Goal: Task Accomplishment & Management: Manage account settings

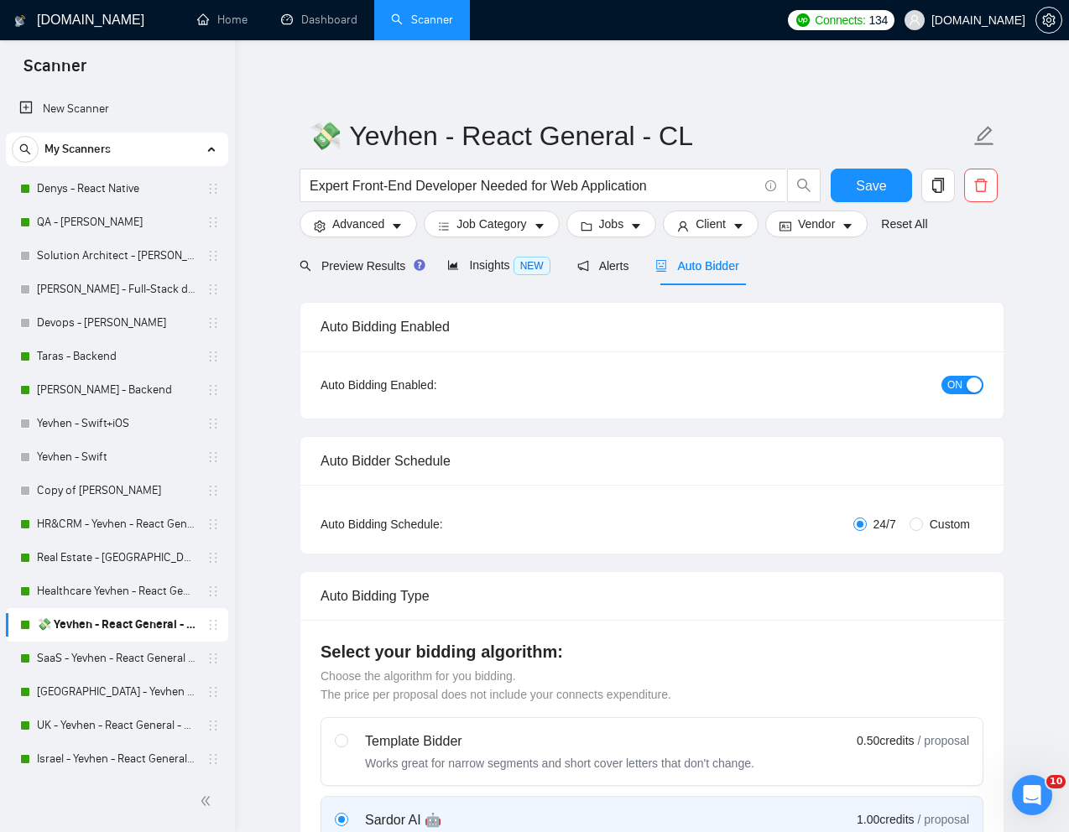
click at [779, 326] on div "Auto Bidding Enabled" at bounding box center [651, 327] width 663 height 48
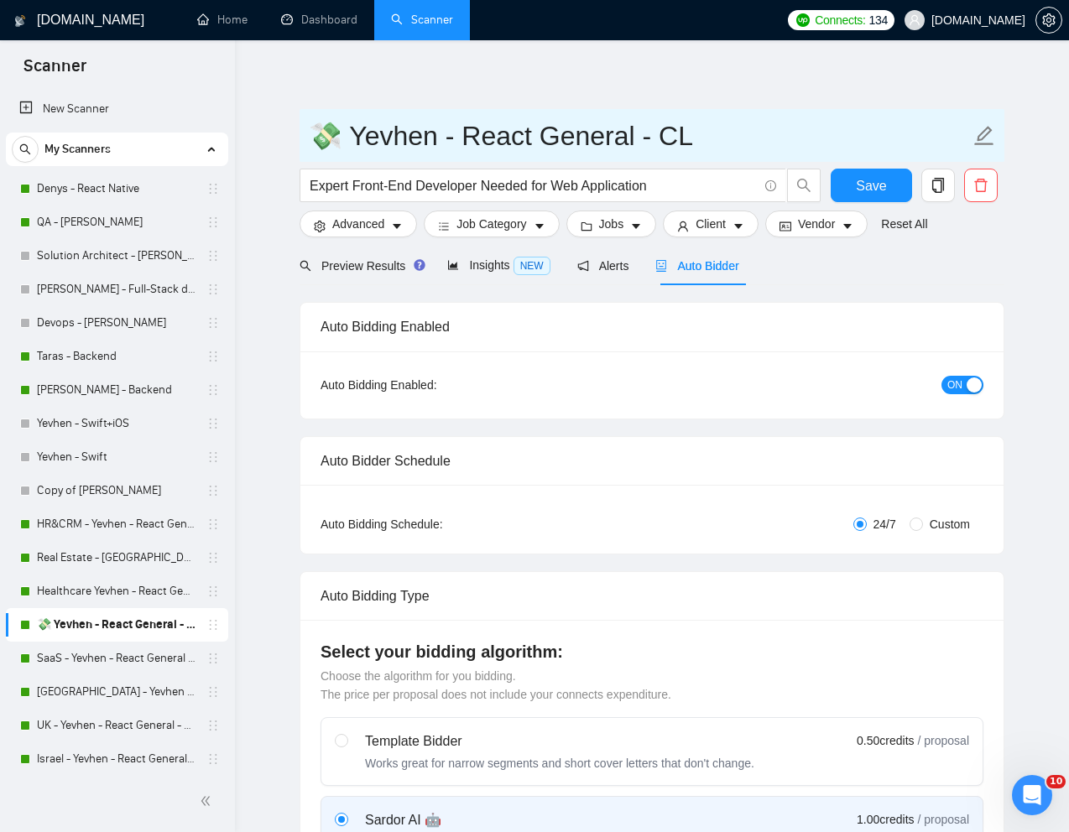
click at [811, 126] on input "💸 Yevhen - React General - СL" at bounding box center [639, 136] width 661 height 42
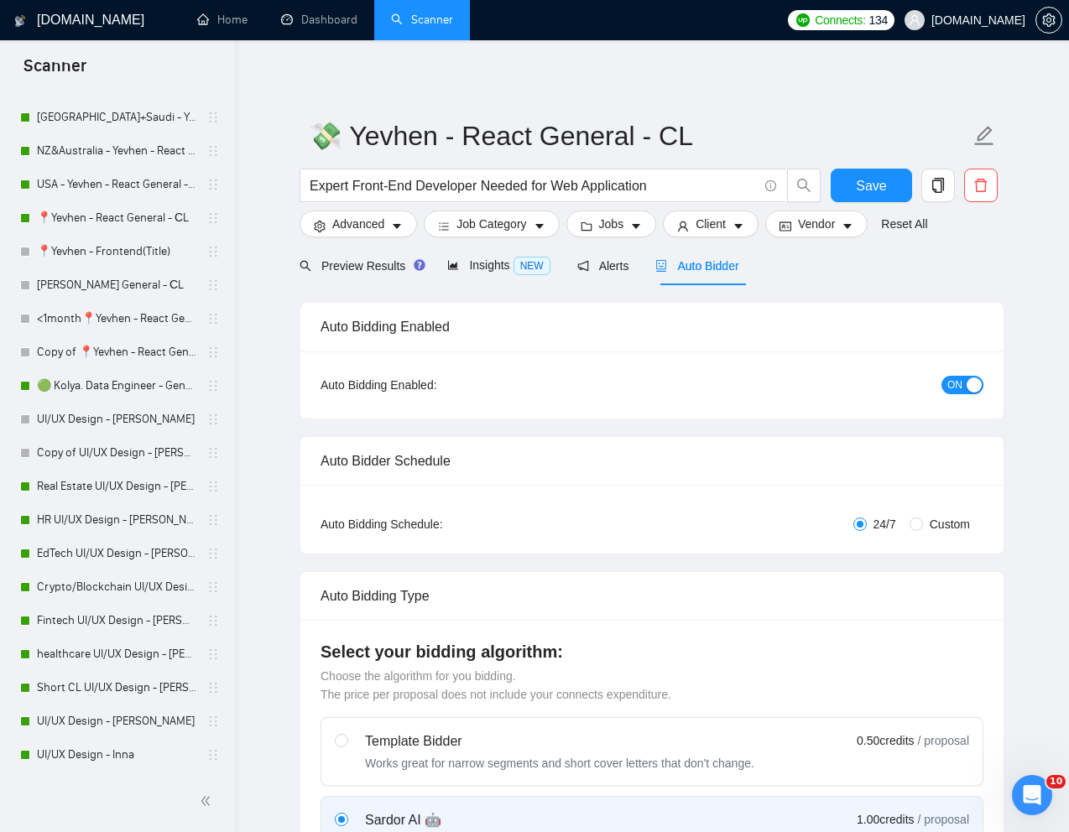
scroll to position [677, 0]
click at [53, 483] on link "Real Estate UI/UX Design - [PERSON_NAME]" at bounding box center [116, 485] width 159 height 34
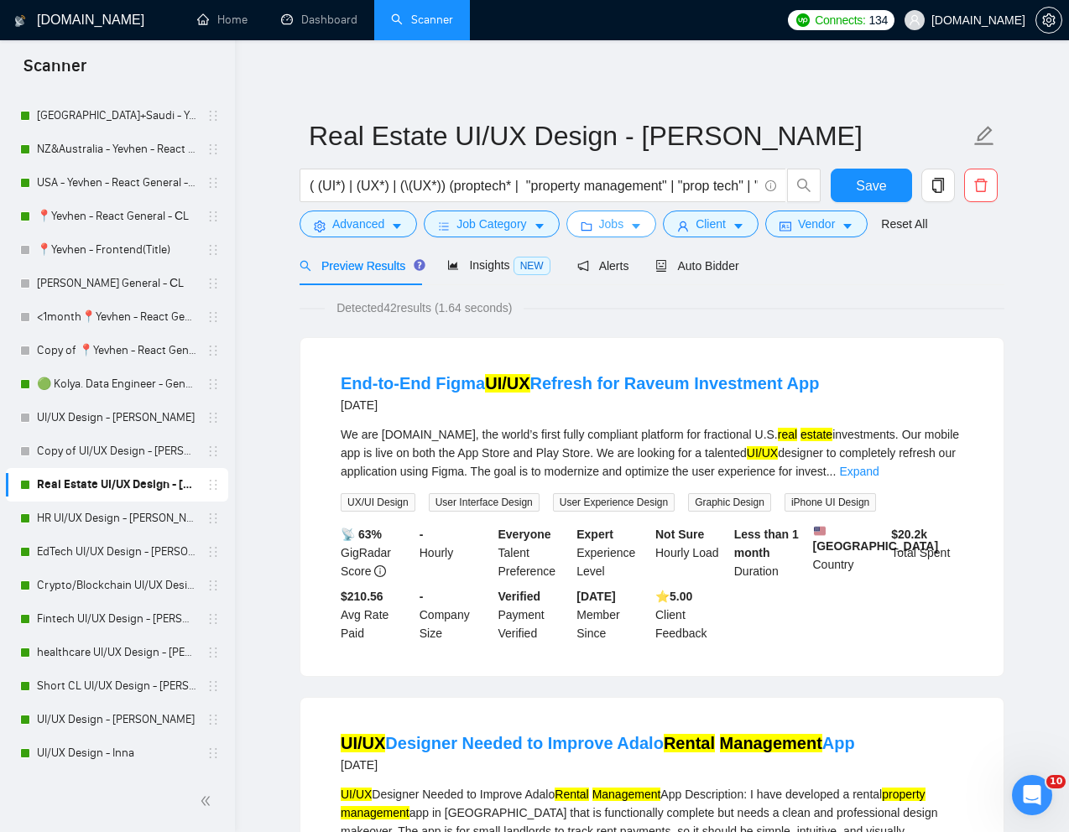
click at [616, 228] on span "Jobs" at bounding box center [611, 224] width 25 height 18
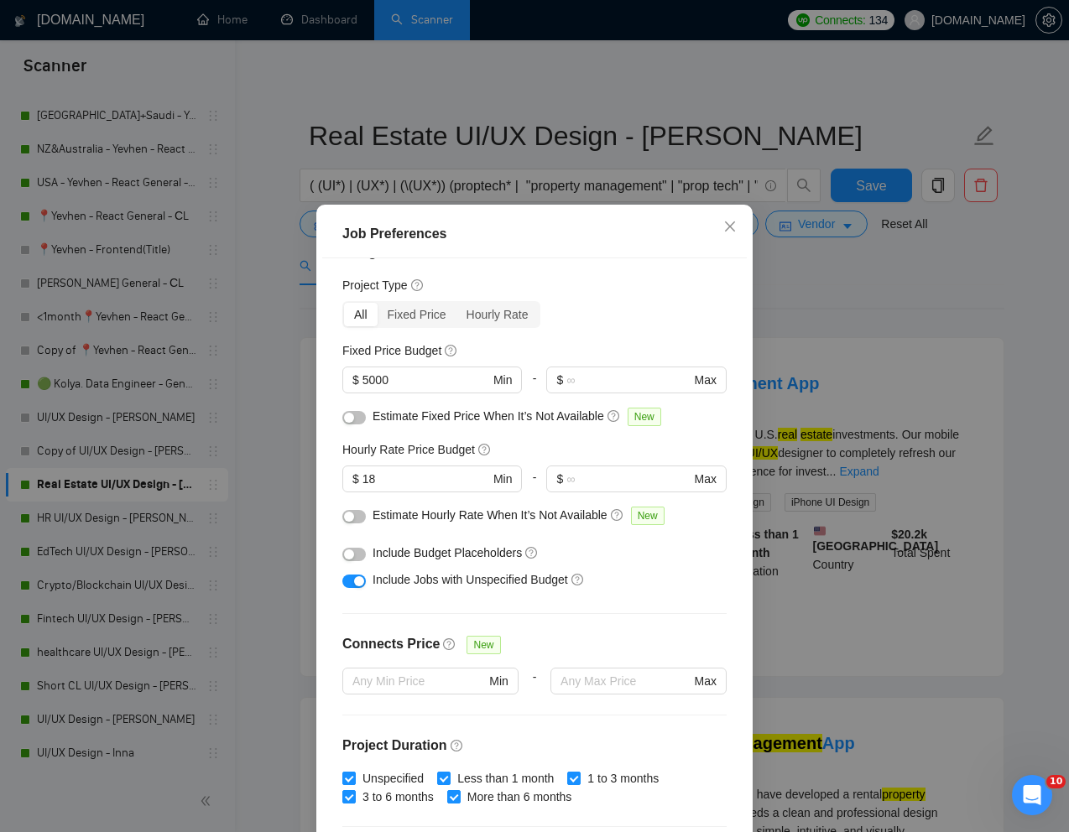
scroll to position [42, 0]
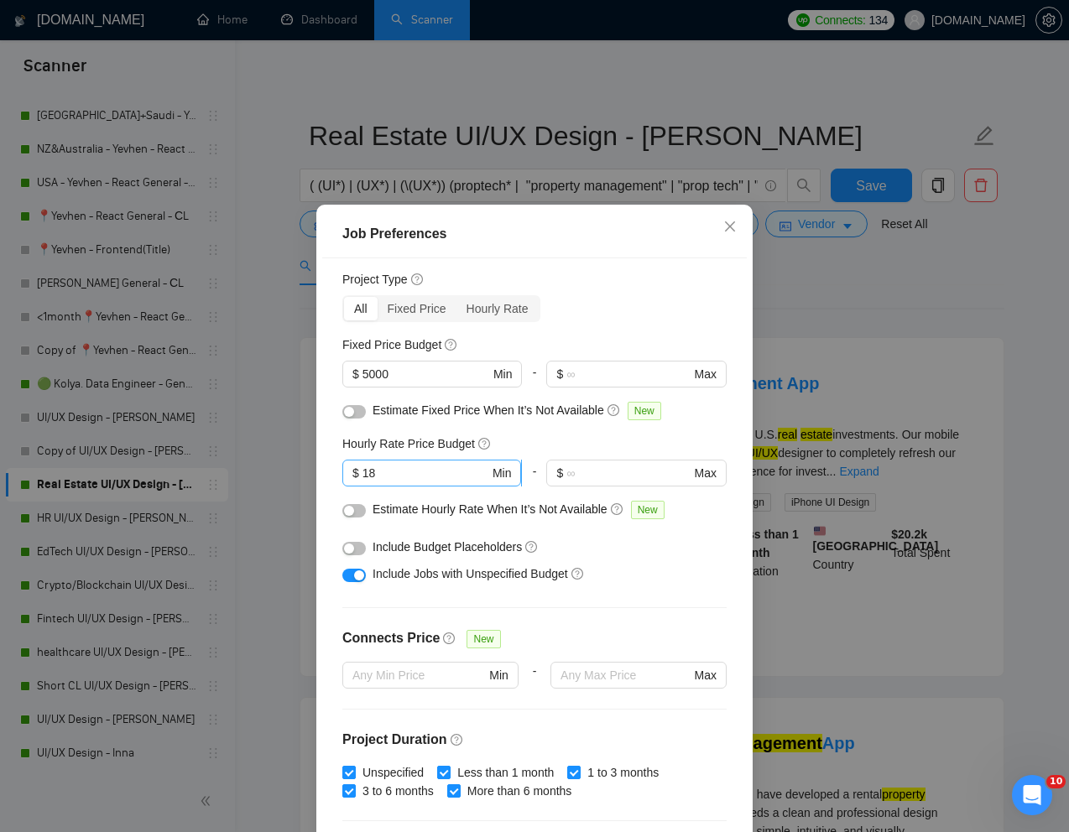
click at [409, 475] on input "18" at bounding box center [425, 473] width 127 height 18
type input "1"
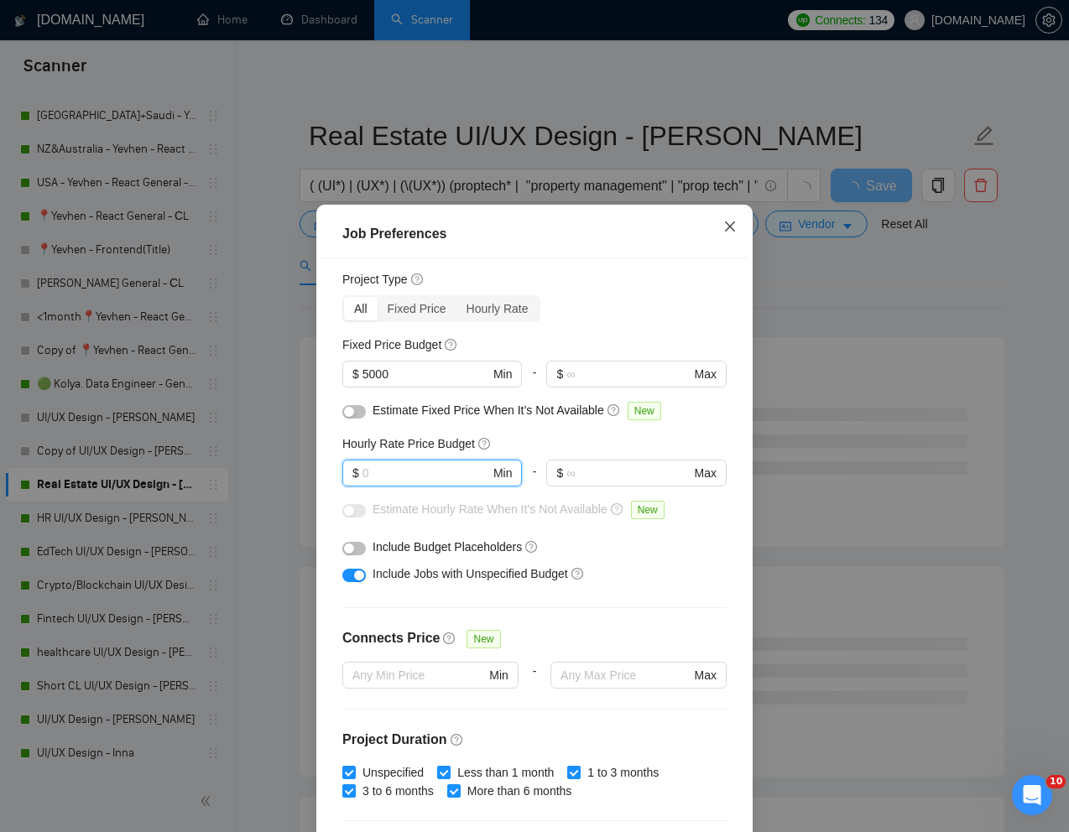
click at [730, 224] on icon "close" at bounding box center [729, 226] width 13 height 13
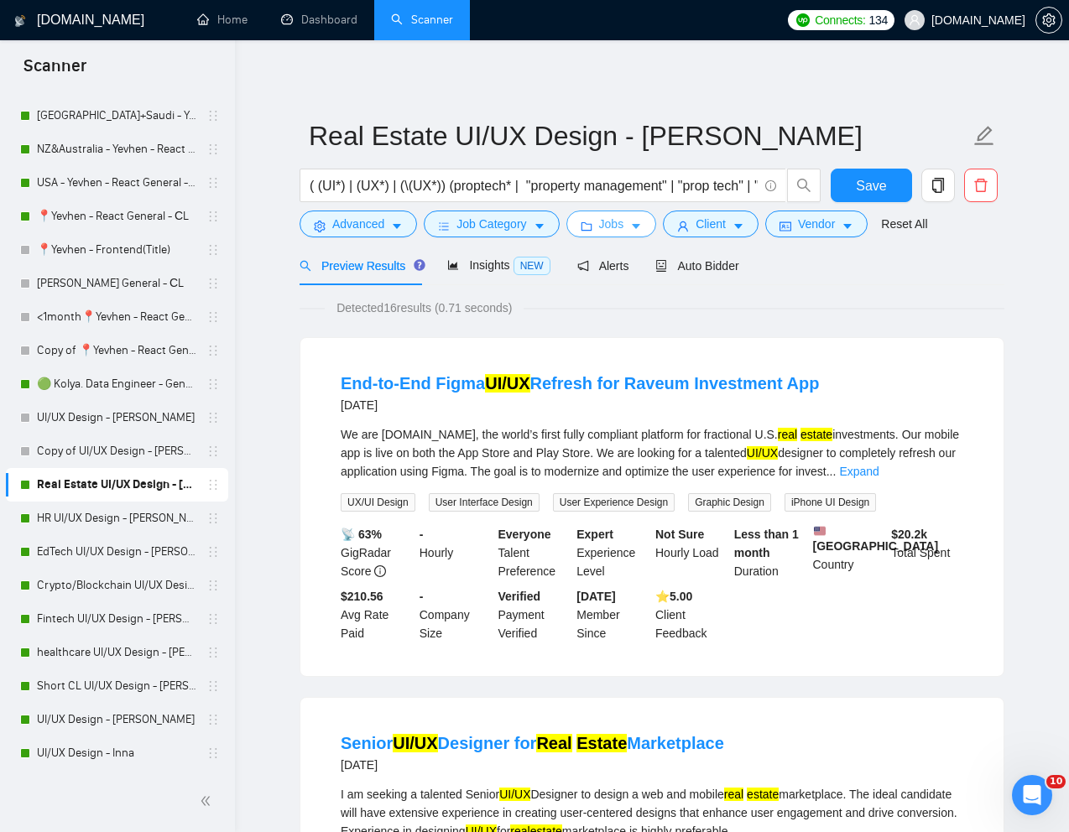
click at [624, 225] on span "Jobs" at bounding box center [611, 224] width 25 height 18
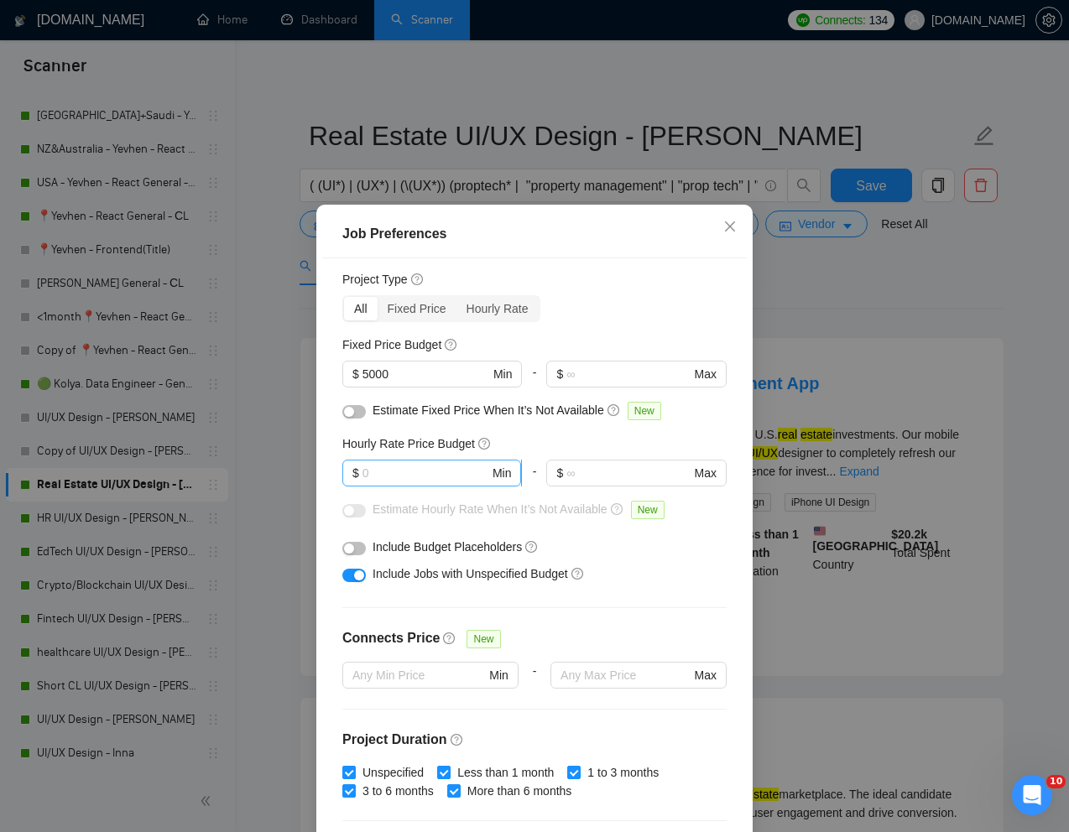
click at [438, 470] on input "text" at bounding box center [425, 473] width 127 height 18
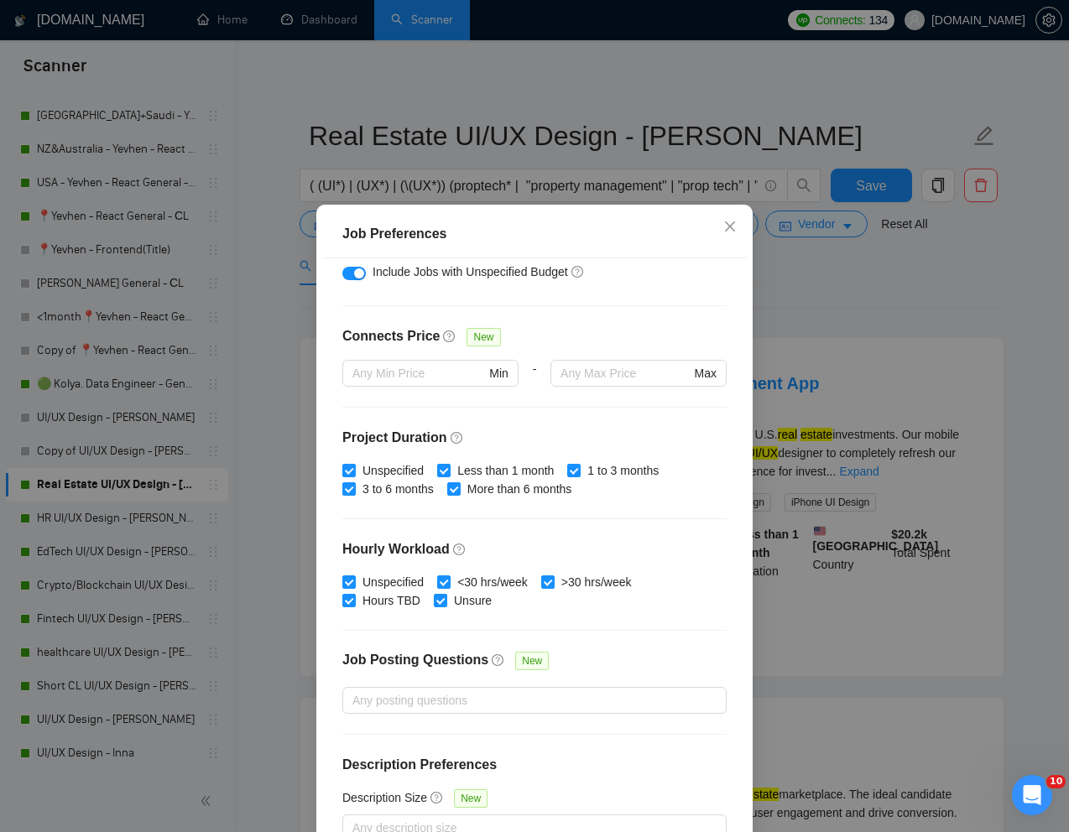
scroll to position [363, 0]
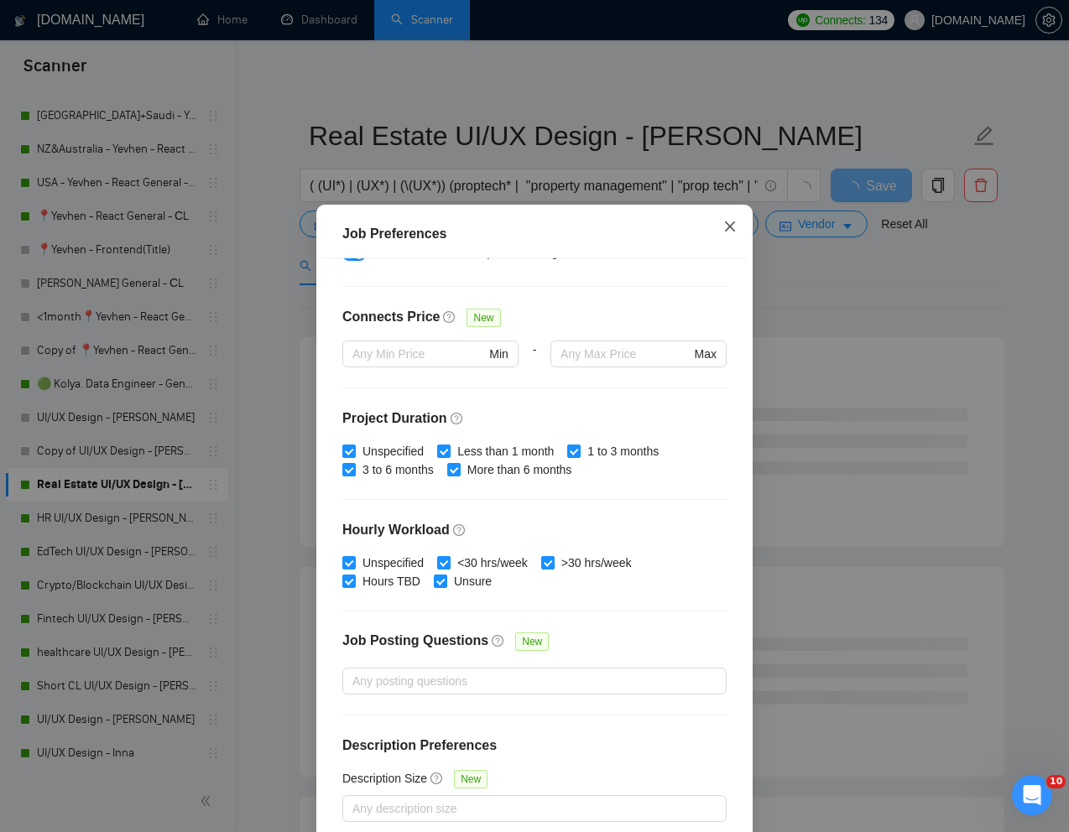
click at [732, 222] on icon "close" at bounding box center [729, 226] width 13 height 13
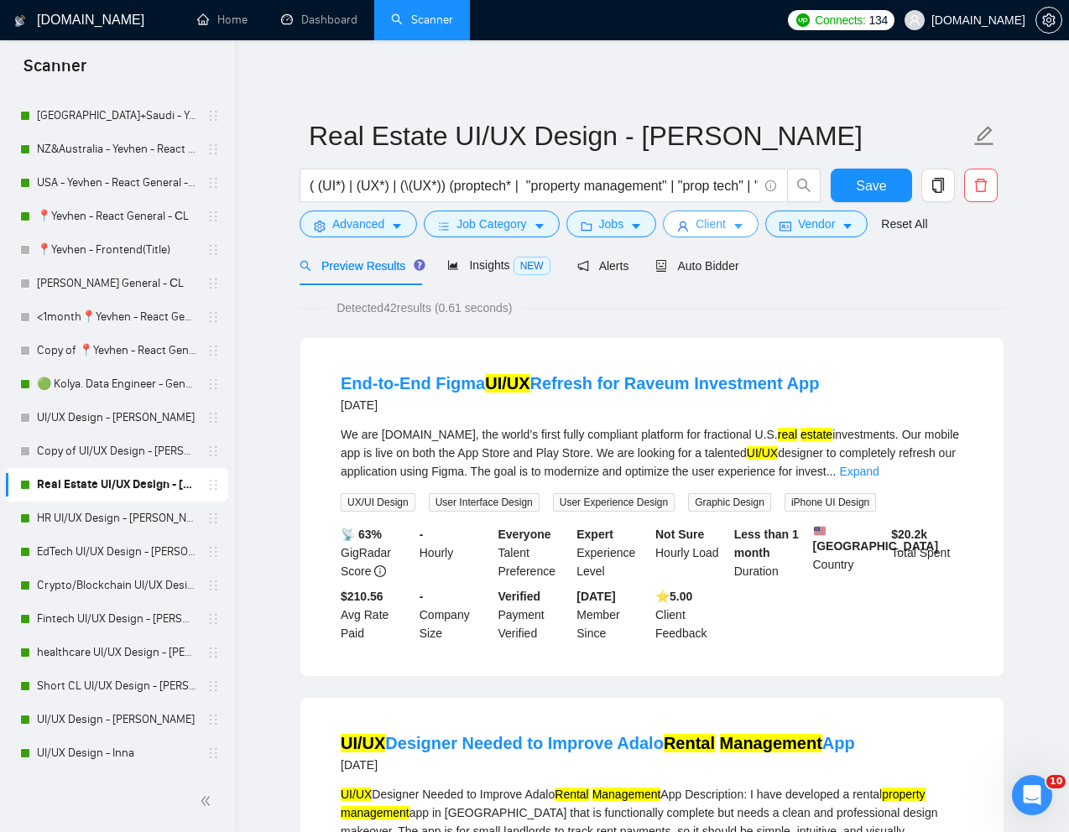
click at [688, 232] on button "Client" at bounding box center [711, 224] width 96 height 27
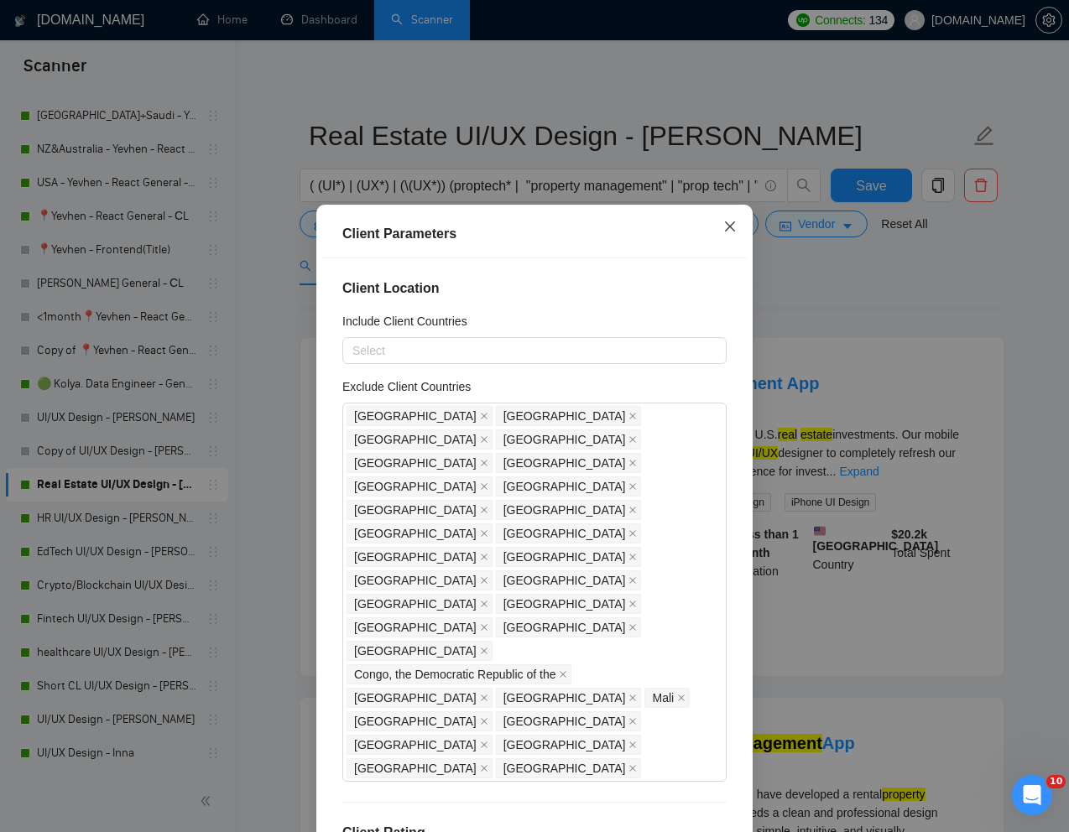
click at [729, 221] on icon "close" at bounding box center [729, 226] width 13 height 13
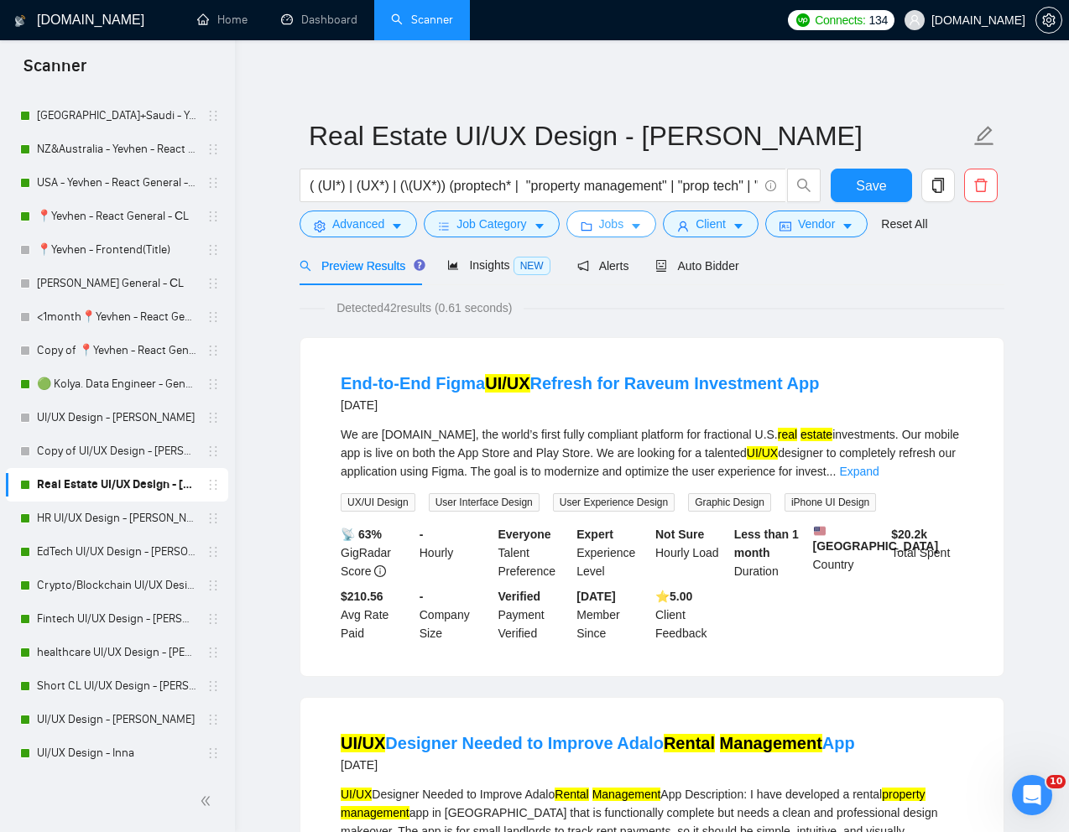
click at [635, 221] on button "Jobs" at bounding box center [611, 224] width 91 height 27
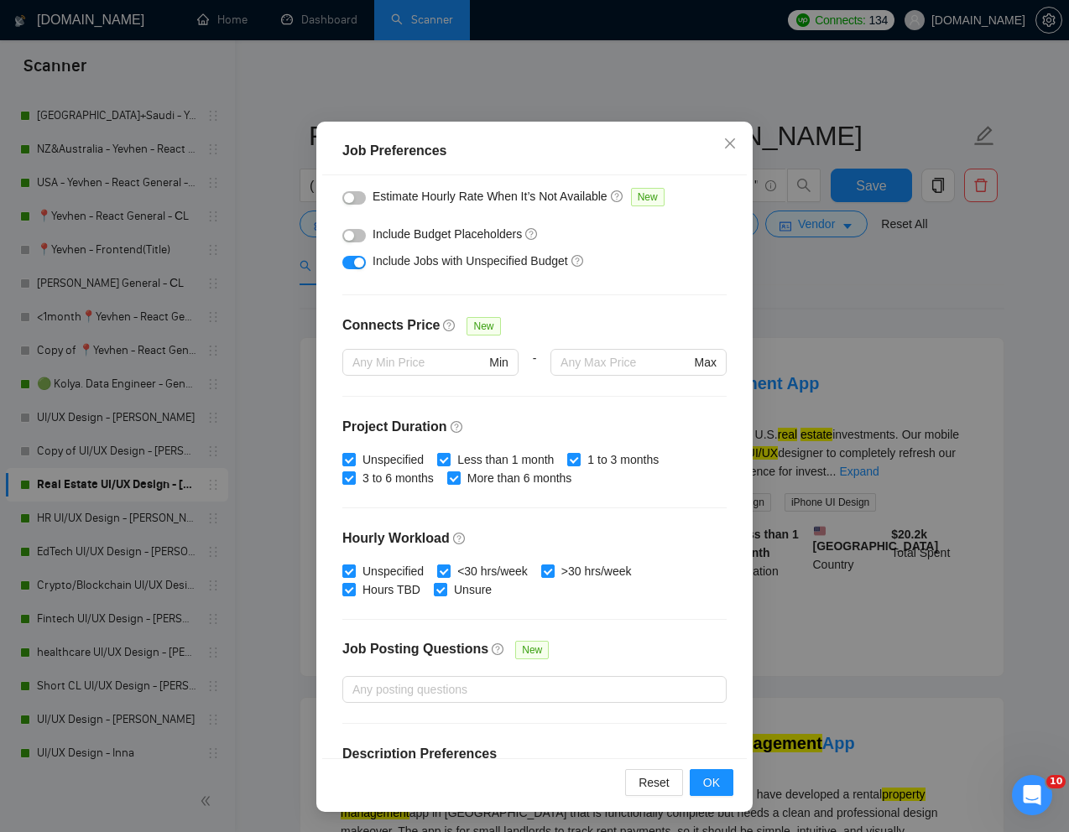
scroll to position [0, 0]
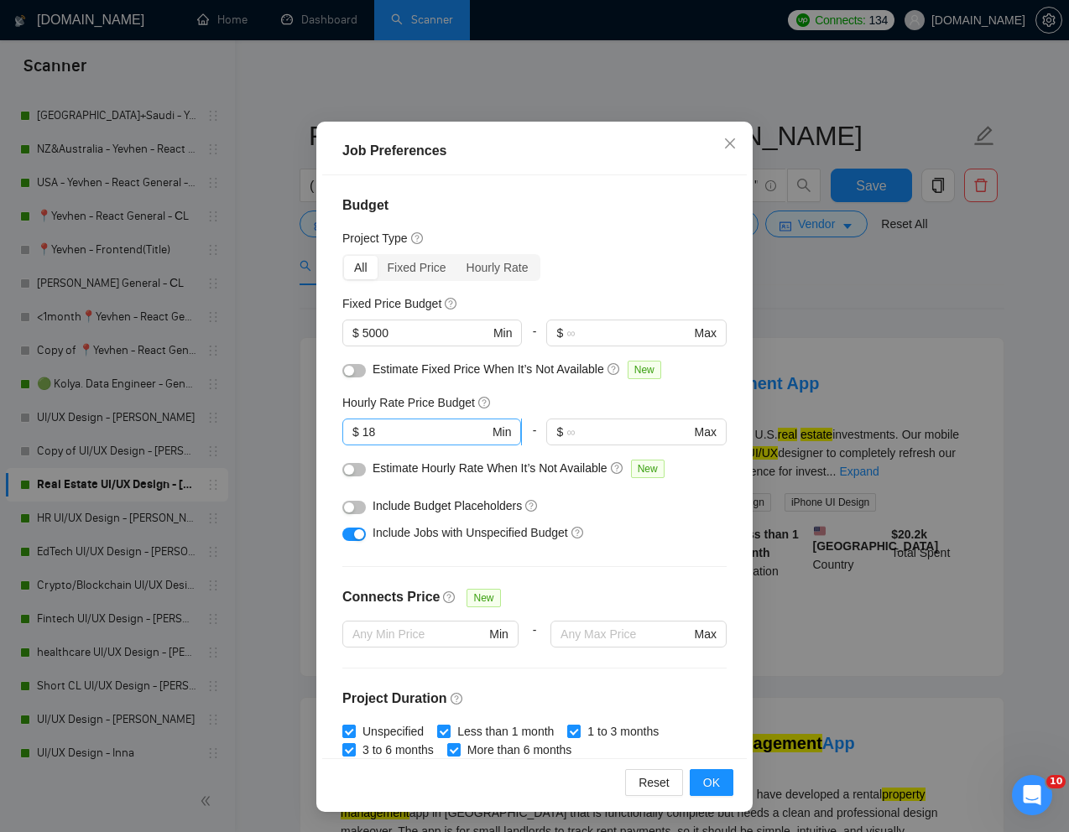
click at [407, 434] on input "18" at bounding box center [425, 432] width 127 height 18
type input "1"
click at [714, 784] on span "OK" at bounding box center [711, 783] width 17 height 18
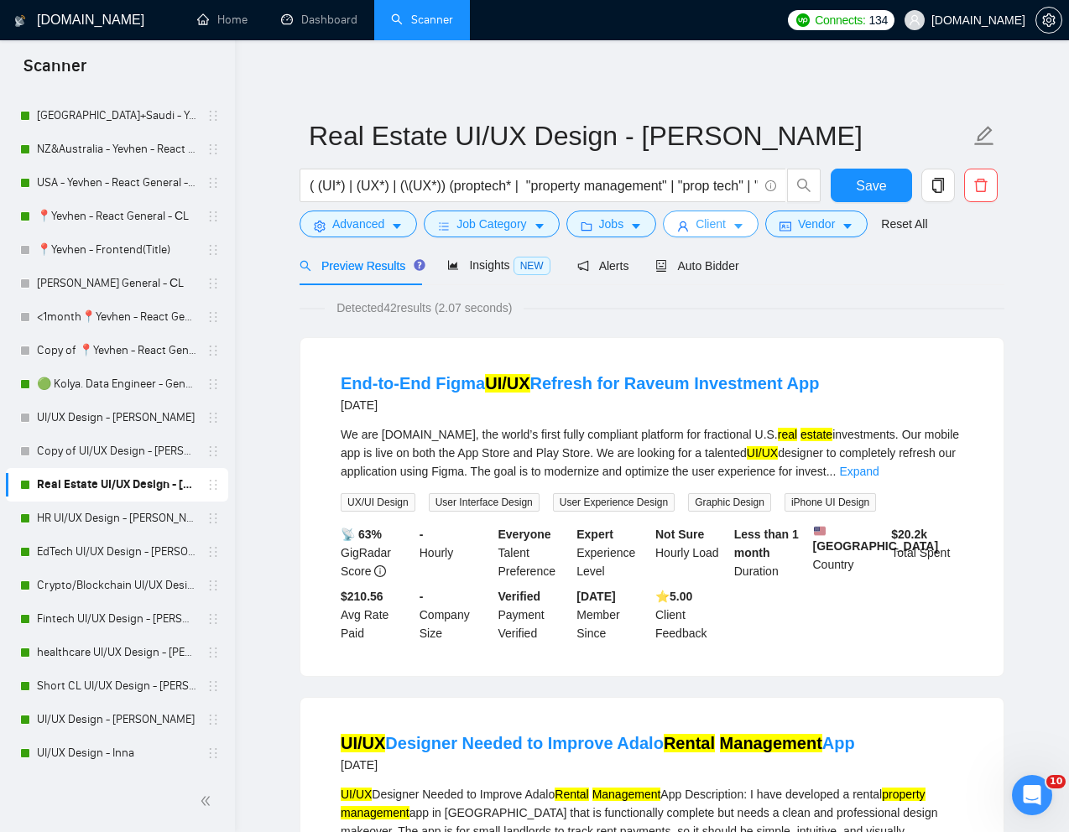
click at [698, 227] on button "Client" at bounding box center [711, 224] width 96 height 27
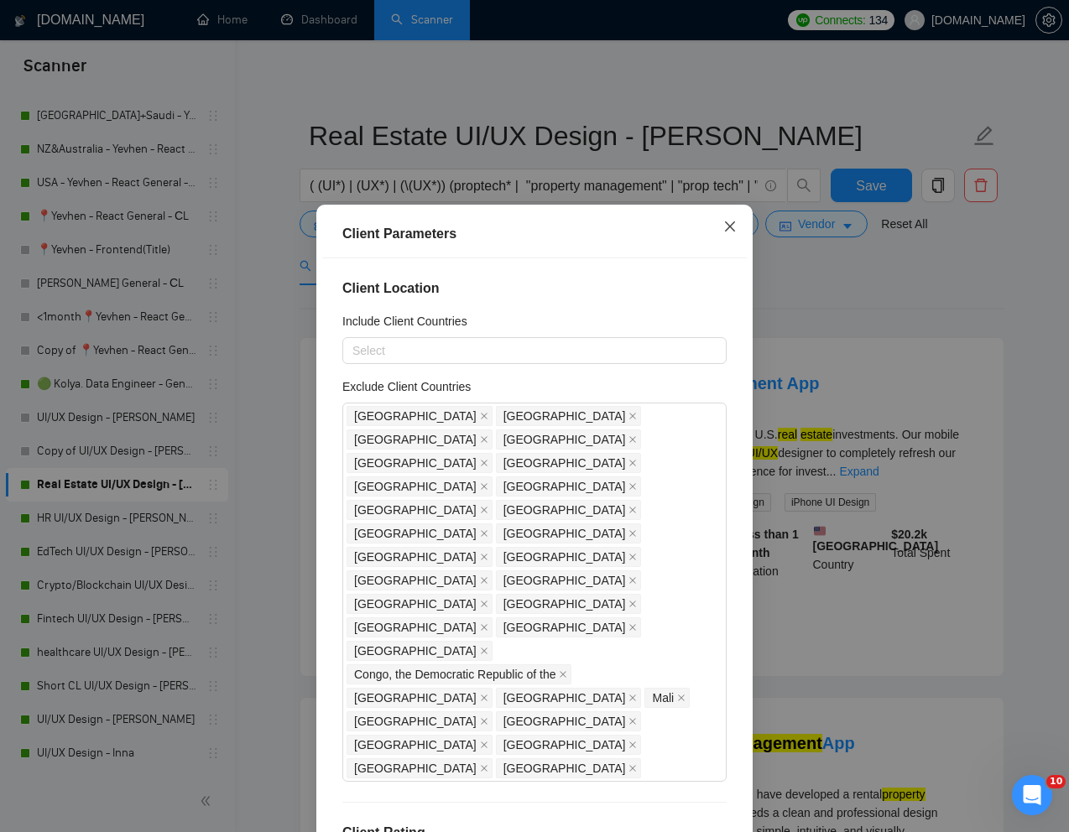
click at [727, 227] on icon "close" at bounding box center [729, 226] width 13 height 13
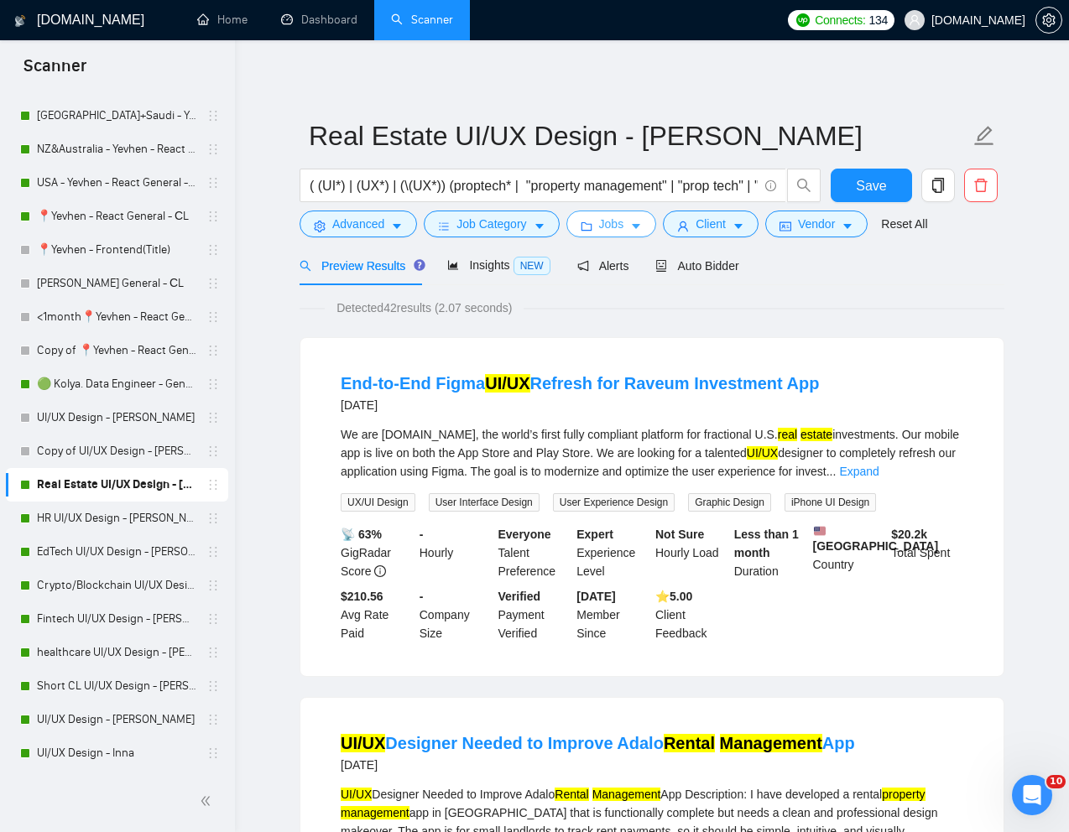
click at [614, 221] on span "Jobs" at bounding box center [611, 224] width 25 height 18
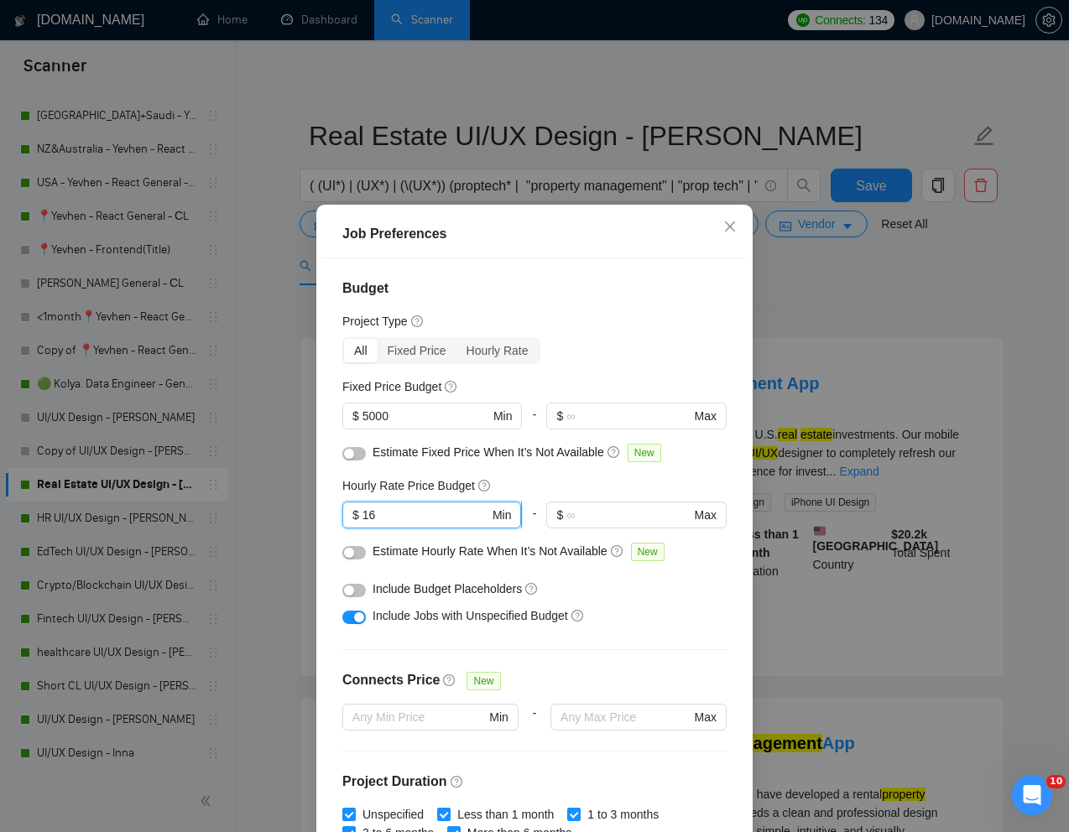
click at [394, 506] on input "16" at bounding box center [425, 515] width 127 height 18
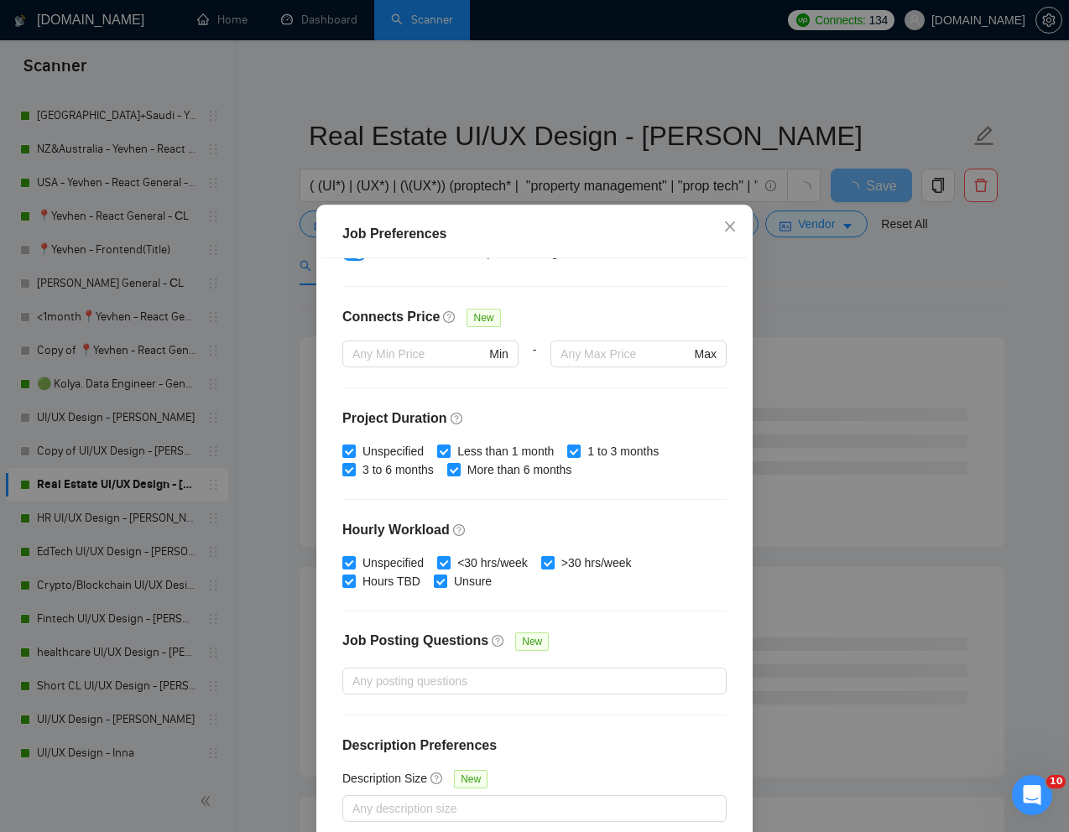
scroll to position [83, 0]
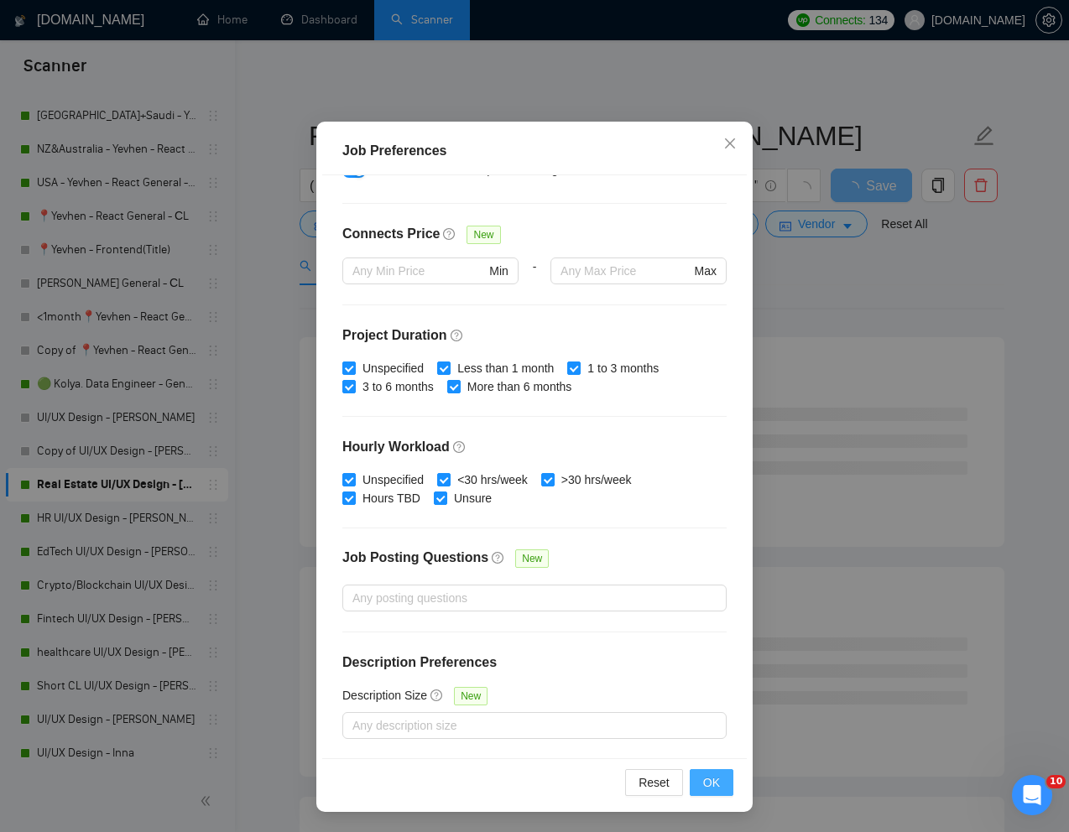
type input "15"
click at [716, 778] on span "OK" at bounding box center [711, 783] width 17 height 18
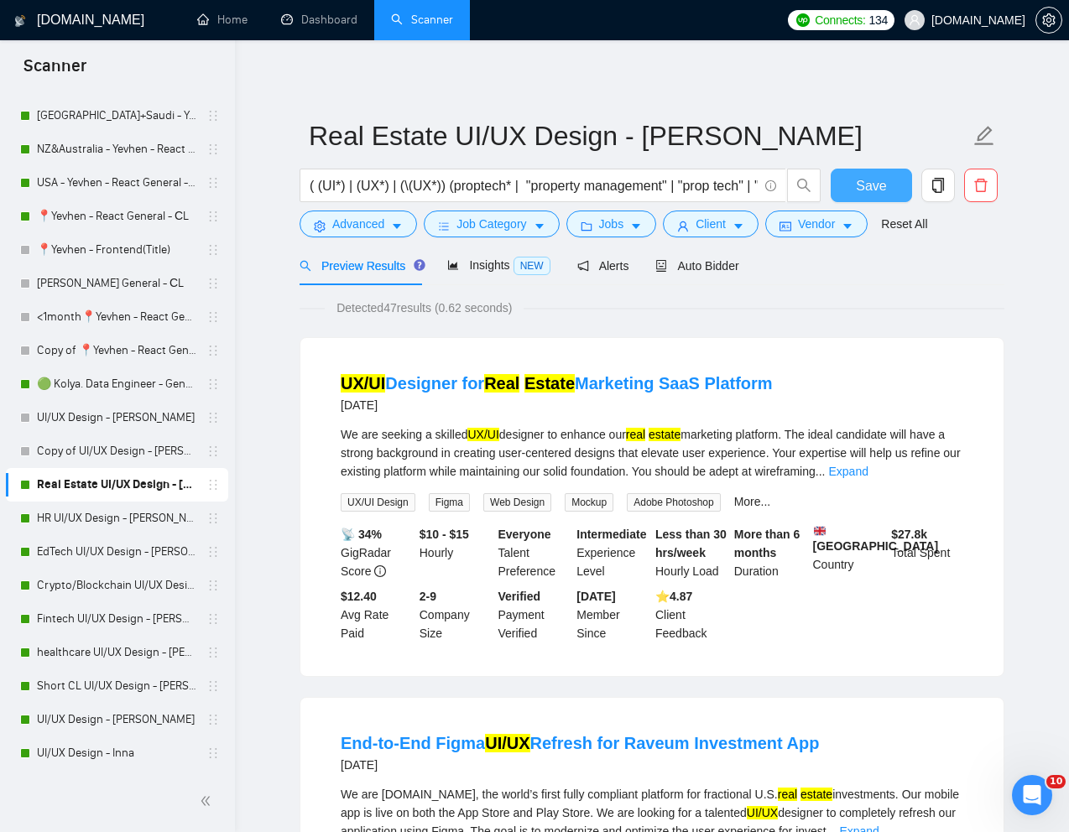
click at [878, 186] on span "Save" at bounding box center [871, 185] width 30 height 21
click at [600, 223] on button "Jobs" at bounding box center [611, 224] width 91 height 27
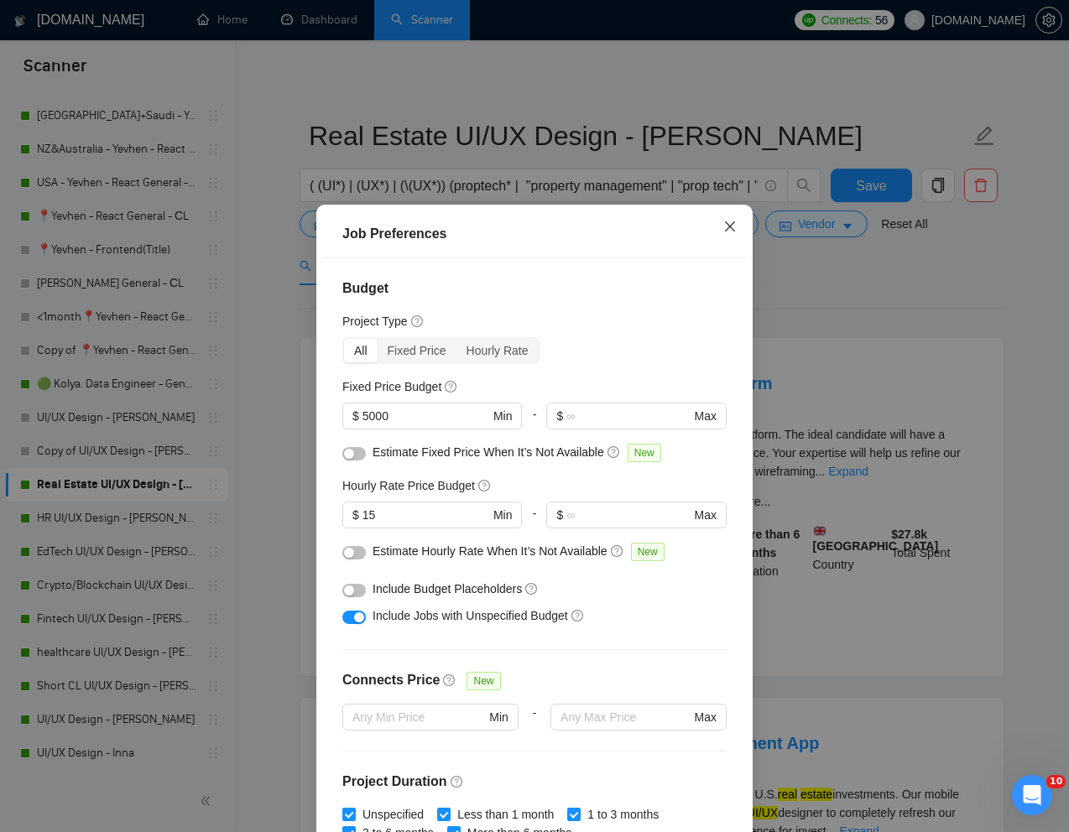
click at [729, 232] on icon "close" at bounding box center [729, 226] width 13 height 13
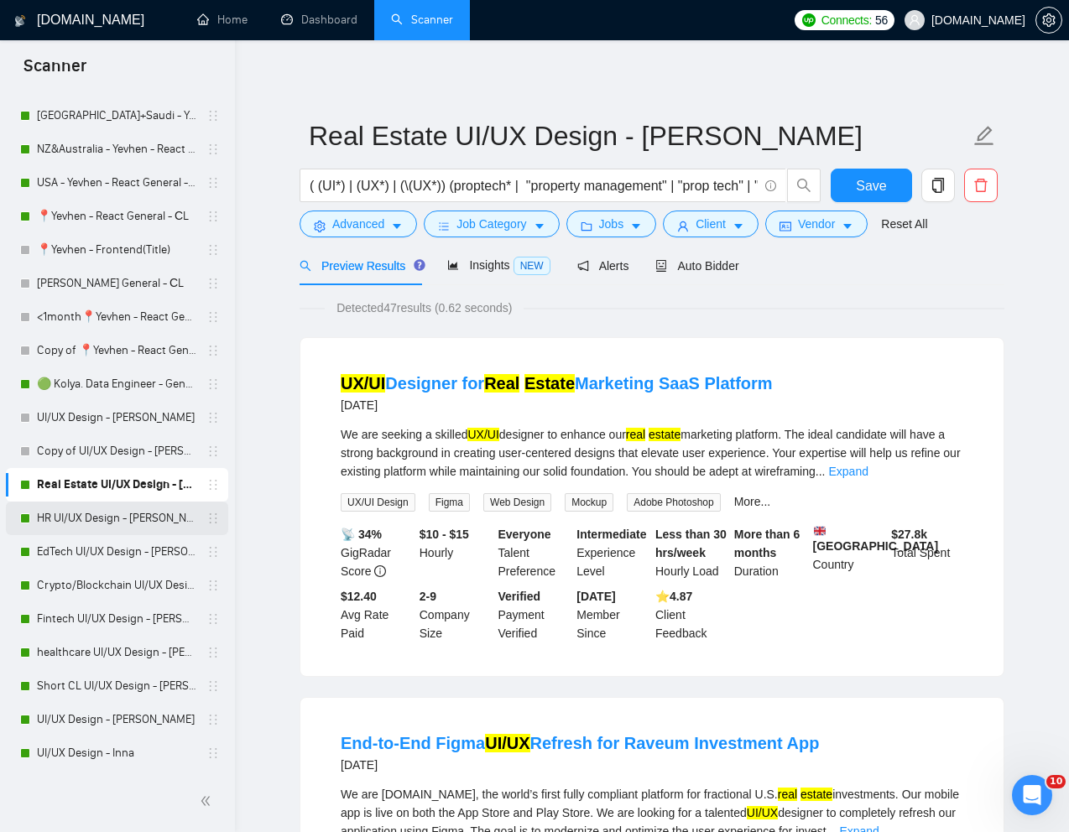
click at [100, 518] on link "HR UI/UX Design - [PERSON_NAME]" at bounding box center [116, 519] width 159 height 34
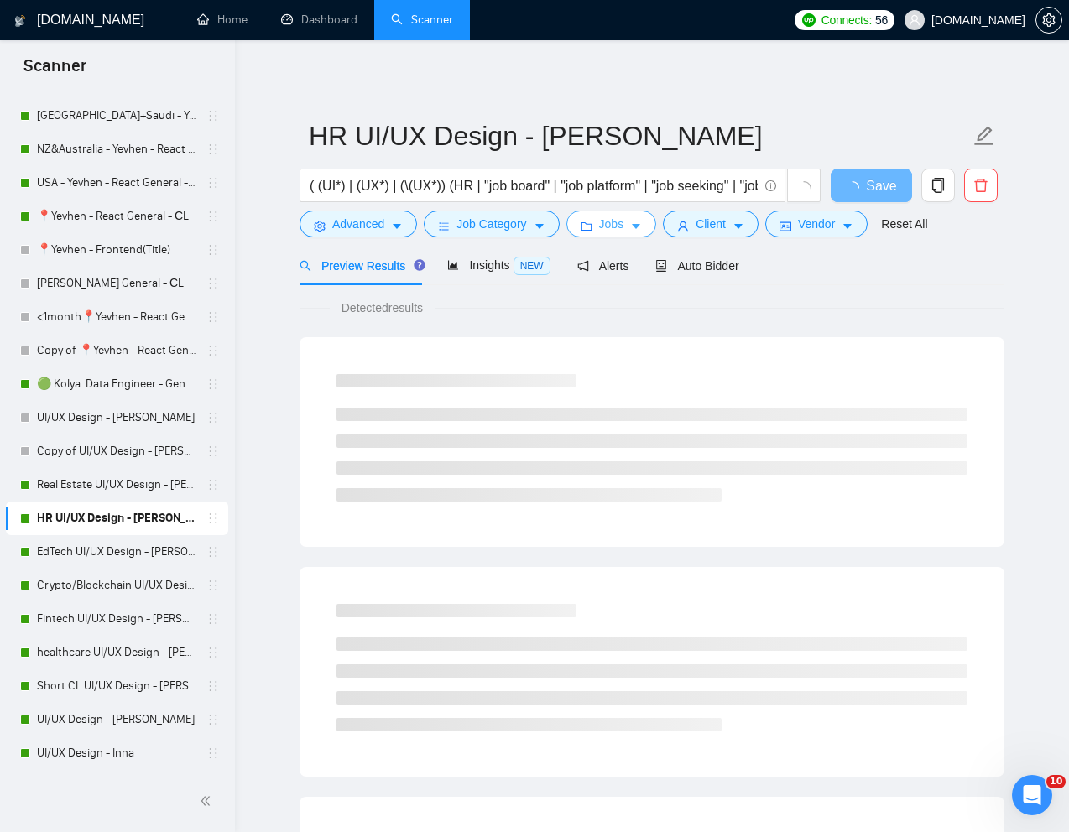
click at [607, 220] on span "Jobs" at bounding box center [611, 224] width 25 height 18
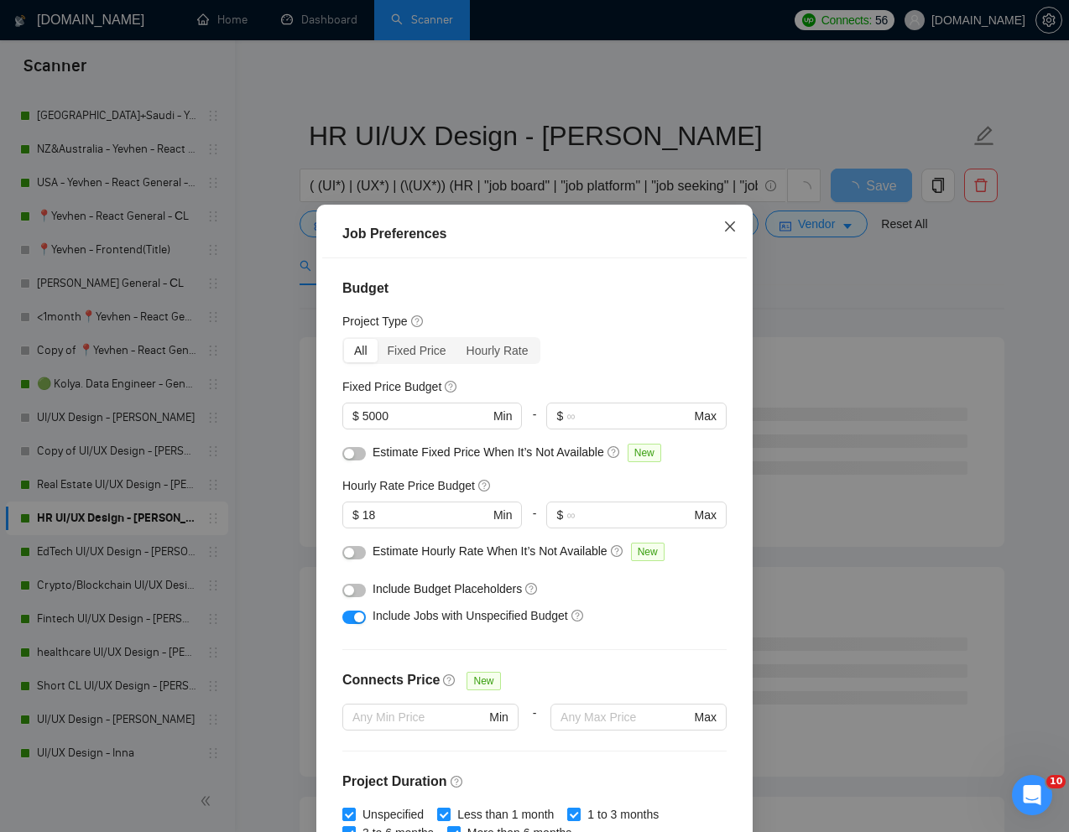
click at [728, 232] on icon "close" at bounding box center [729, 226] width 13 height 13
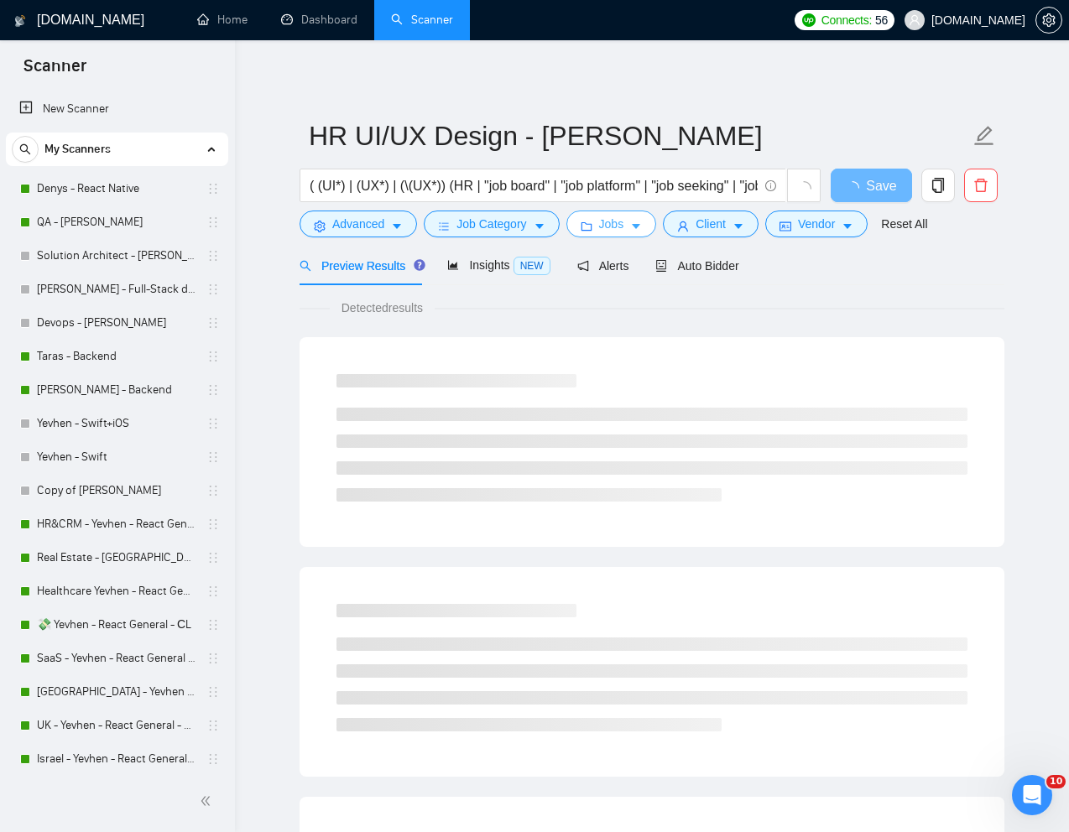
click at [624, 225] on span "Jobs" at bounding box center [611, 224] width 25 height 18
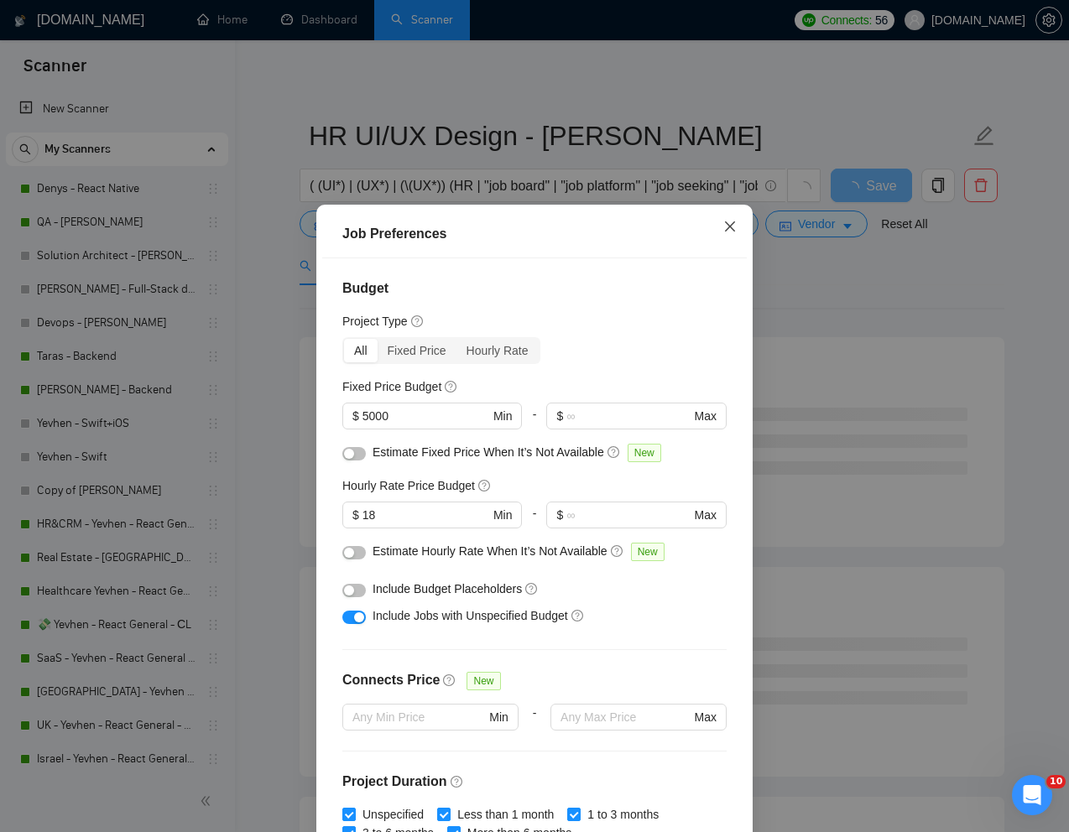
click at [728, 232] on icon "close" at bounding box center [729, 226] width 13 height 13
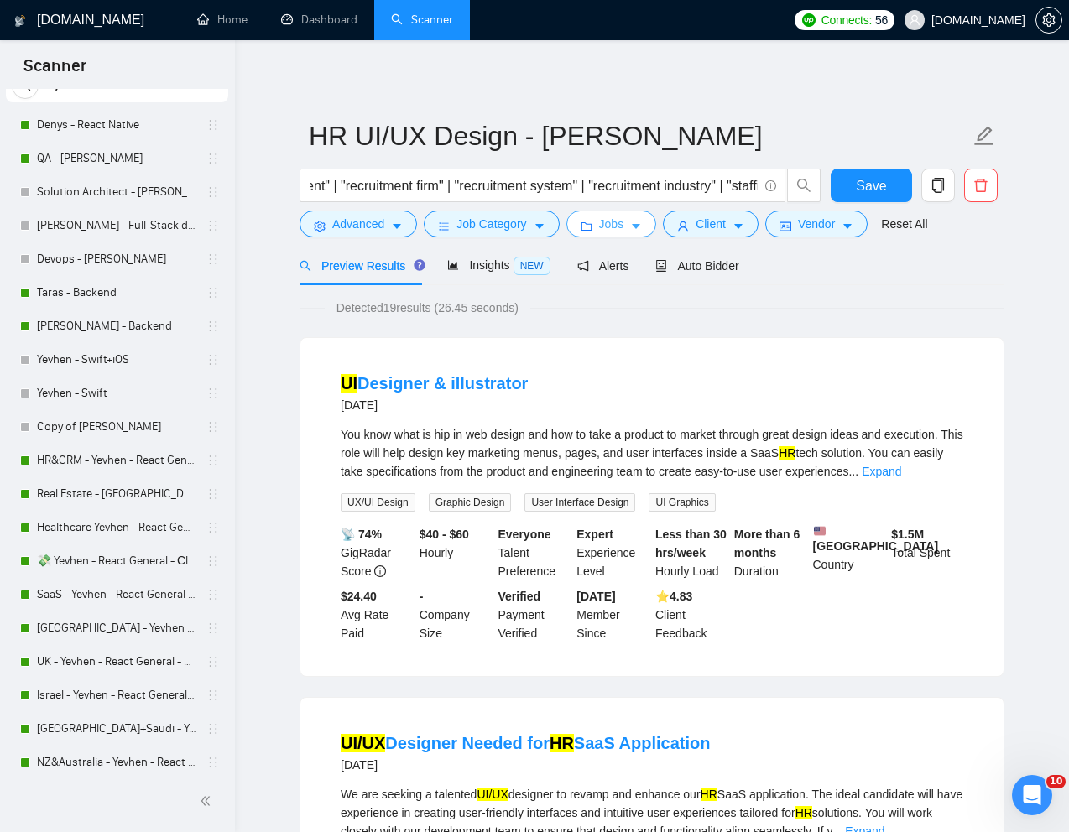
click at [602, 214] on button "Jobs" at bounding box center [611, 224] width 91 height 27
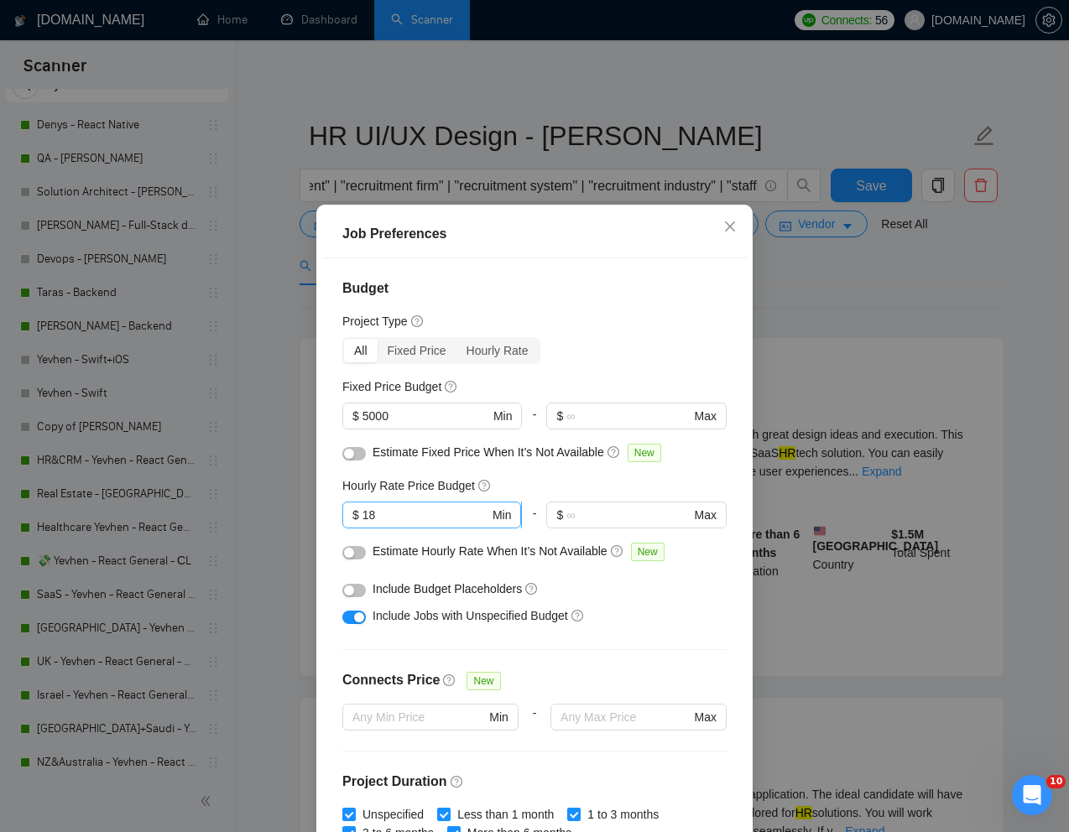
click at [397, 514] on input "18" at bounding box center [425, 515] width 127 height 18
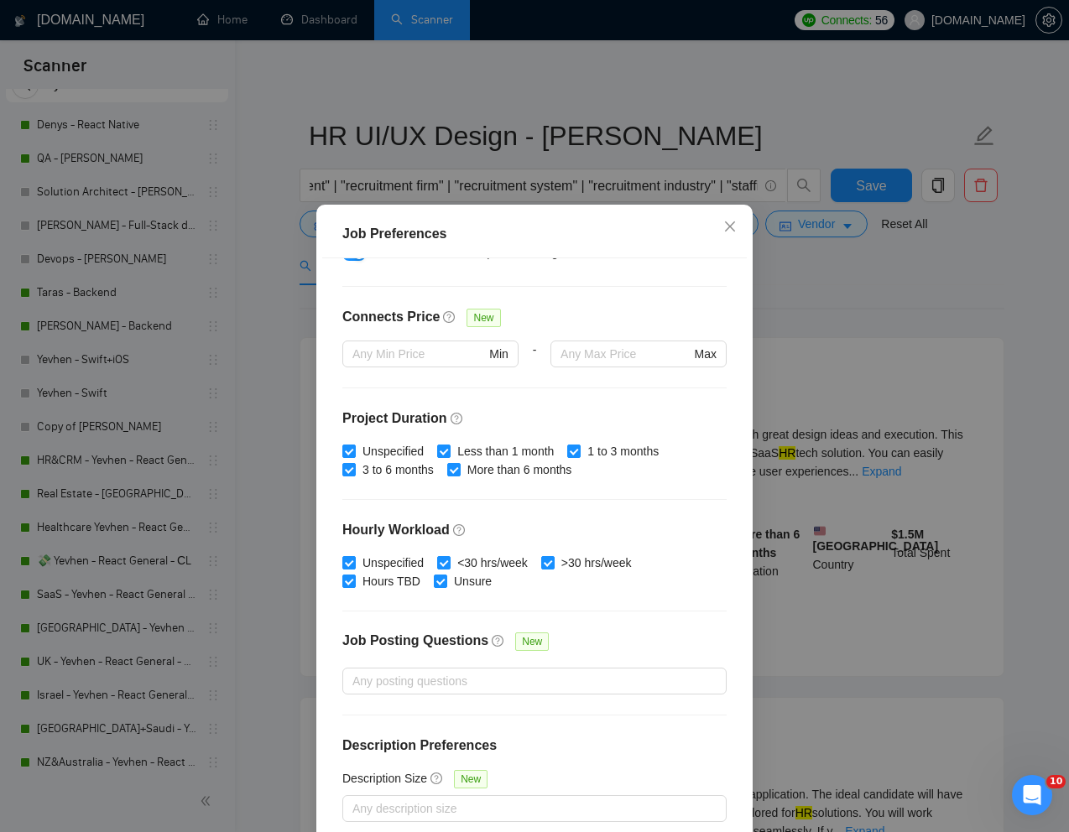
scroll to position [83, 0]
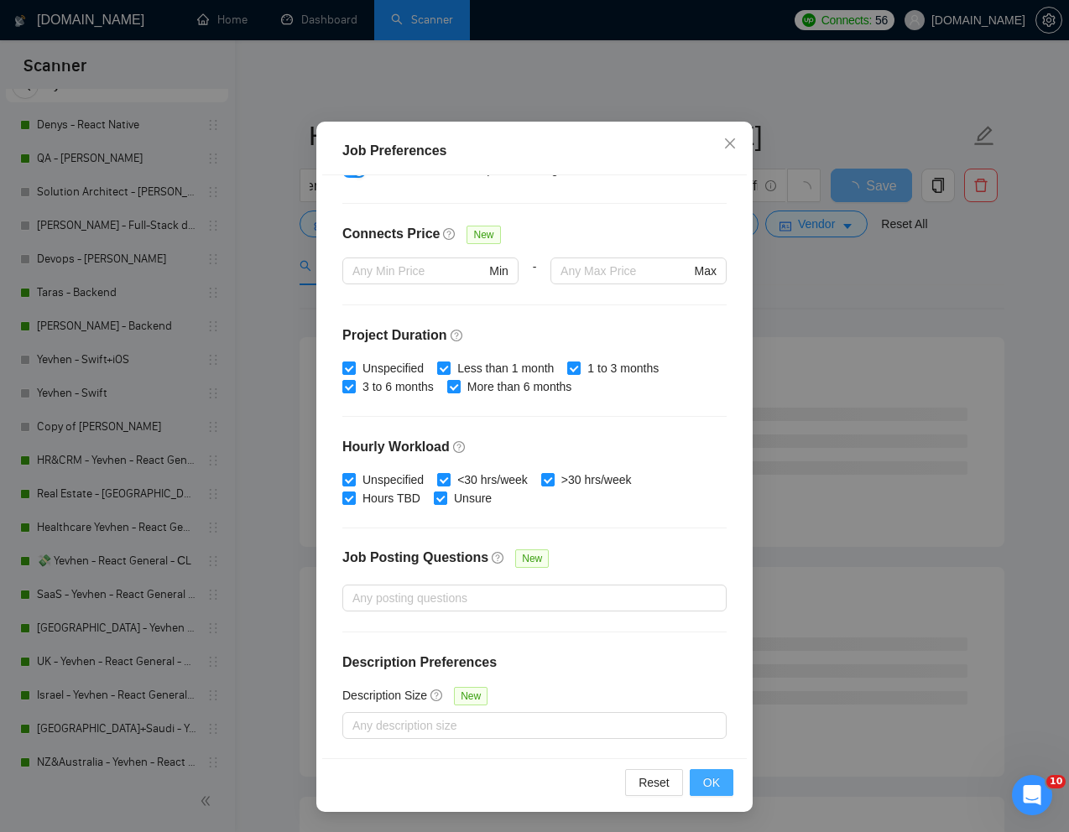
type input "15"
click at [721, 789] on button "OK" at bounding box center [712, 782] width 44 height 27
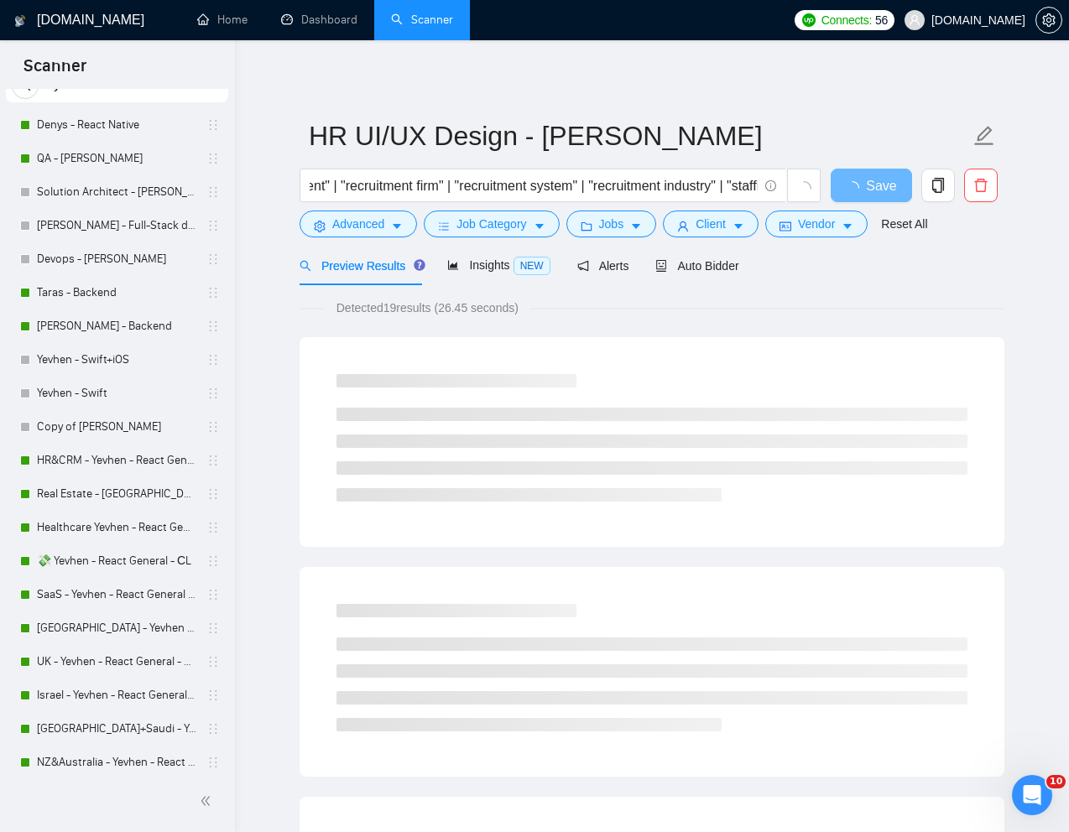
scroll to position [0, 0]
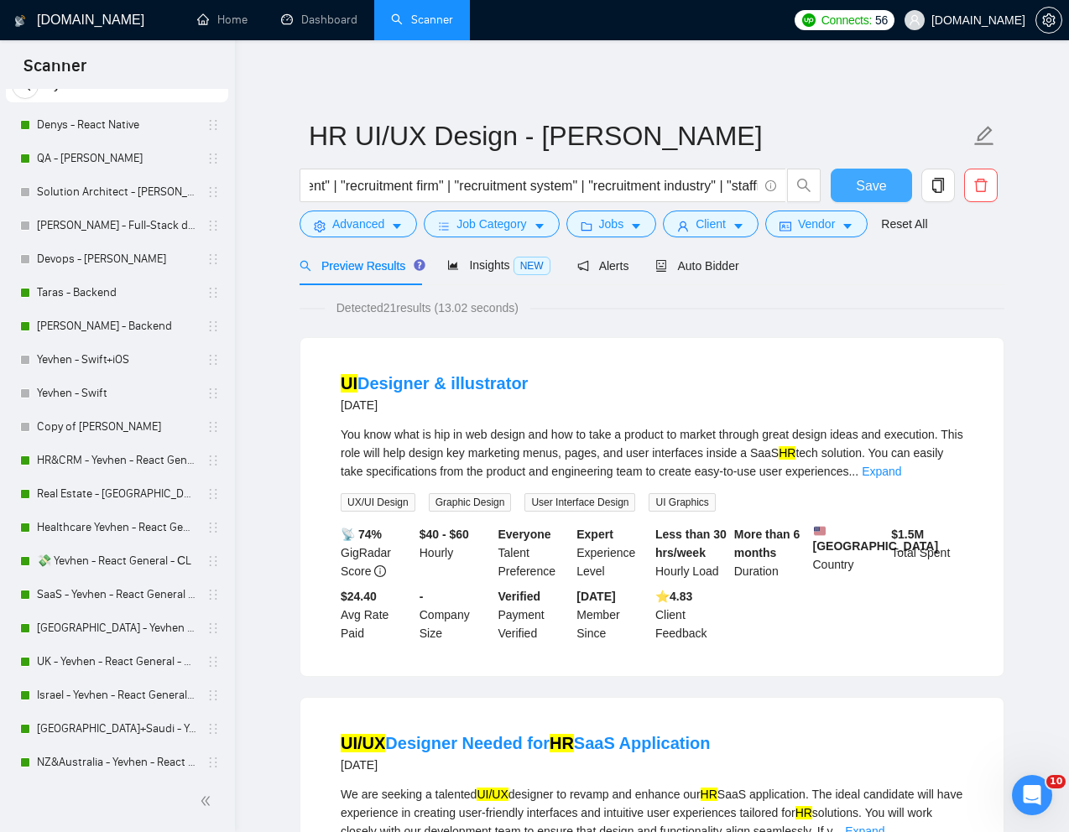
click at [871, 188] on span "Save" at bounding box center [871, 185] width 30 height 21
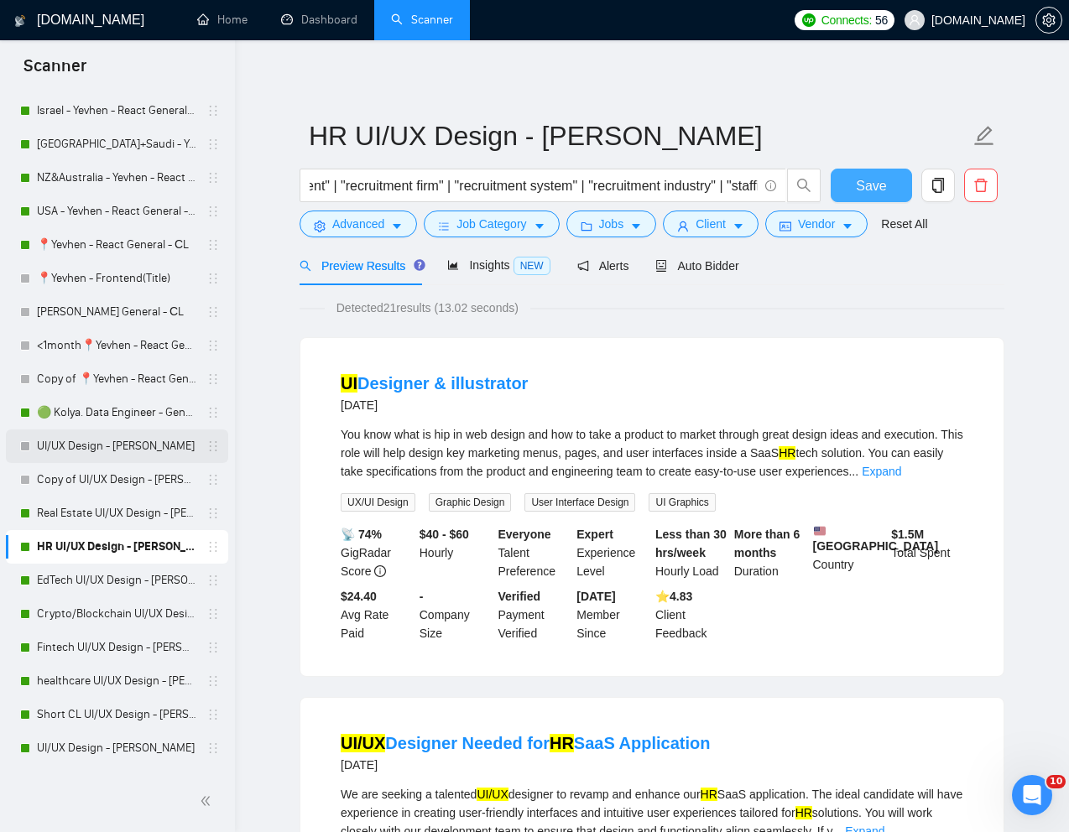
scroll to position [666, 0]
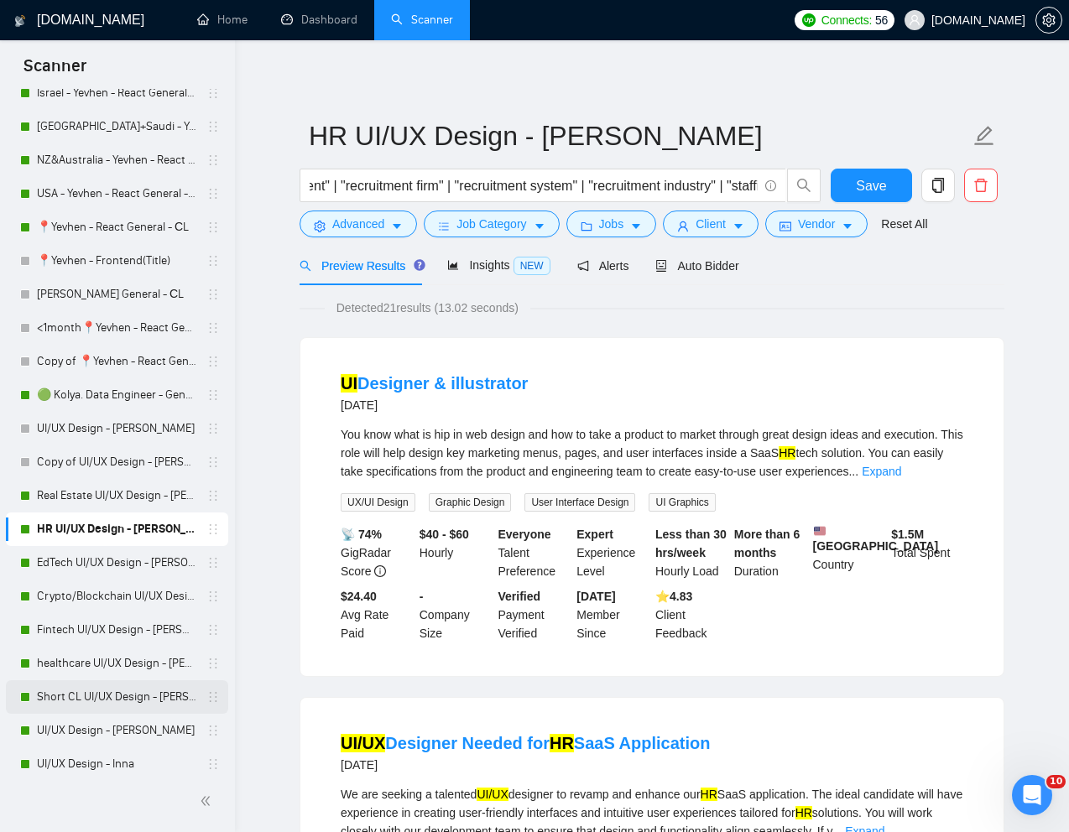
click at [85, 699] on link "Short CL UI/UX Design - [PERSON_NAME]" at bounding box center [116, 697] width 159 height 34
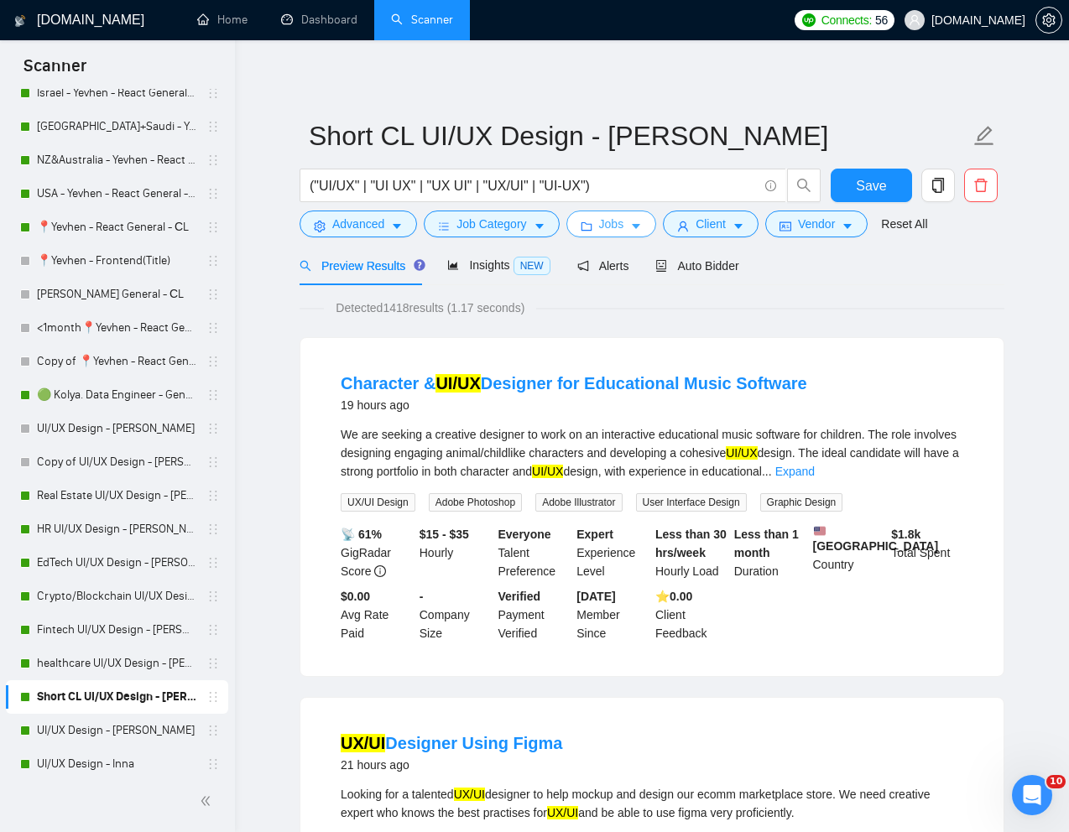
click at [617, 229] on span "Jobs" at bounding box center [611, 224] width 25 height 18
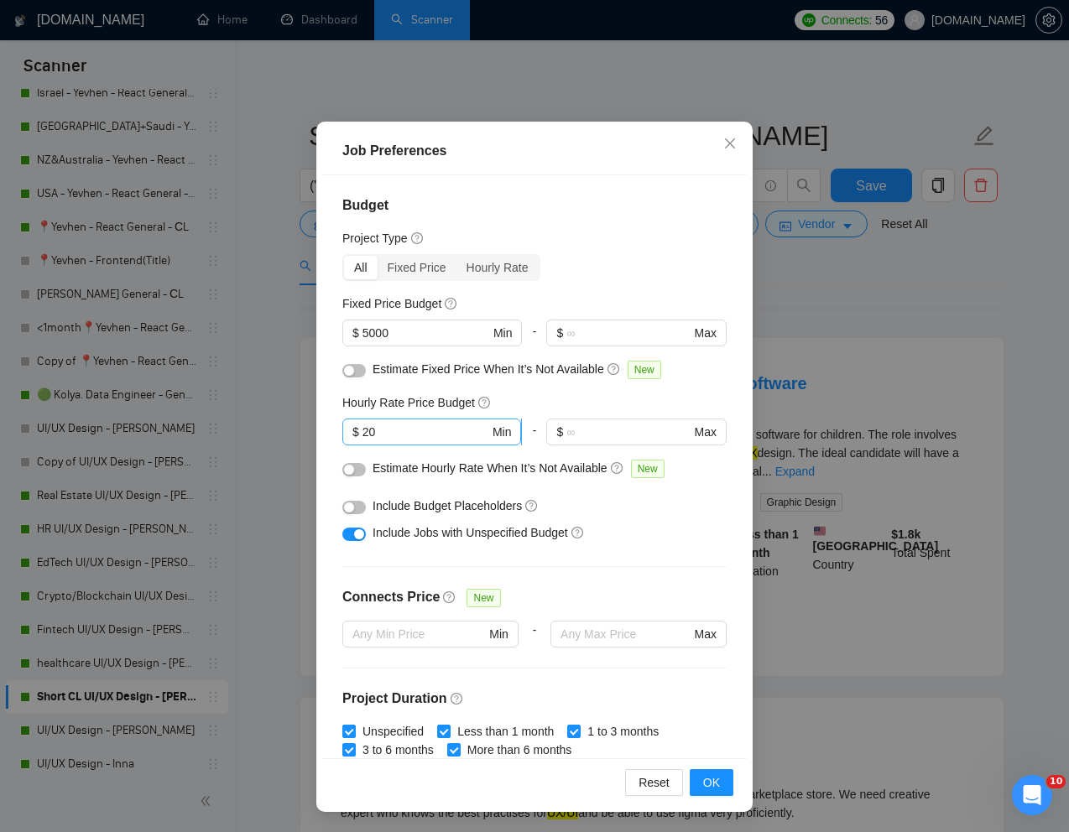
click at [387, 425] on input "20" at bounding box center [425, 432] width 127 height 18
type input "2"
type input "15"
click at [711, 791] on span "OK" at bounding box center [711, 783] width 17 height 18
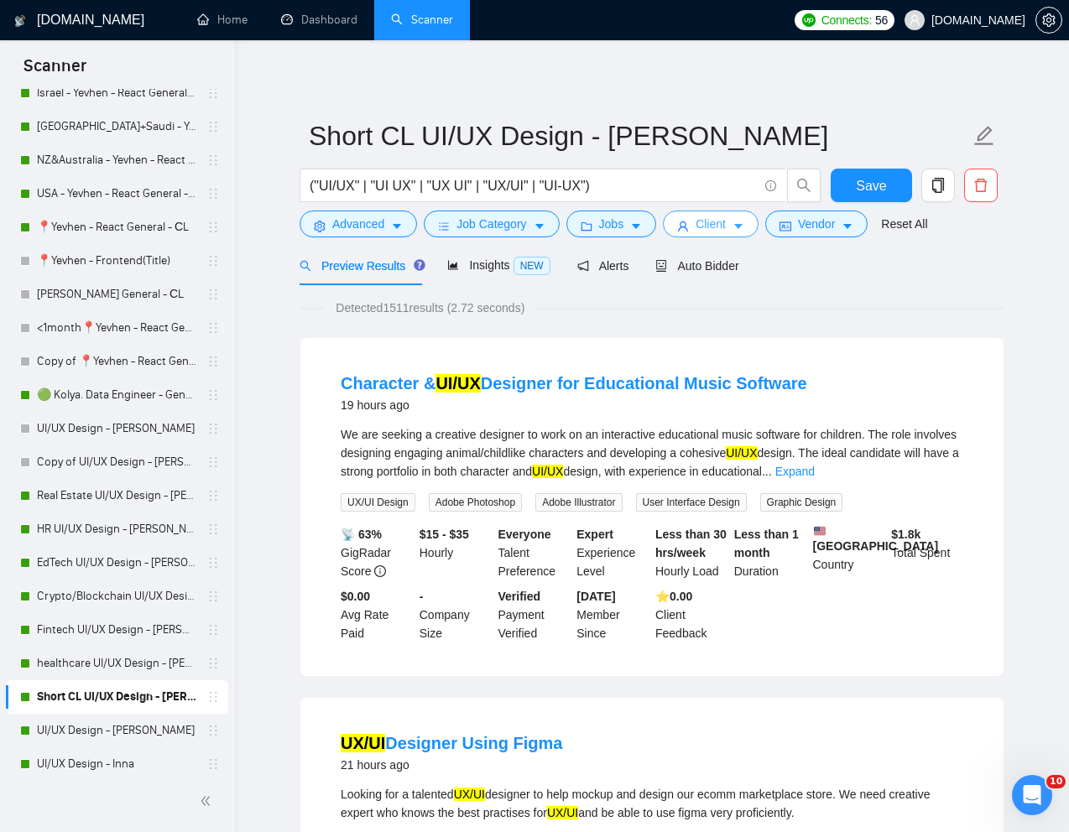
click at [716, 232] on span "Client" at bounding box center [710, 224] width 30 height 18
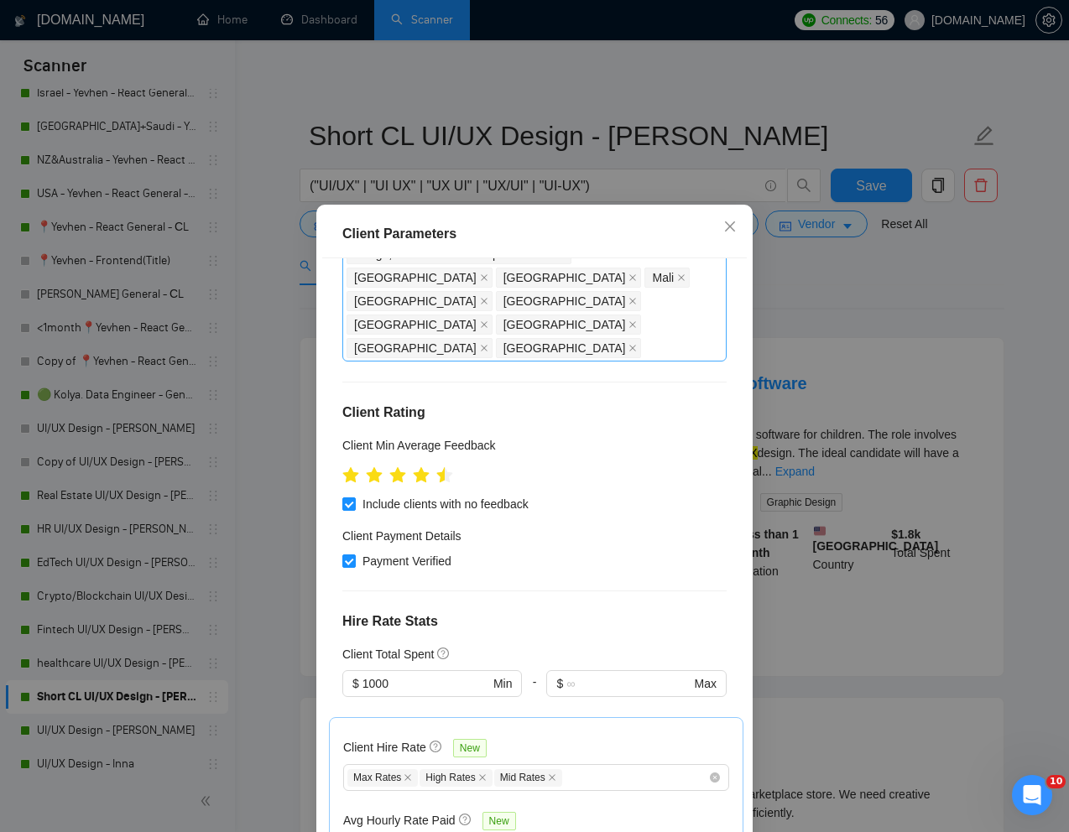
scroll to position [425, 0]
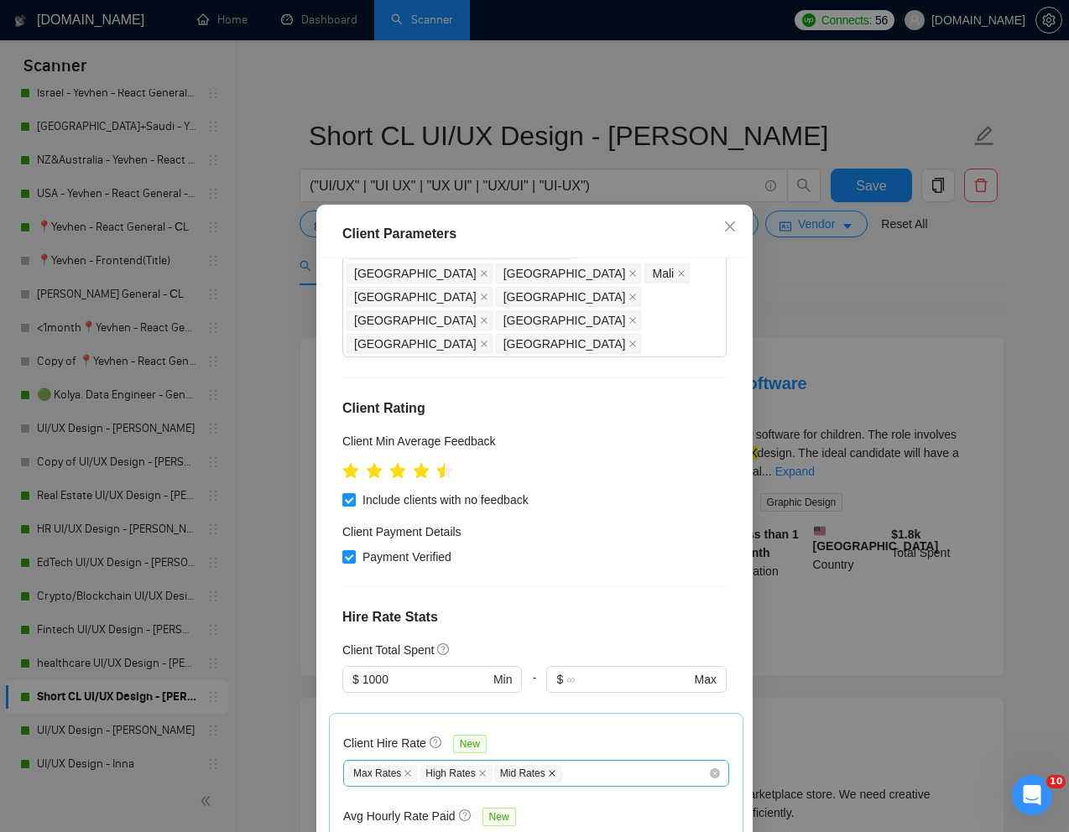
click at [555, 769] on icon "close" at bounding box center [552, 773] width 8 height 8
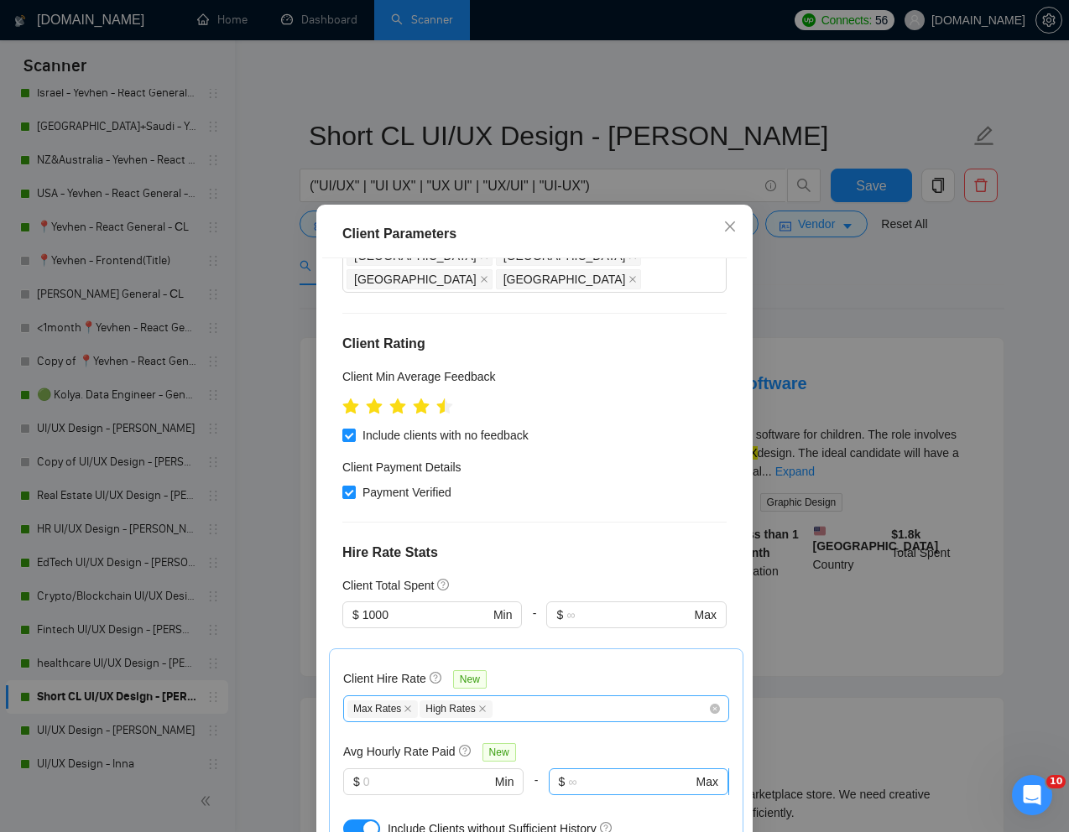
scroll to position [537, 0]
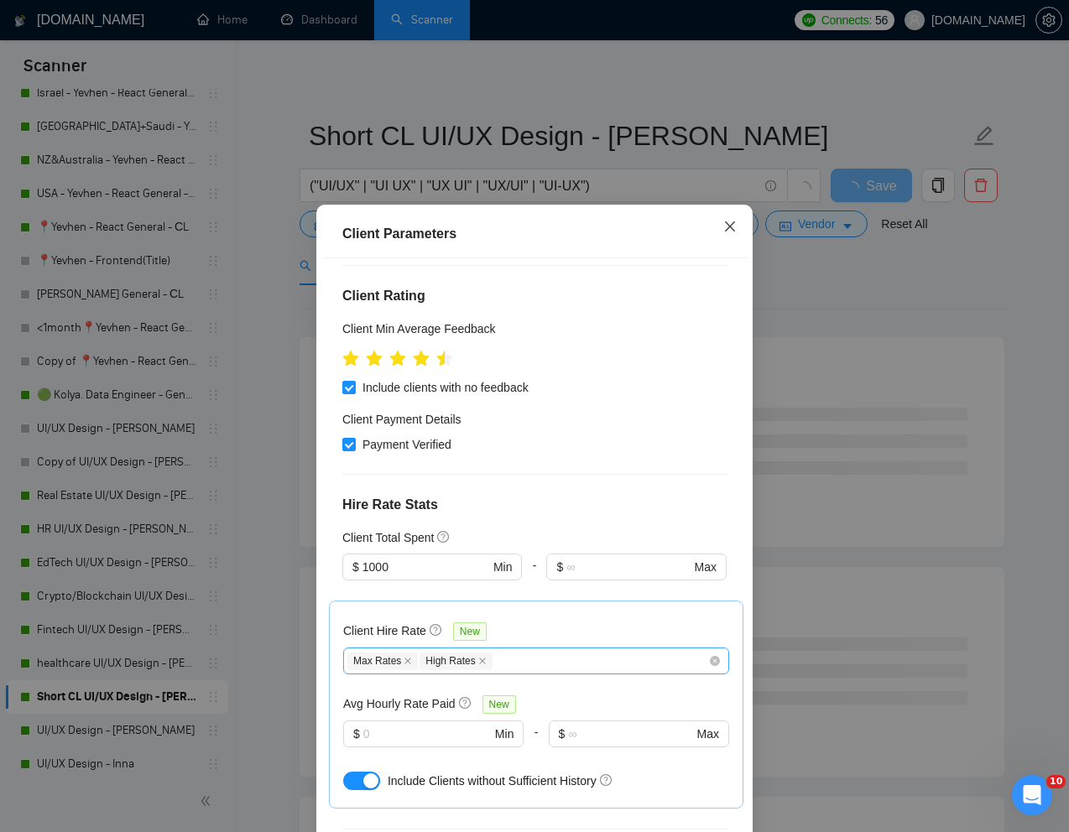
click at [731, 220] on icon "close" at bounding box center [729, 226] width 13 height 13
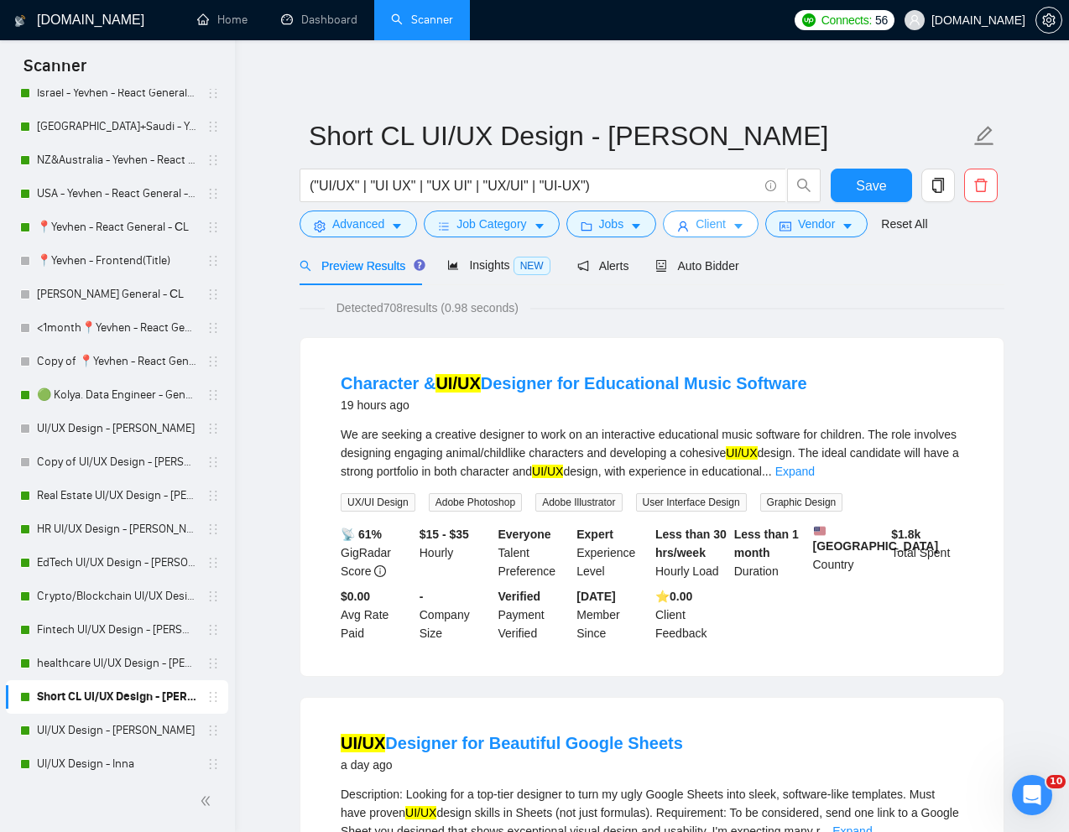
click at [721, 228] on span "Client" at bounding box center [710, 224] width 30 height 18
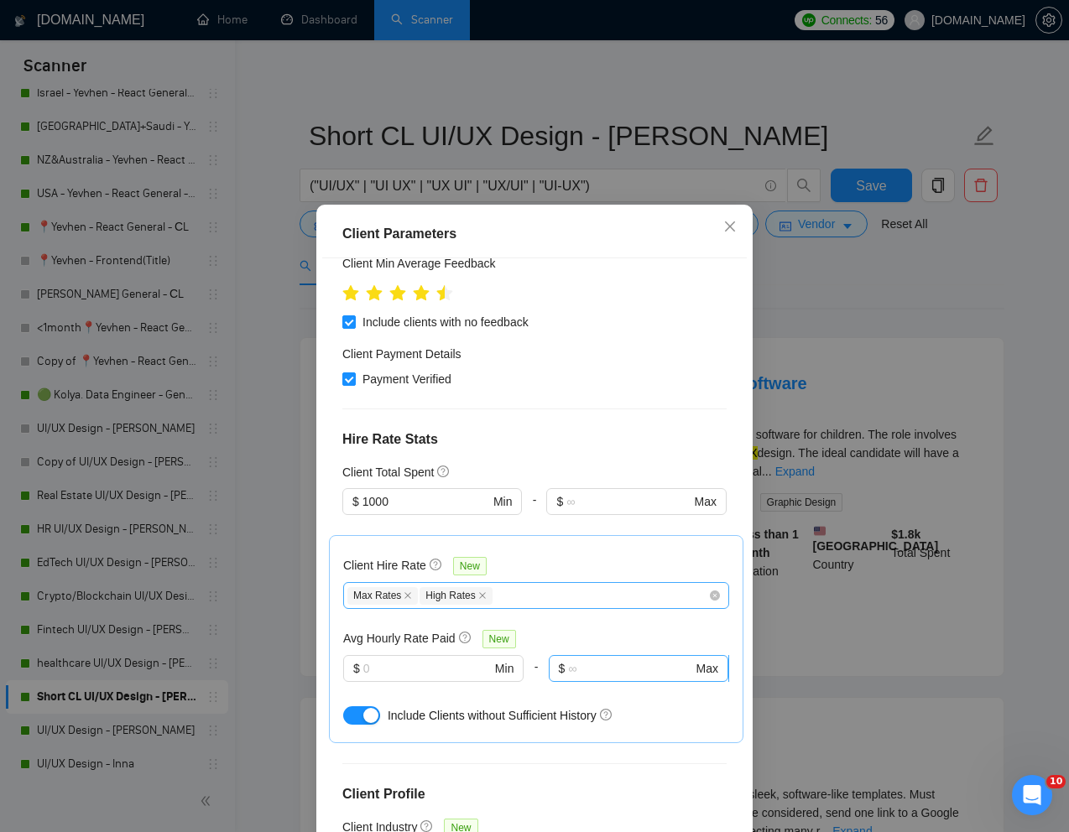
scroll to position [605, 0]
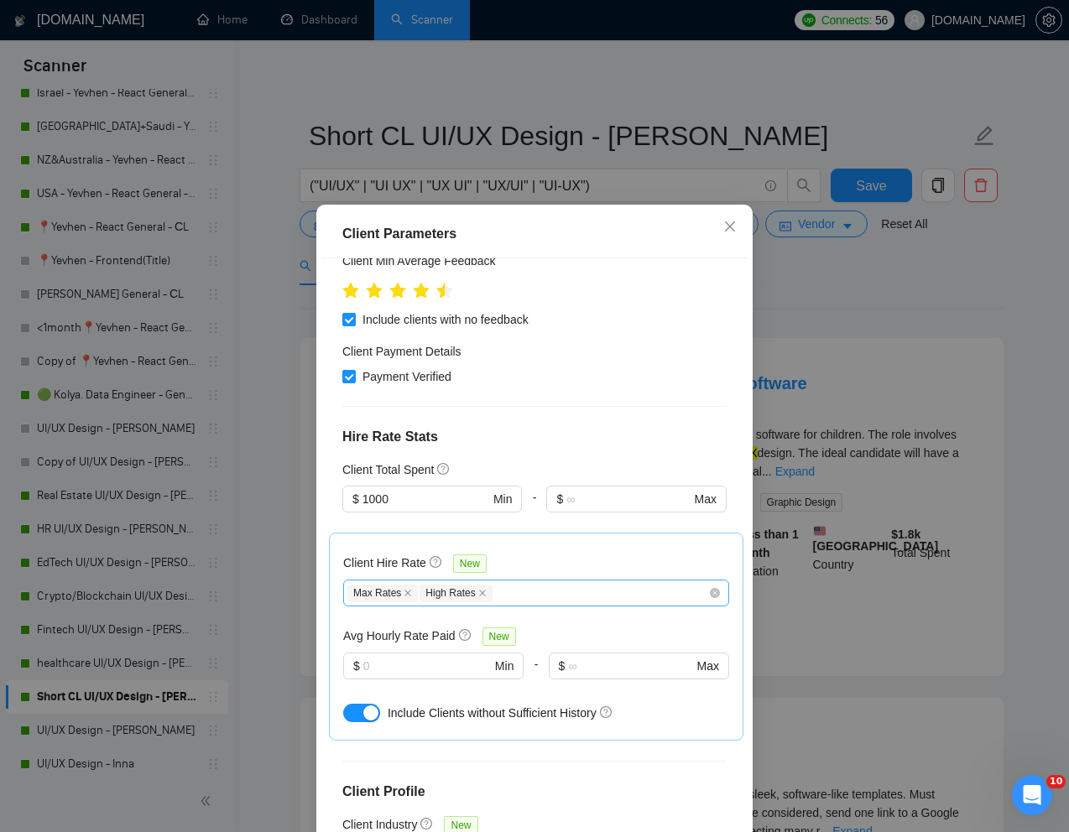
click at [647, 583] on div "Max Rates High Rates" at bounding box center [527, 593] width 361 height 20
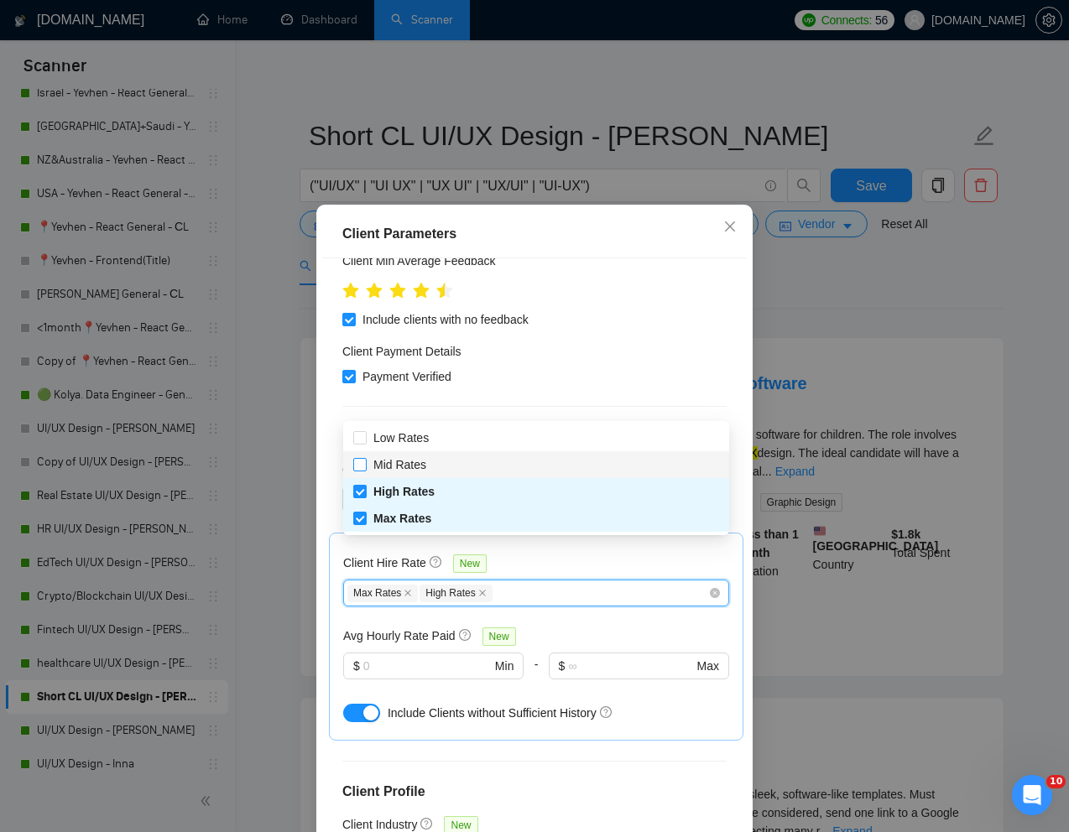
click at [357, 465] on input "Mid Rates" at bounding box center [359, 464] width 12 height 12
checkbox input "true"
click at [594, 574] on div "Client Location Include Client Countries Select Exclude Client Countries India …" at bounding box center [534, 549] width 425 height 582
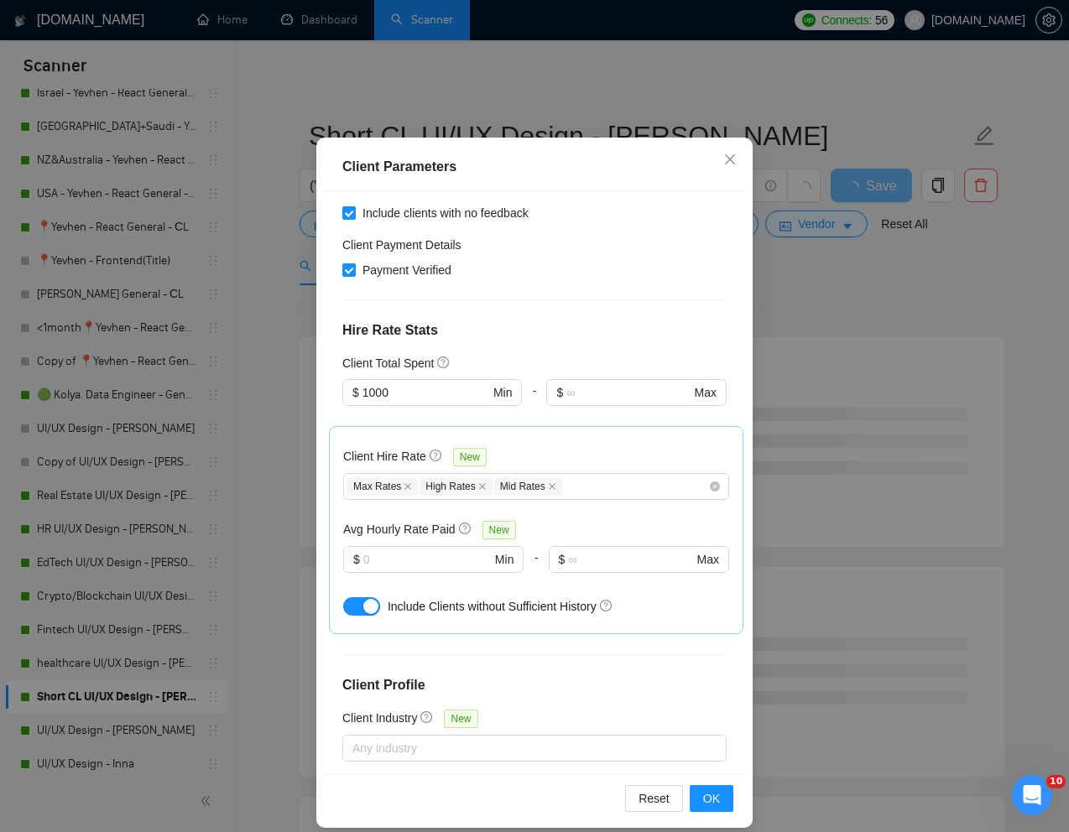
scroll to position [83, 0]
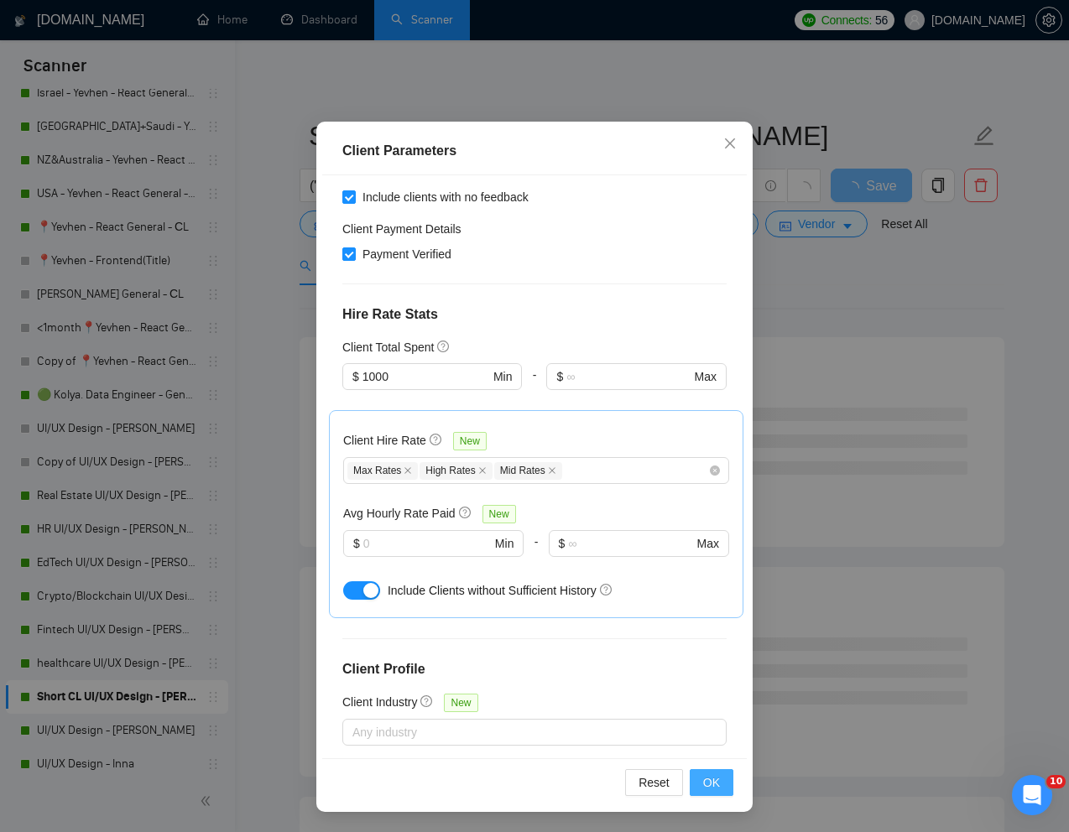
click at [703, 778] on span "OK" at bounding box center [711, 783] width 17 height 18
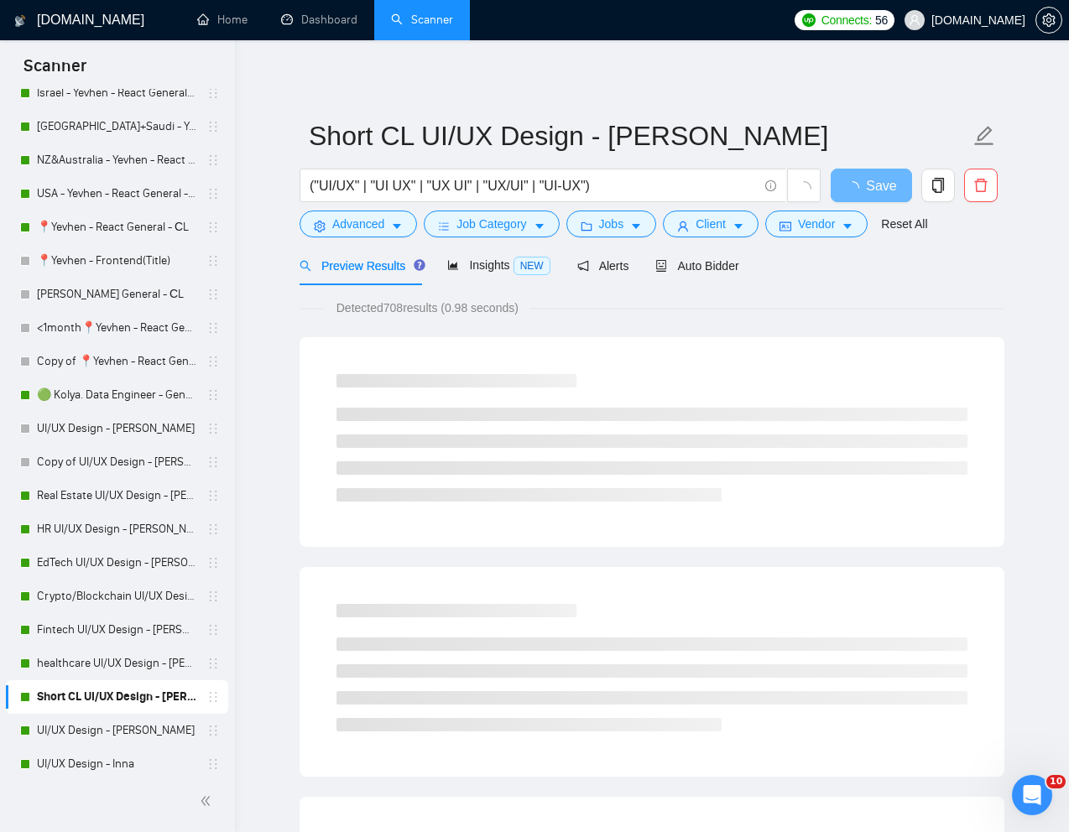
scroll to position [0, 0]
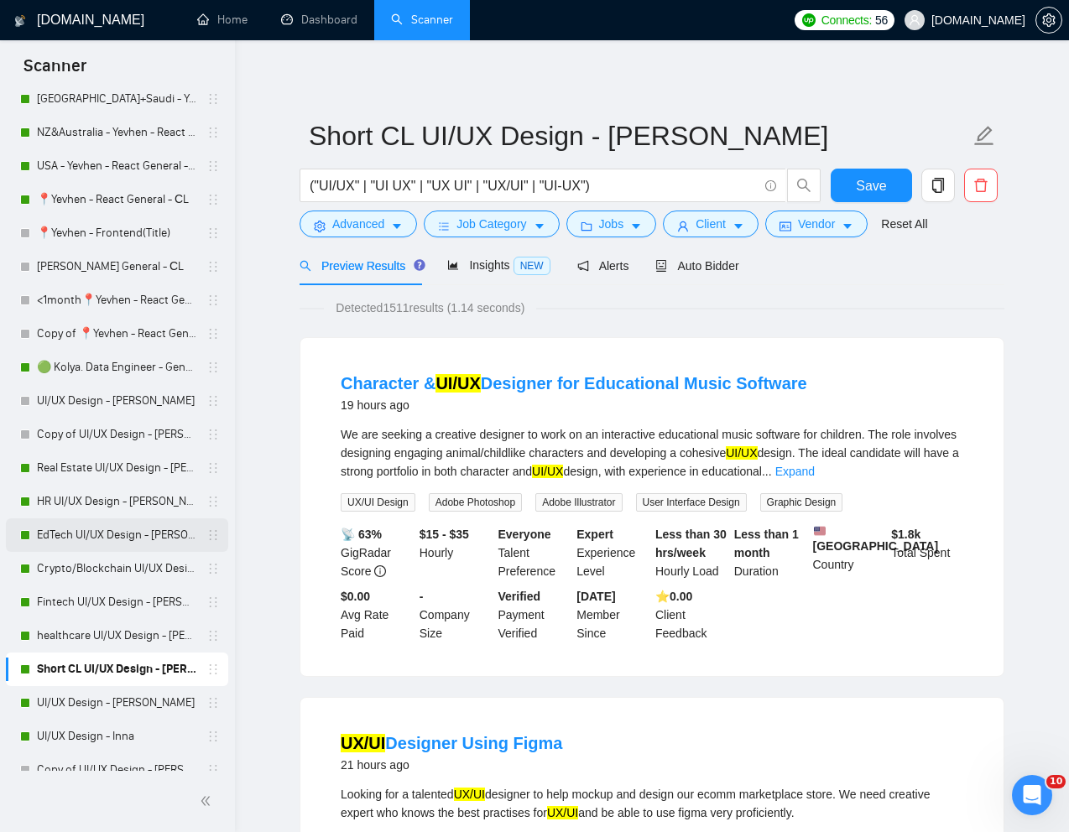
click at [83, 533] on link "EdTech UI/UX Design - [PERSON_NAME]" at bounding box center [116, 535] width 159 height 34
click at [883, 195] on span "Save" at bounding box center [871, 185] width 30 height 21
click at [59, 534] on link "EdTech UI/UX Design - [PERSON_NAME]" at bounding box center [116, 535] width 159 height 34
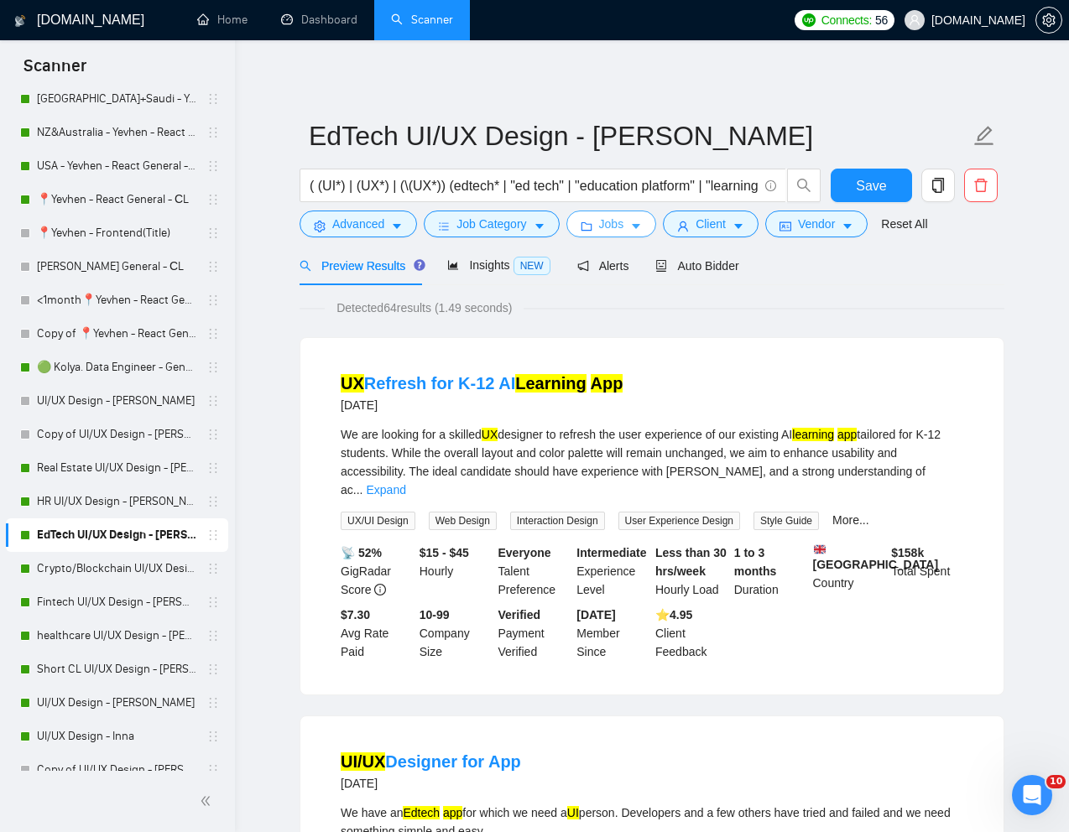
click at [613, 221] on span "Jobs" at bounding box center [611, 224] width 25 height 18
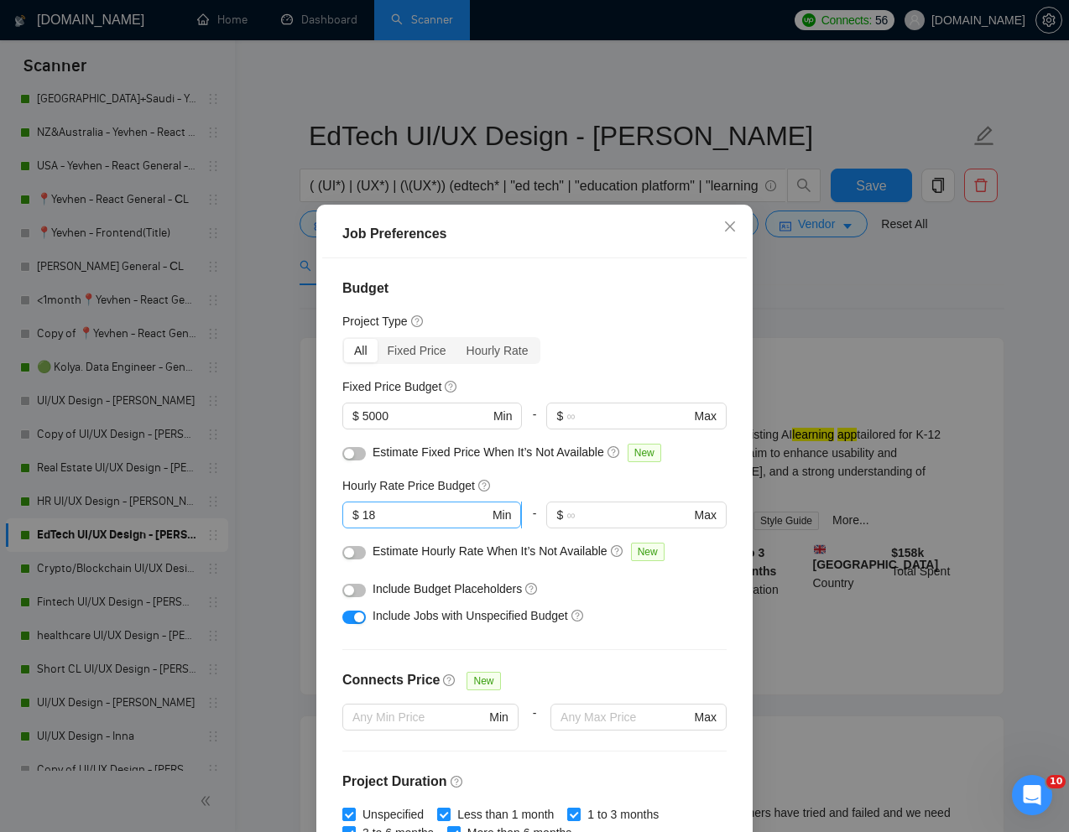
click at [418, 513] on input "18" at bounding box center [425, 515] width 127 height 18
type input "1"
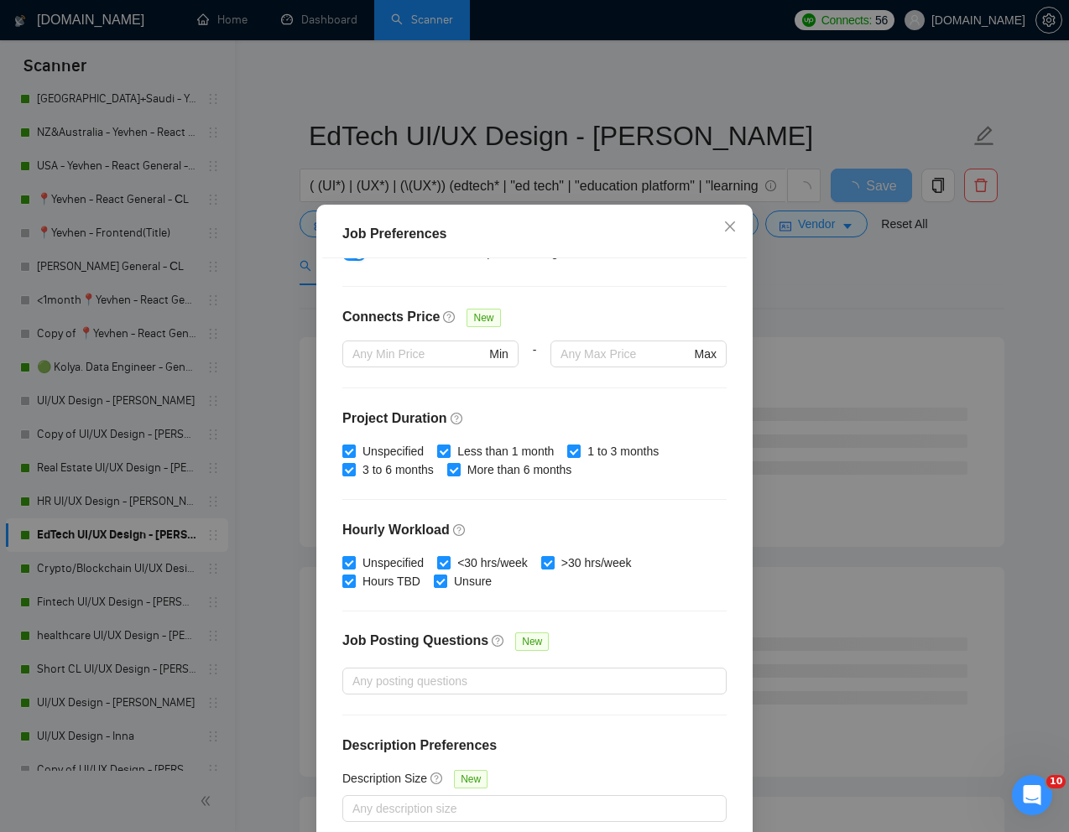
scroll to position [83, 0]
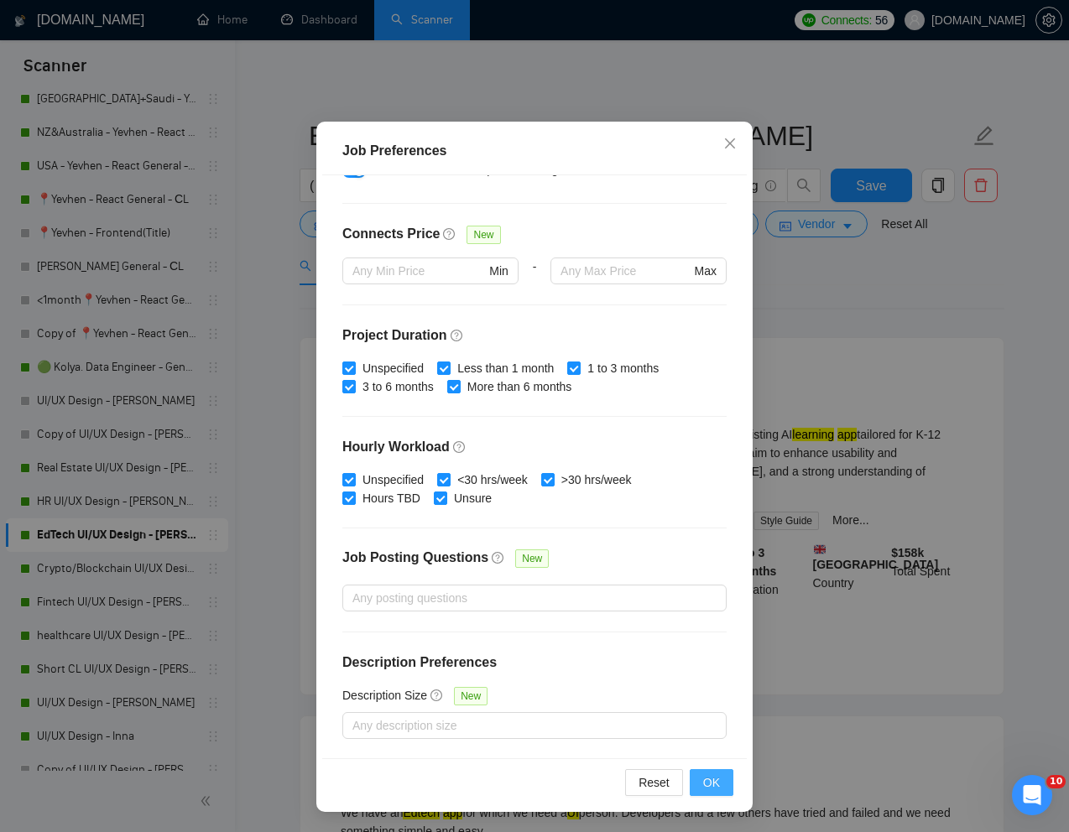
type input "15"
click at [716, 784] on span "OK" at bounding box center [711, 783] width 17 height 18
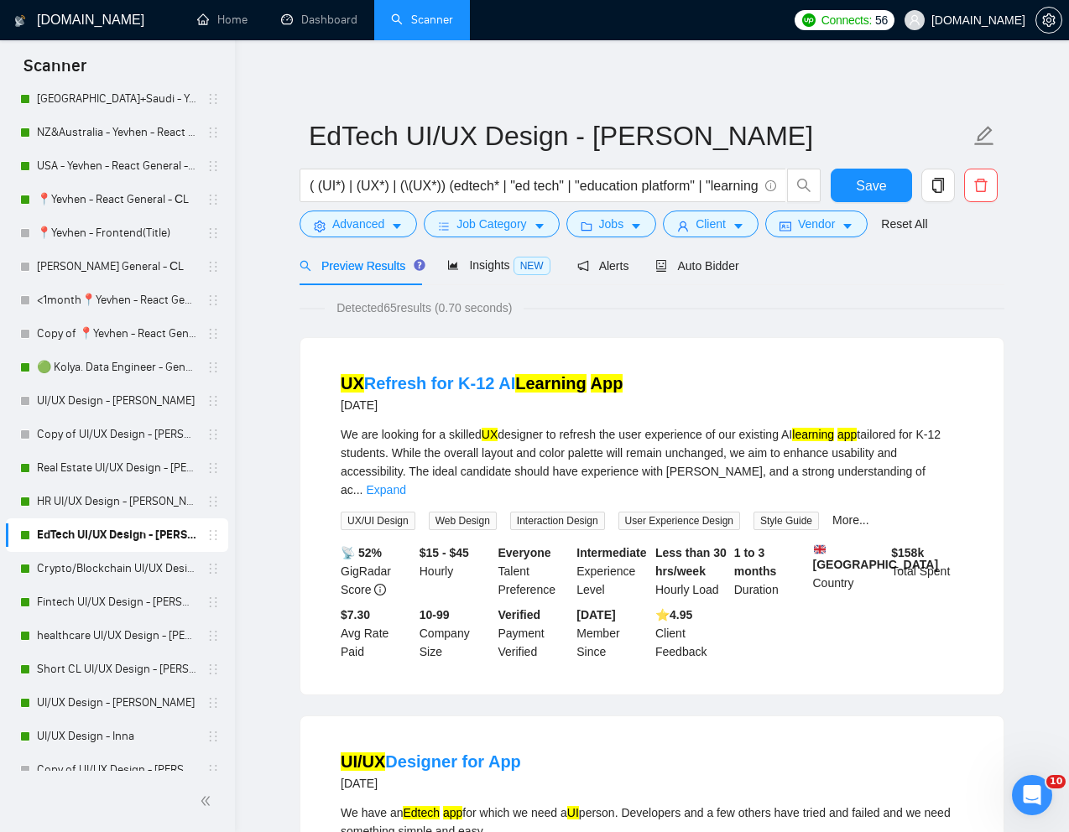
scroll to position [0, 0]
click at [714, 221] on span "Client" at bounding box center [710, 224] width 30 height 18
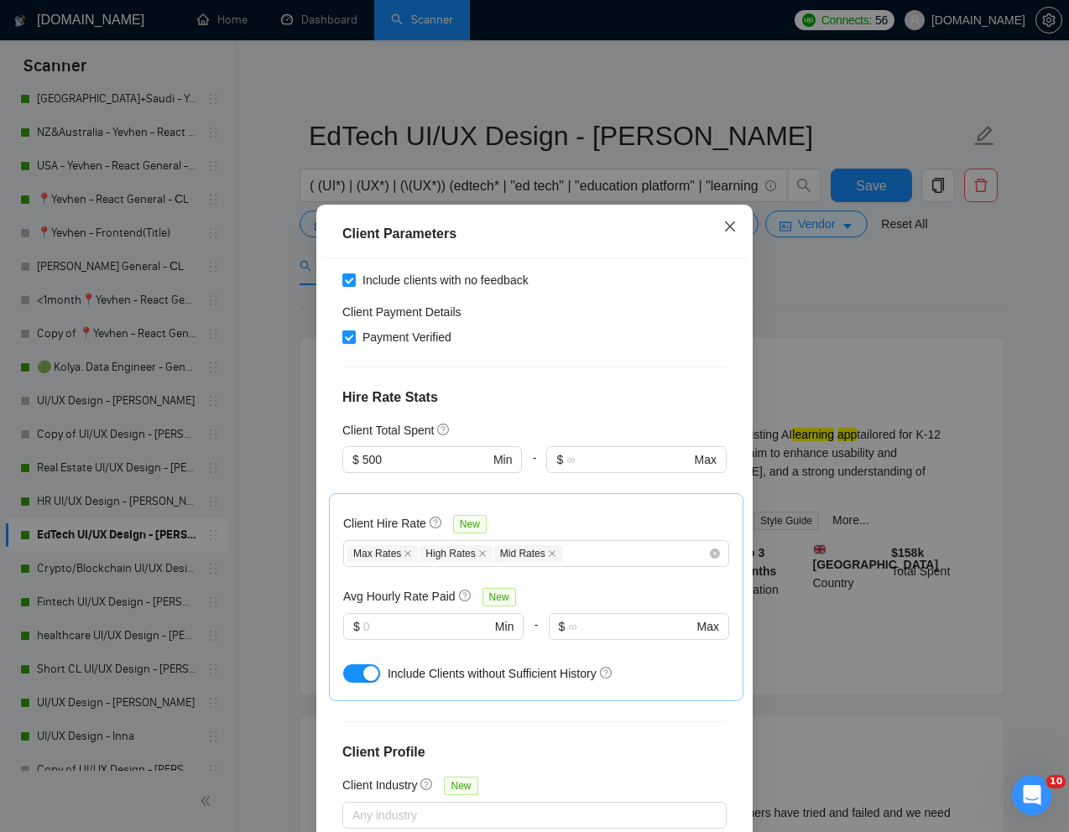
click at [728, 230] on icon "close" at bounding box center [729, 226] width 13 height 13
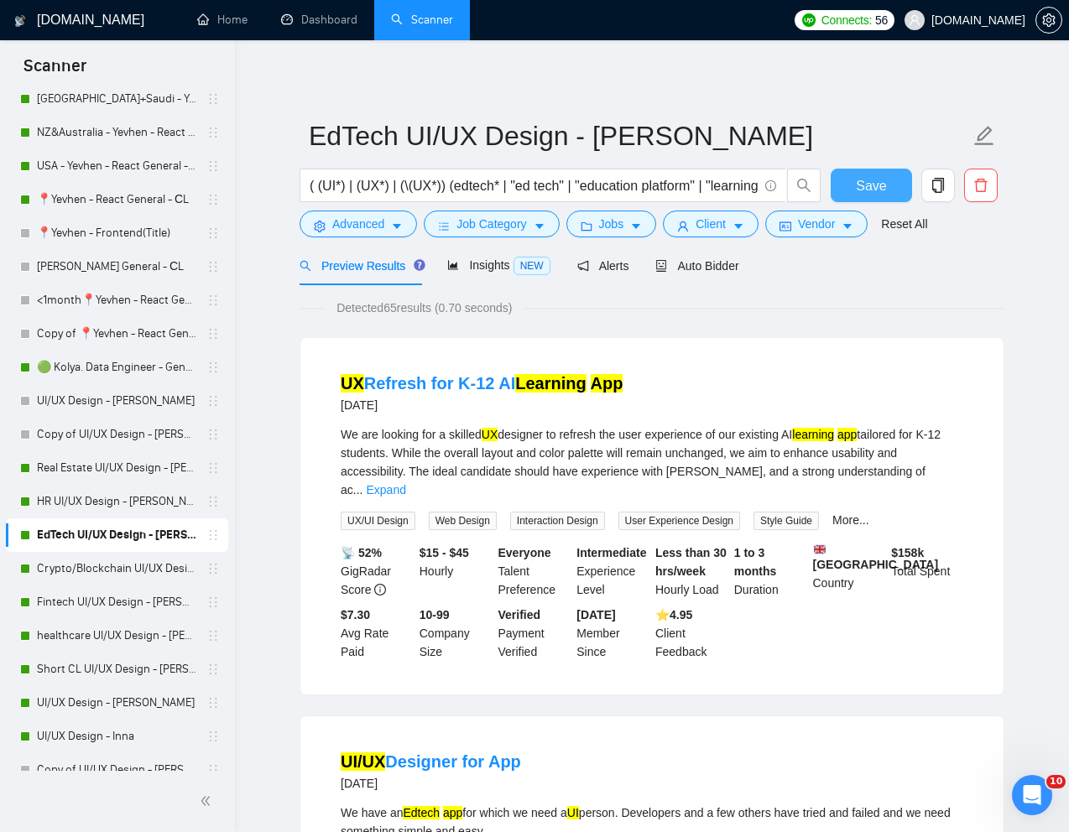
click at [865, 186] on span "Save" at bounding box center [871, 185] width 30 height 21
click at [119, 565] on link "Crypto/Blockchain UI/UX Design - [PERSON_NAME]" at bounding box center [116, 569] width 159 height 34
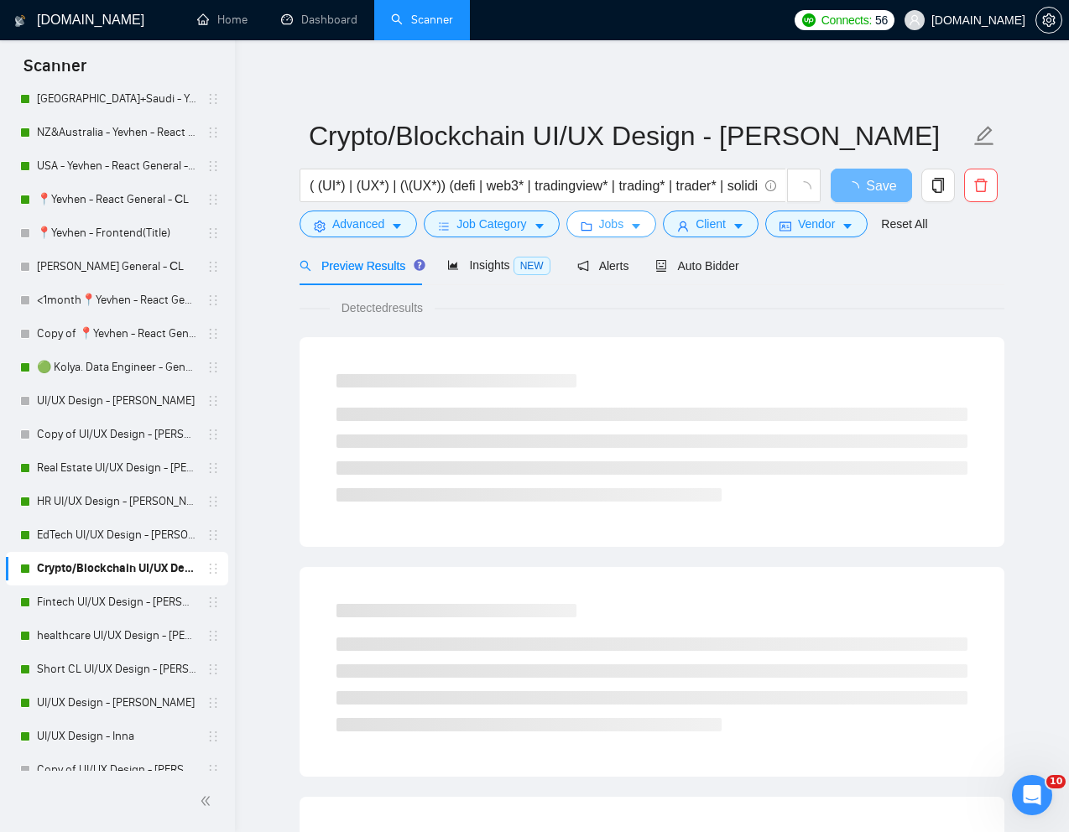
click at [618, 228] on span "Jobs" at bounding box center [611, 224] width 25 height 18
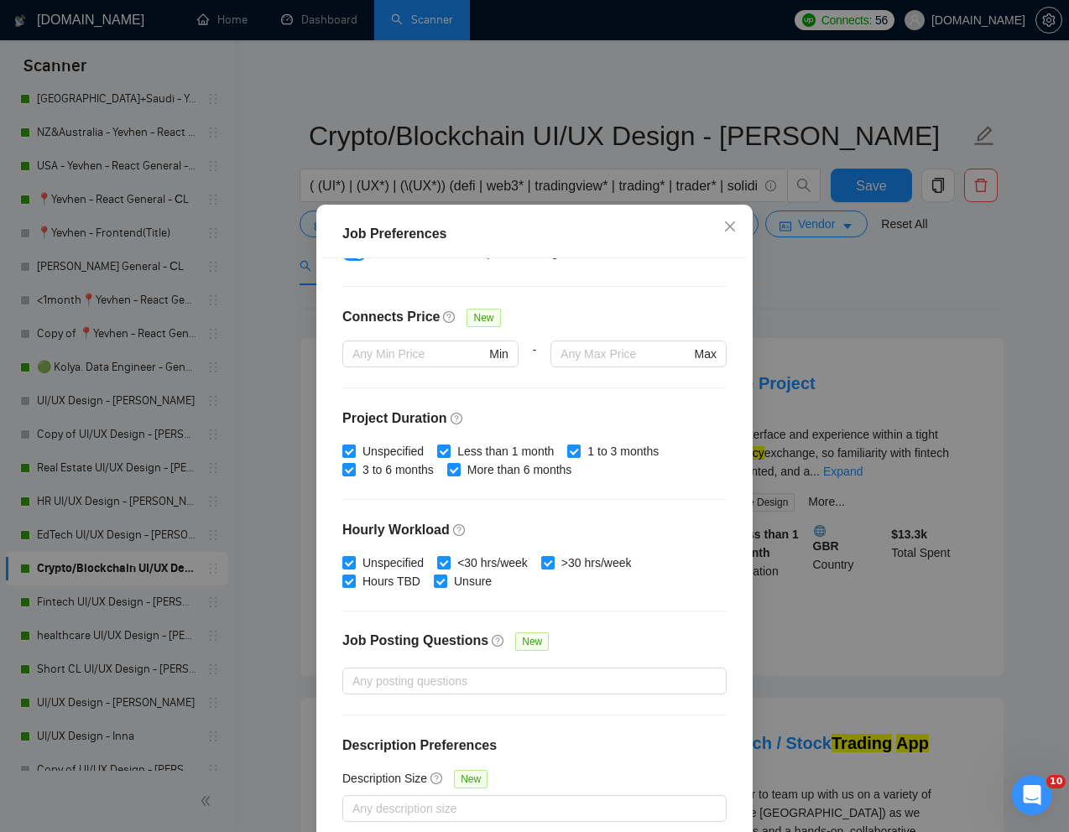
click at [847, 278] on div "Job Preferences Budget Project Type All Fixed Price Hourly Rate Fixed Price Bud…" at bounding box center [534, 416] width 1069 height 832
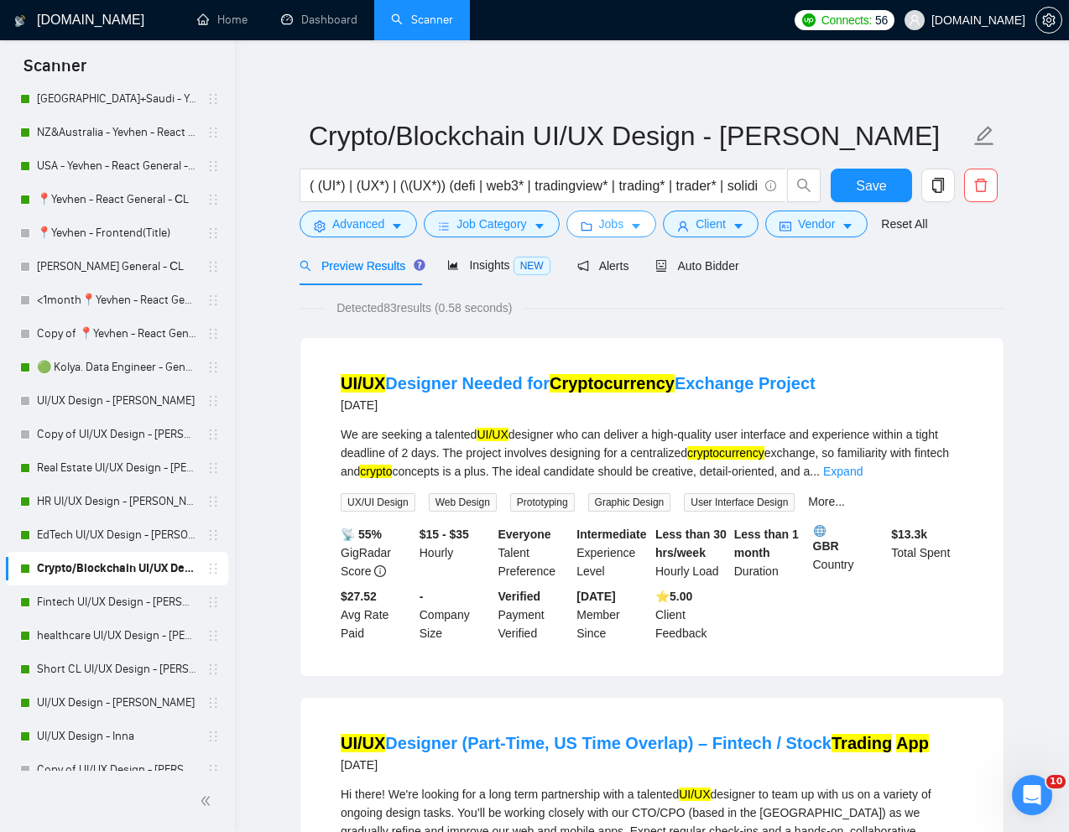
click at [614, 231] on span "Jobs" at bounding box center [611, 224] width 25 height 18
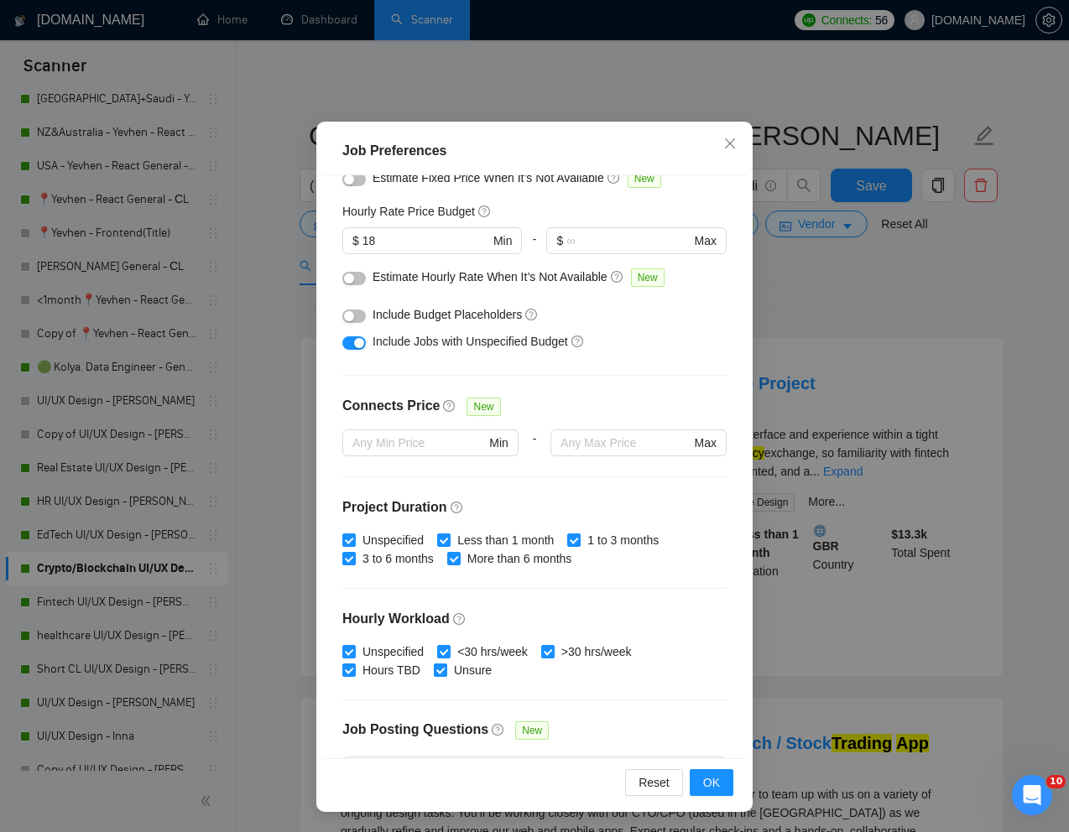
scroll to position [53, 0]
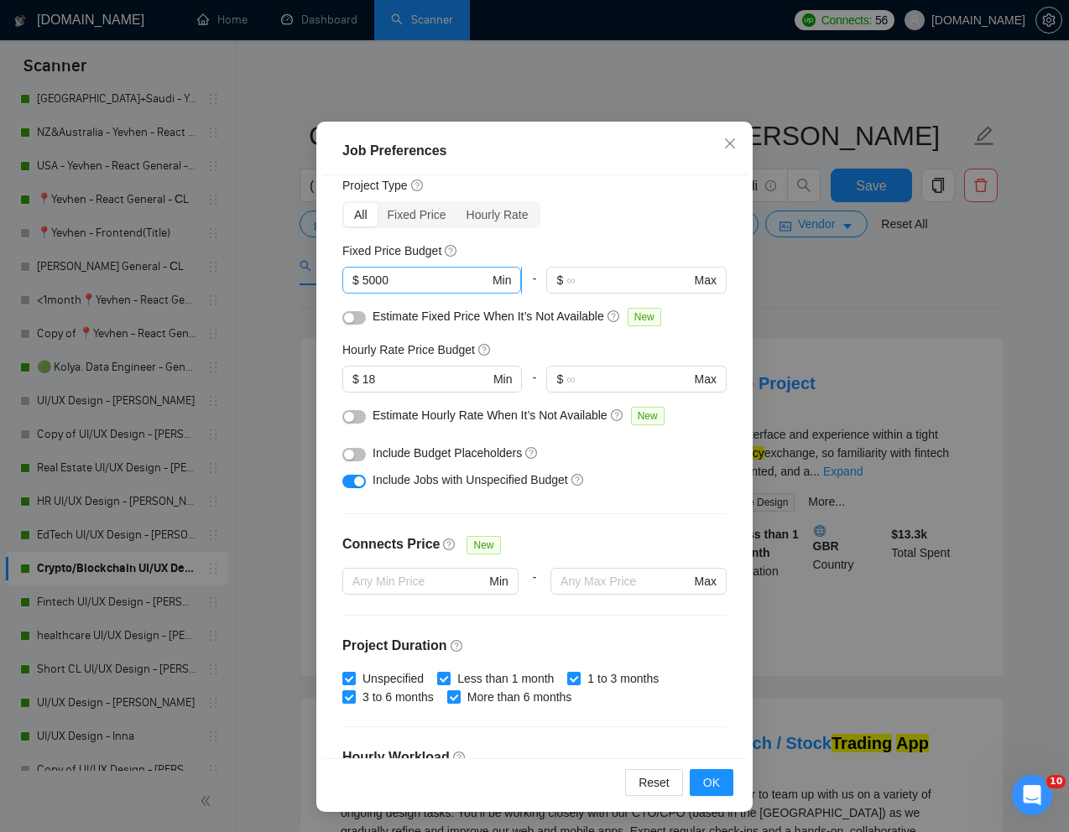
click at [404, 277] on input "5000" at bounding box center [425, 280] width 127 height 18
click at [418, 381] on input "18" at bounding box center [425, 379] width 127 height 18
type input "15"
click at [630, 462] on div "Include Budget Placeholders" at bounding box center [540, 453] width 336 height 18
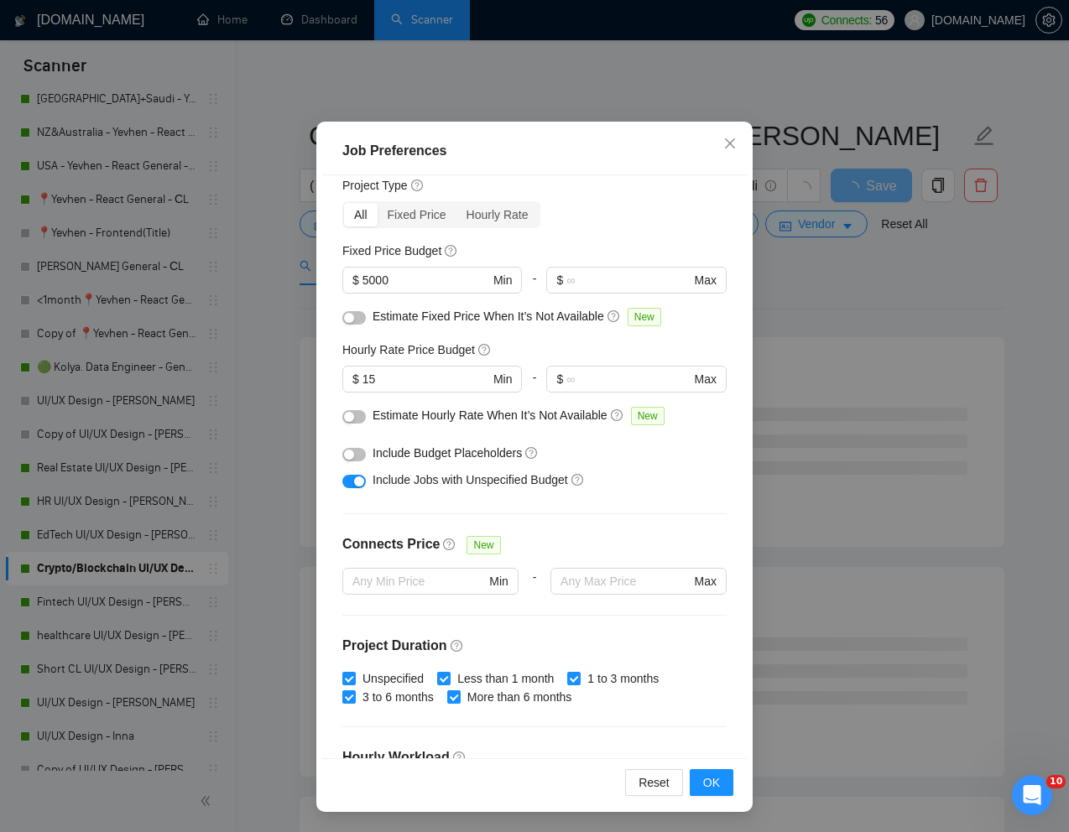
scroll to position [294, 0]
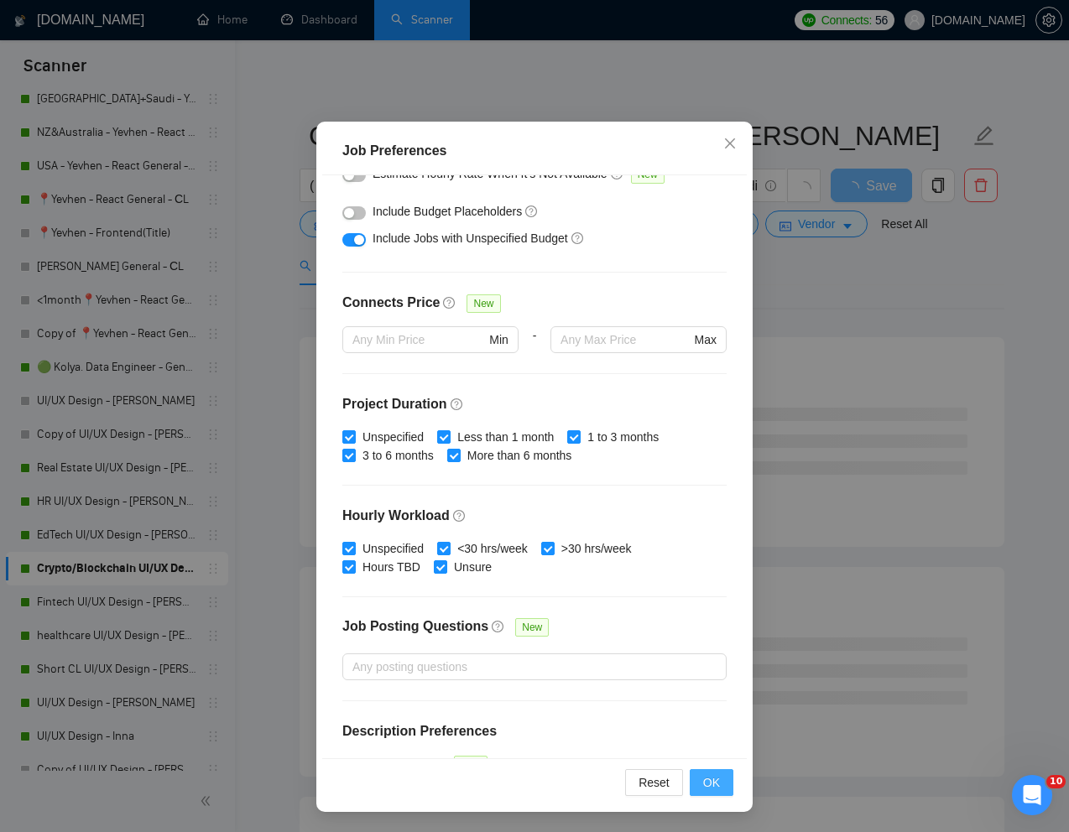
click at [710, 774] on span "OK" at bounding box center [711, 783] width 17 height 18
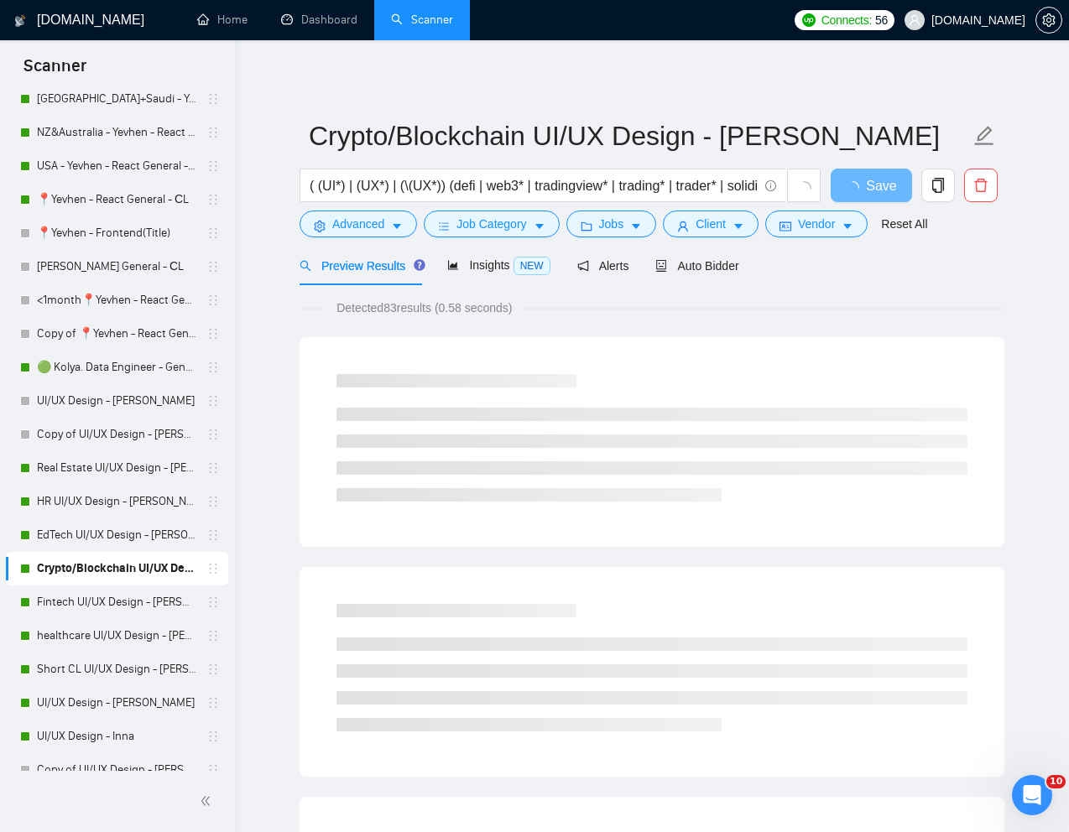
scroll to position [0, 0]
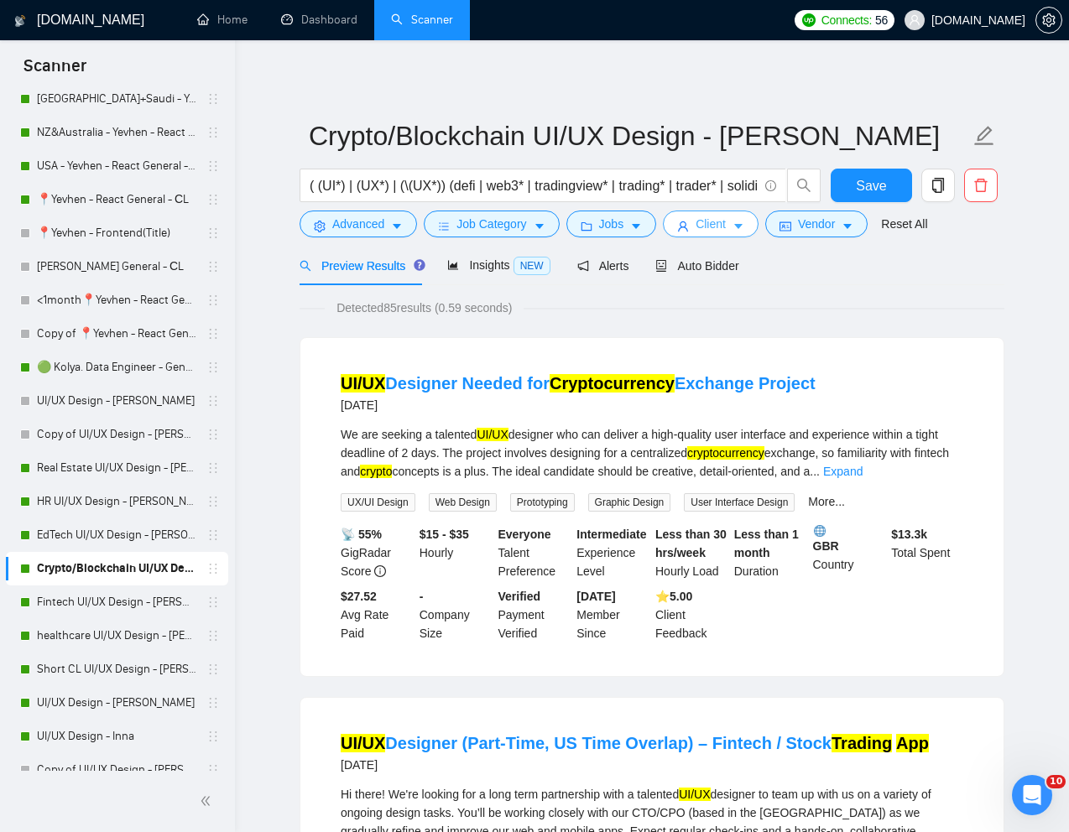
click at [737, 225] on button "Client" at bounding box center [711, 224] width 96 height 27
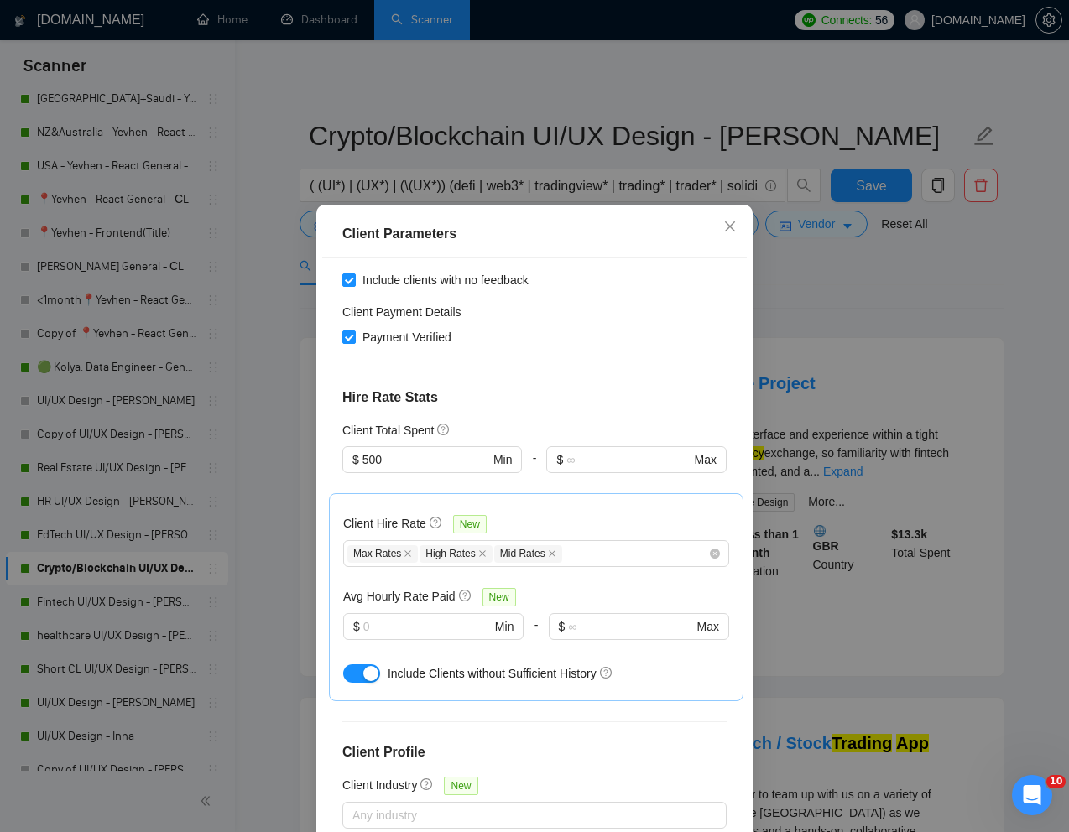
scroll to position [8, 0]
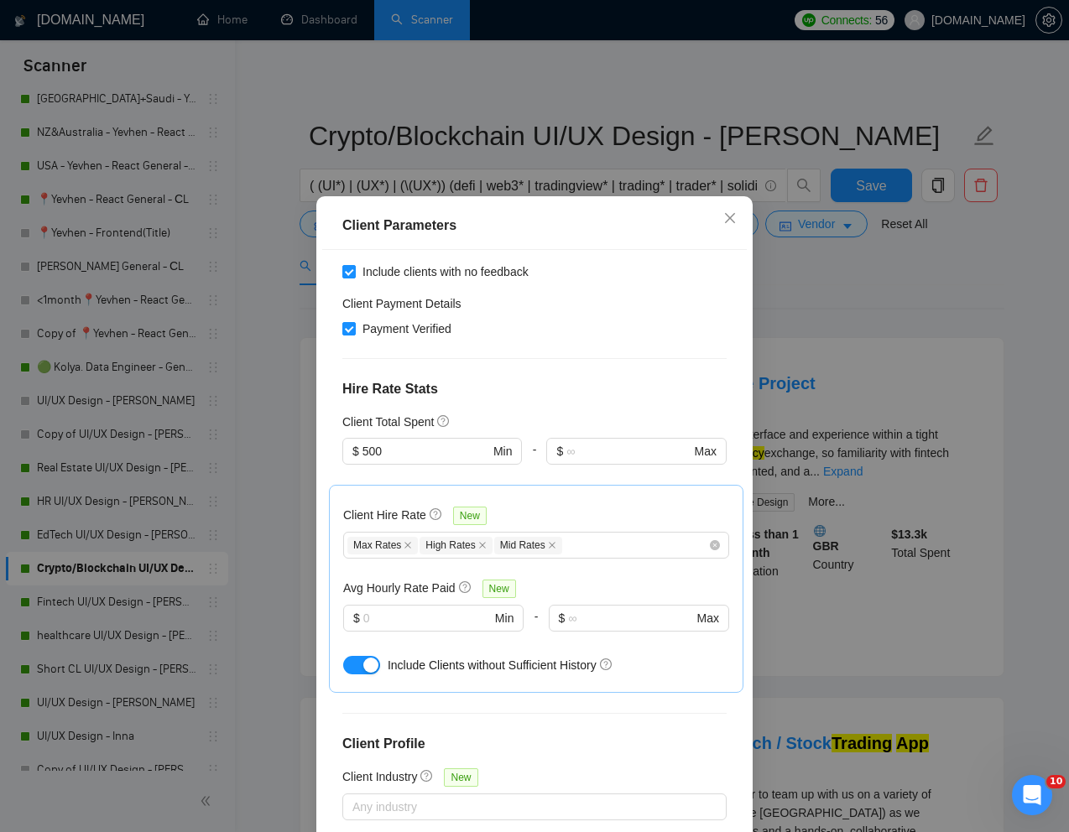
click at [805, 321] on div "Client Parameters Client Location Include Client Countries Select Exclude Clien…" at bounding box center [534, 416] width 1069 height 832
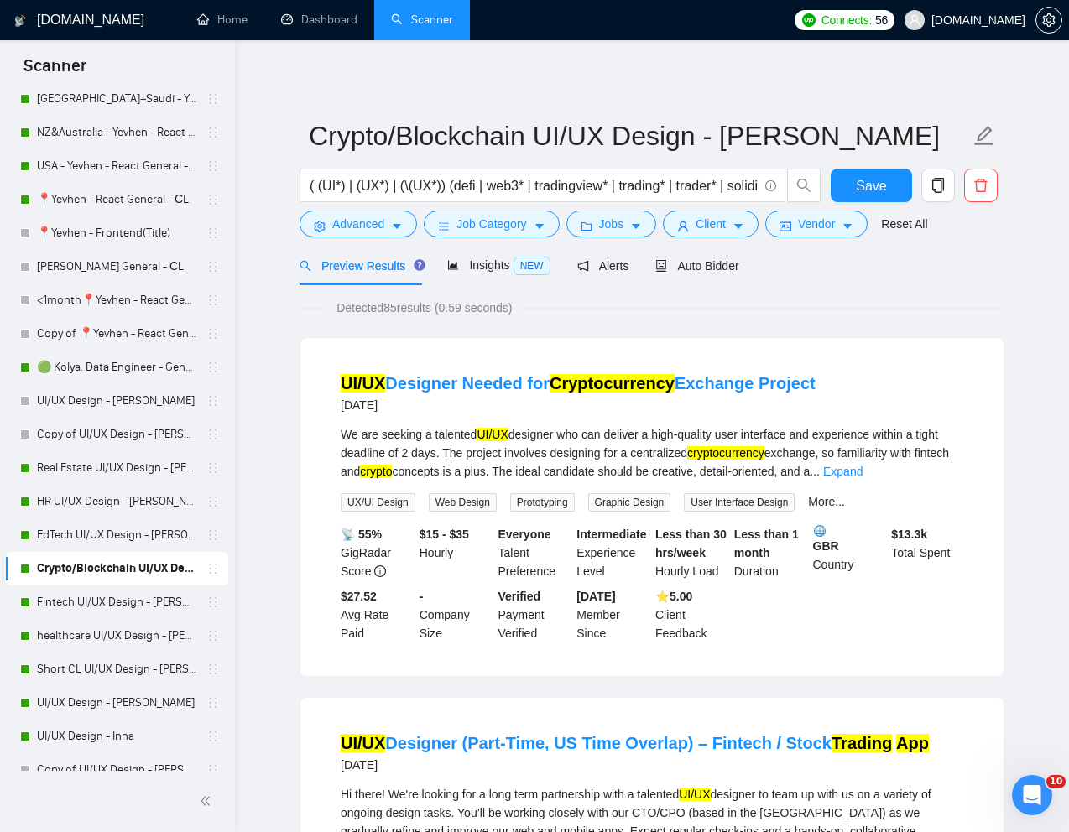
scroll to position [0, 0]
click at [589, 223] on icon "folder" at bounding box center [586, 226] width 11 height 8
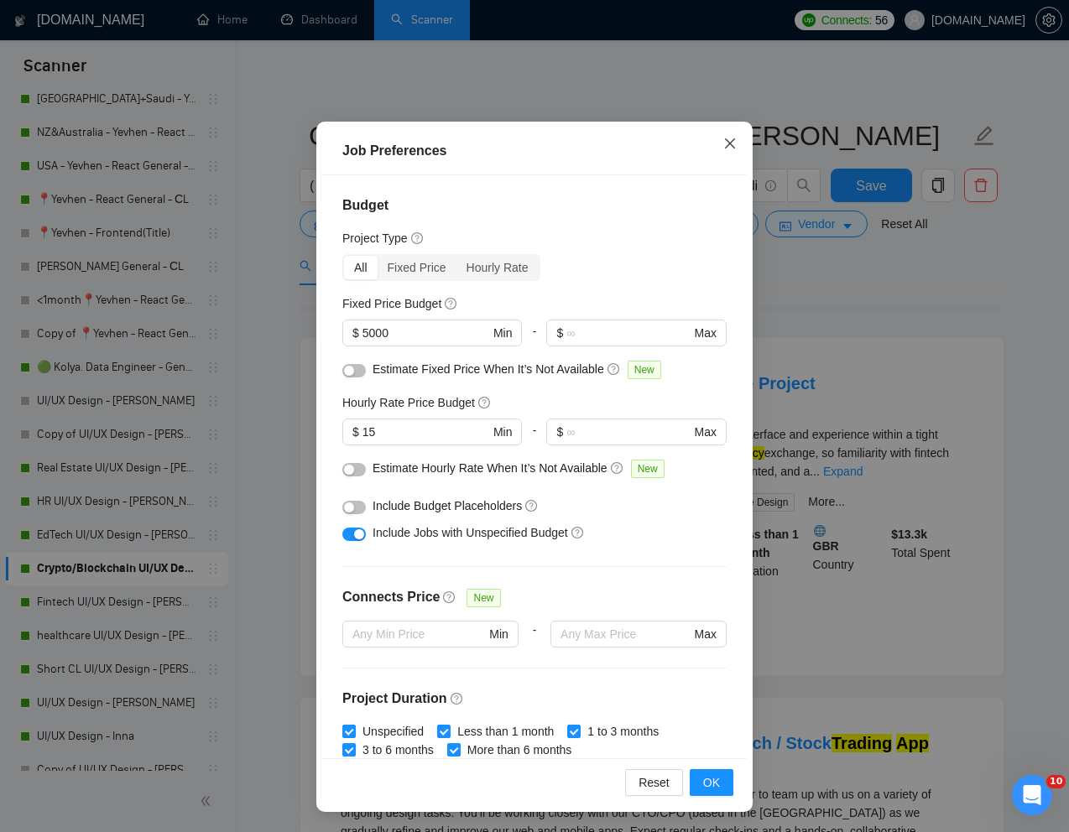
click at [726, 145] on icon "close" at bounding box center [729, 143] width 13 height 13
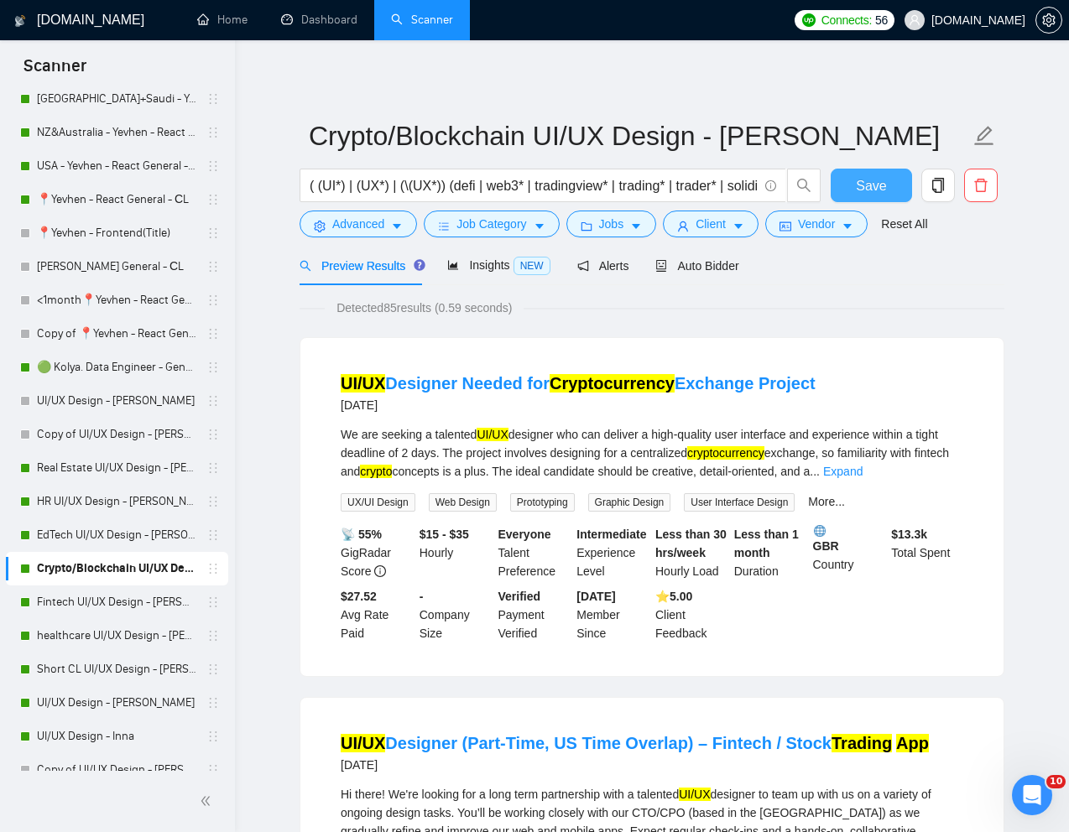
click at [863, 175] on span "Save" at bounding box center [871, 185] width 30 height 21
click at [91, 601] on link "Fintech UI/UX Design - [PERSON_NAME]" at bounding box center [116, 603] width 159 height 34
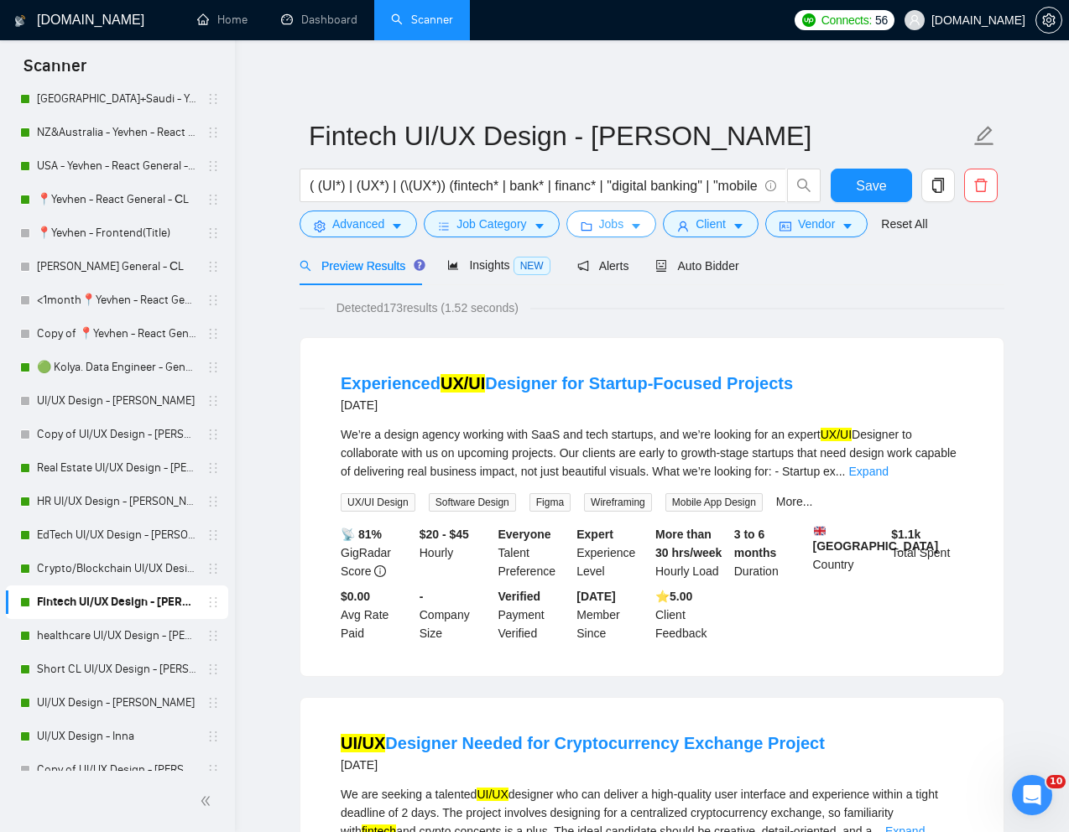
click at [600, 227] on button "Jobs" at bounding box center [611, 224] width 91 height 27
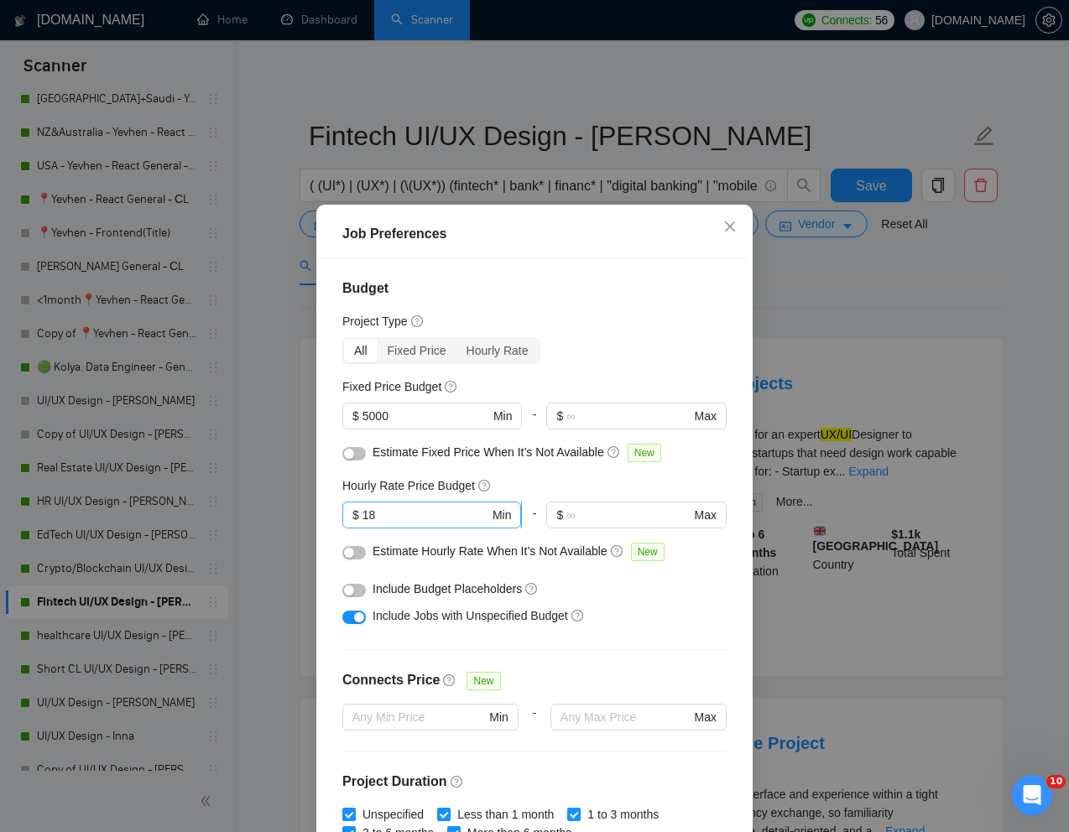
click at [470, 508] on input "18" at bounding box center [425, 515] width 127 height 18
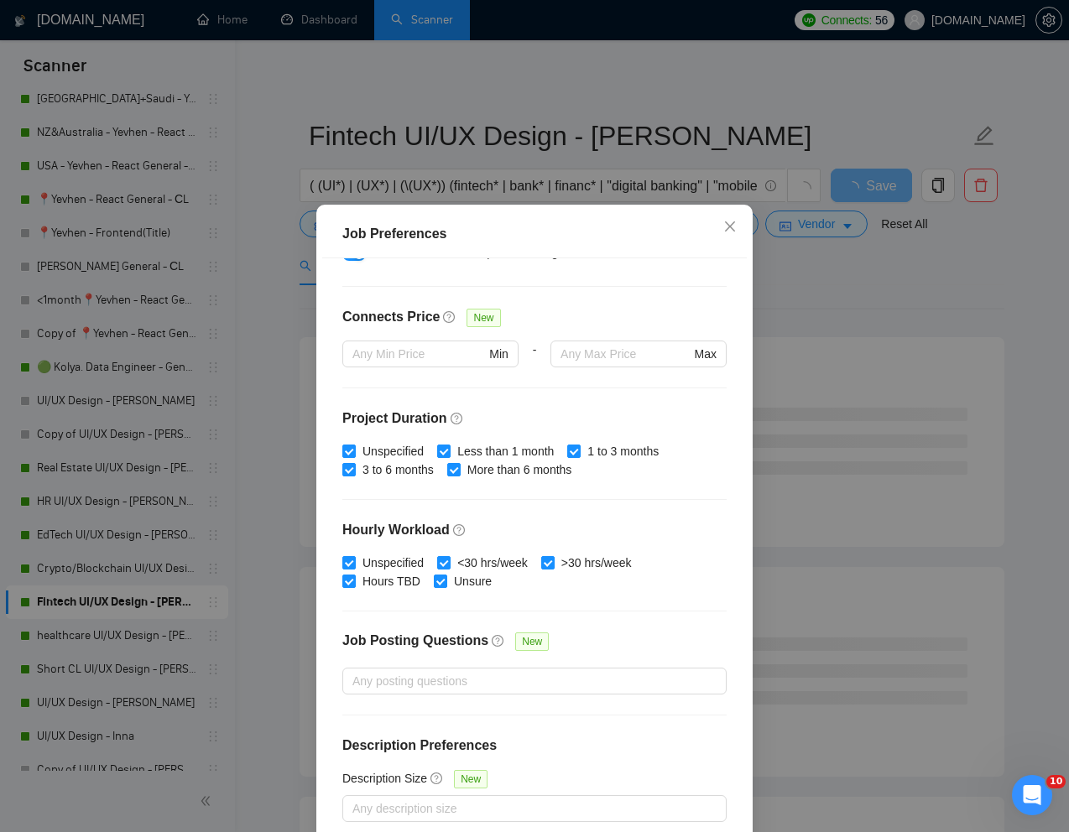
scroll to position [83, 0]
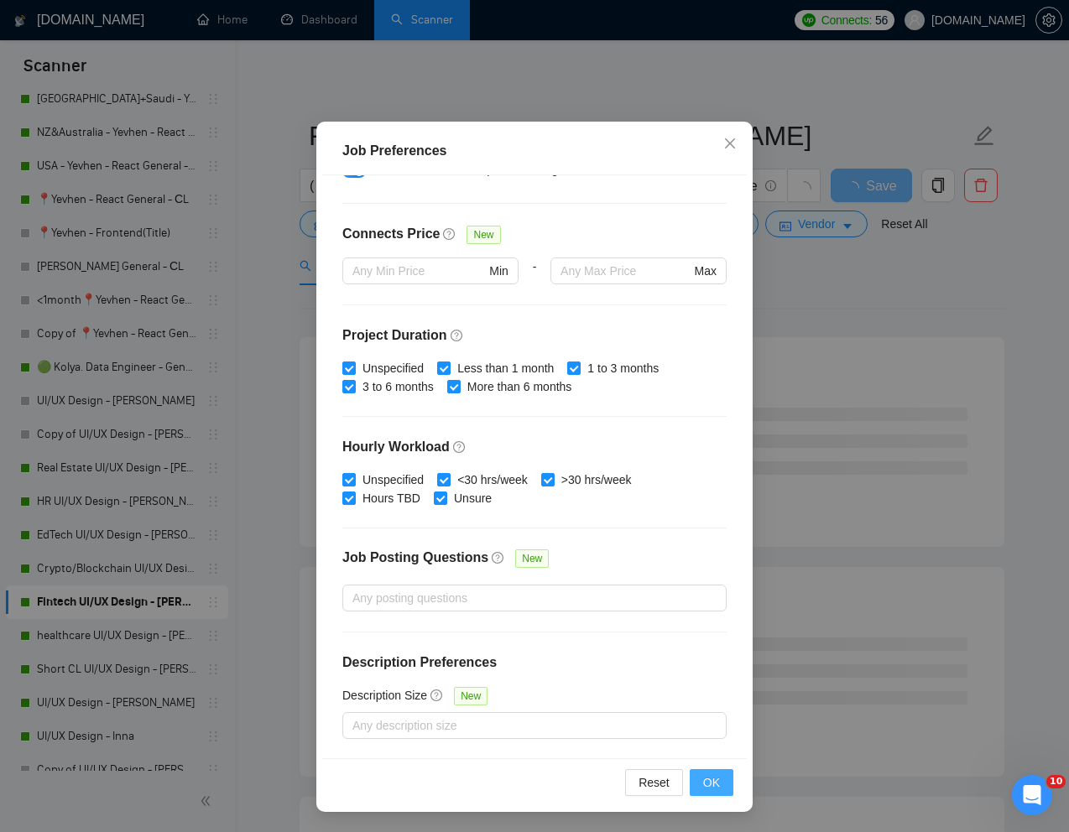
type input "15"
click at [698, 772] on button "OK" at bounding box center [712, 782] width 44 height 27
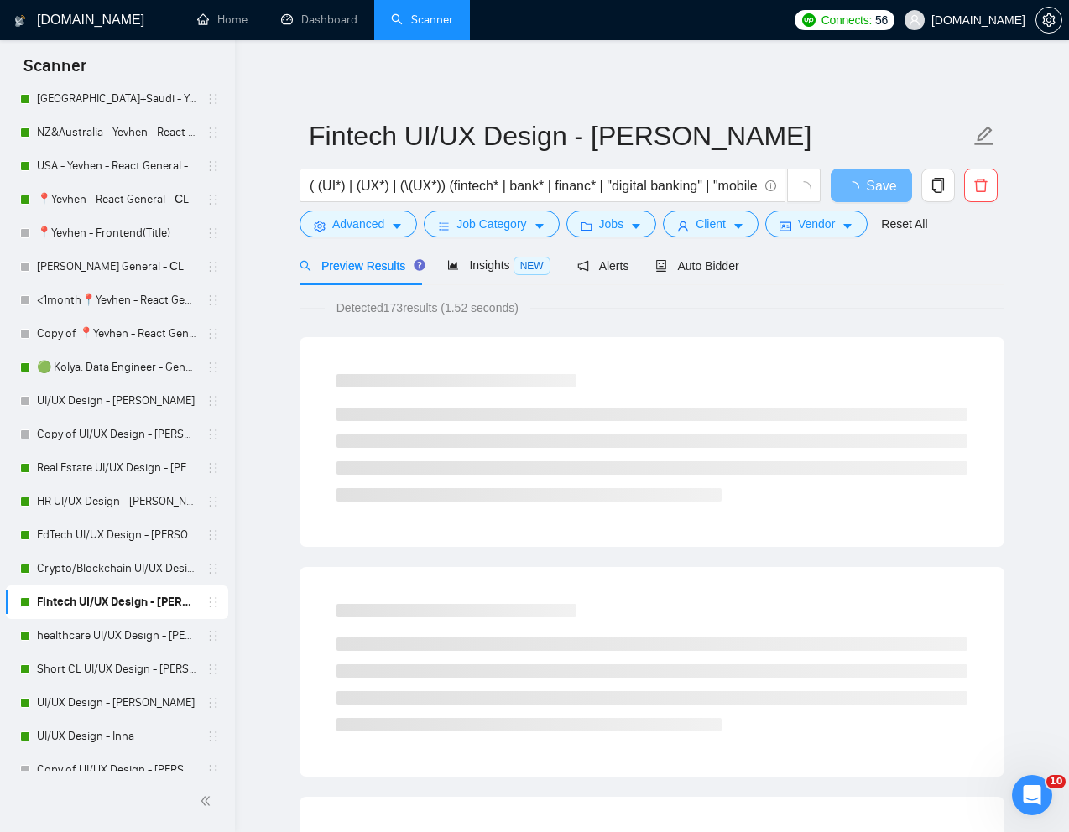
scroll to position [0, 0]
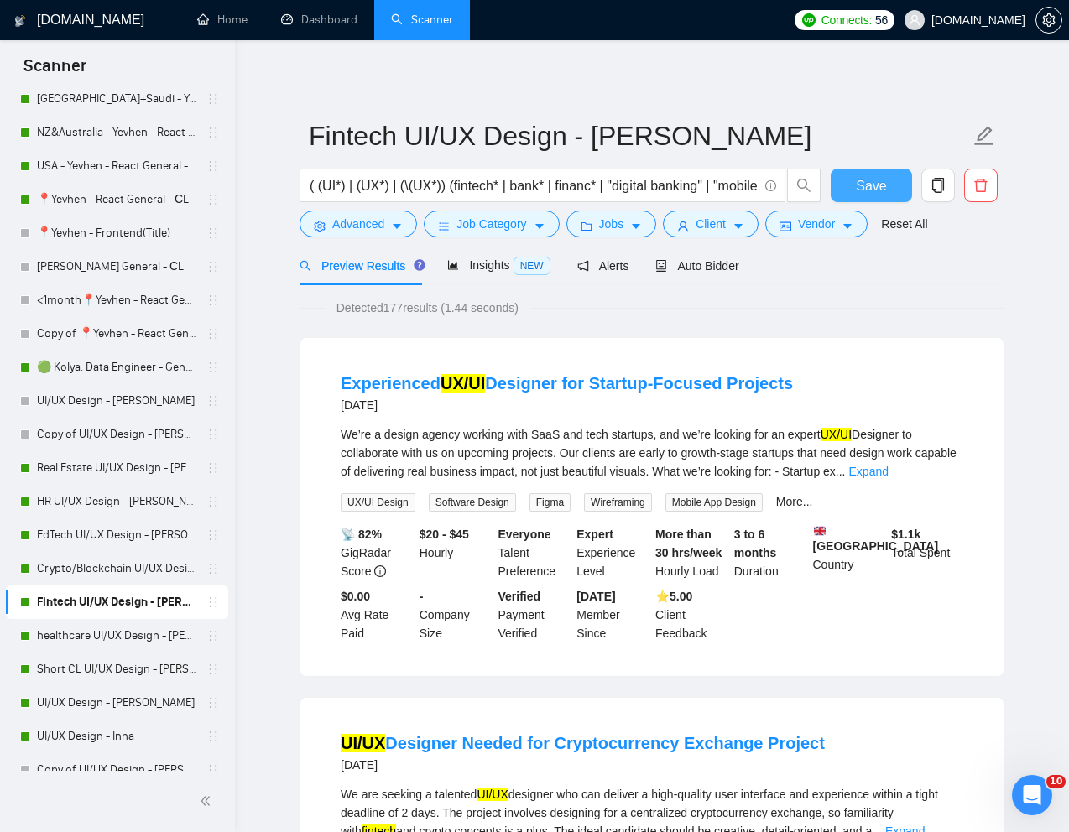
click at [882, 189] on span "Save" at bounding box center [871, 185] width 30 height 21
click at [87, 637] on link "healthcare UI/UX Design - [PERSON_NAME]" at bounding box center [116, 636] width 159 height 34
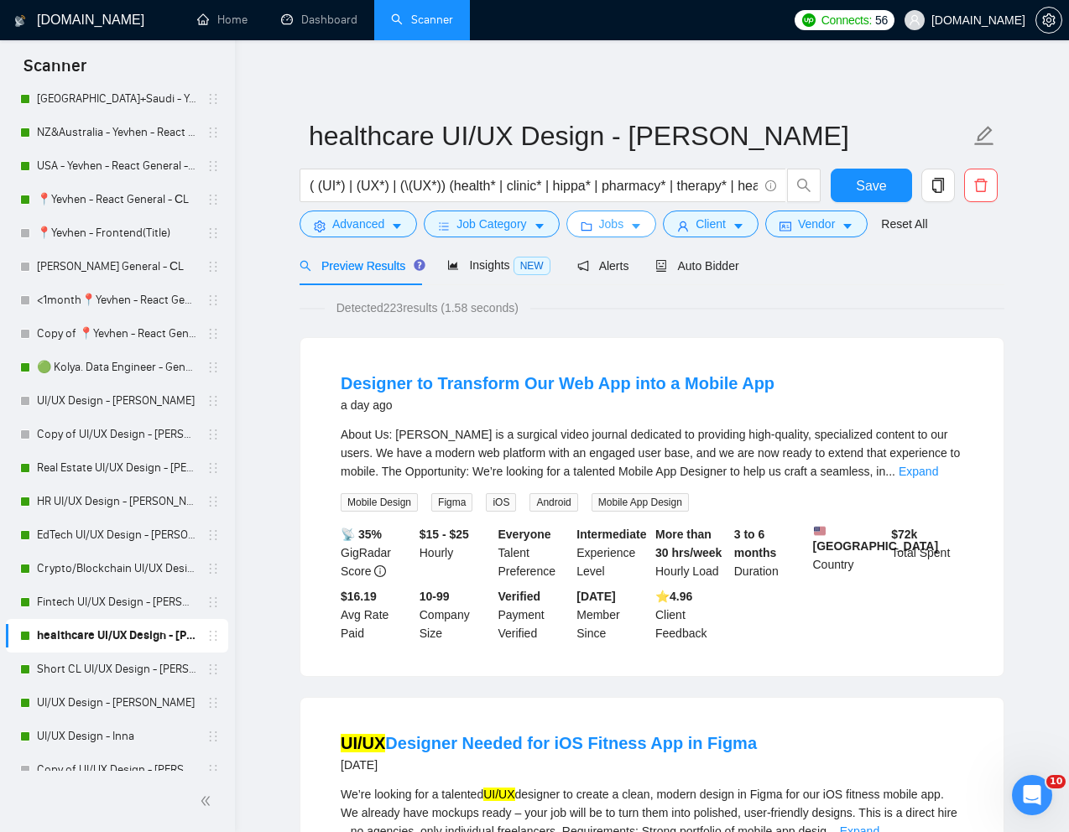
click at [623, 222] on span "Jobs" at bounding box center [611, 224] width 25 height 18
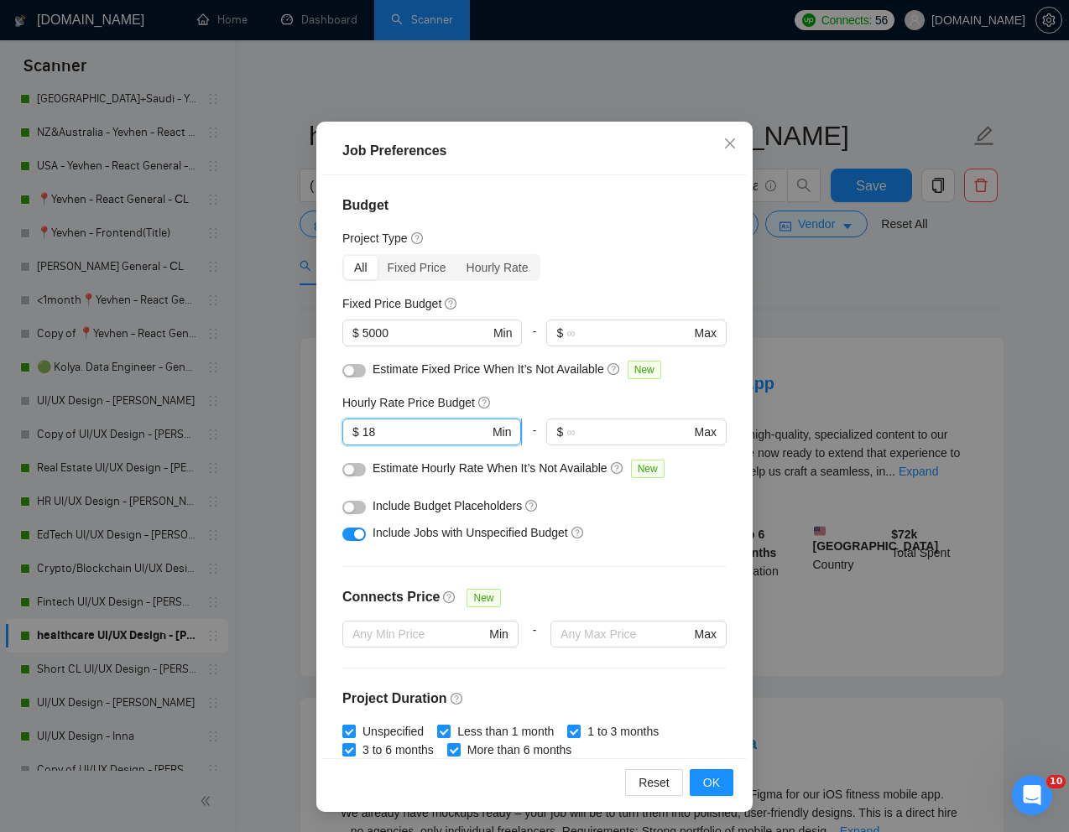
click at [399, 433] on input "18" at bounding box center [425, 432] width 127 height 18
type input "15"
click at [721, 786] on button "OK" at bounding box center [712, 782] width 44 height 27
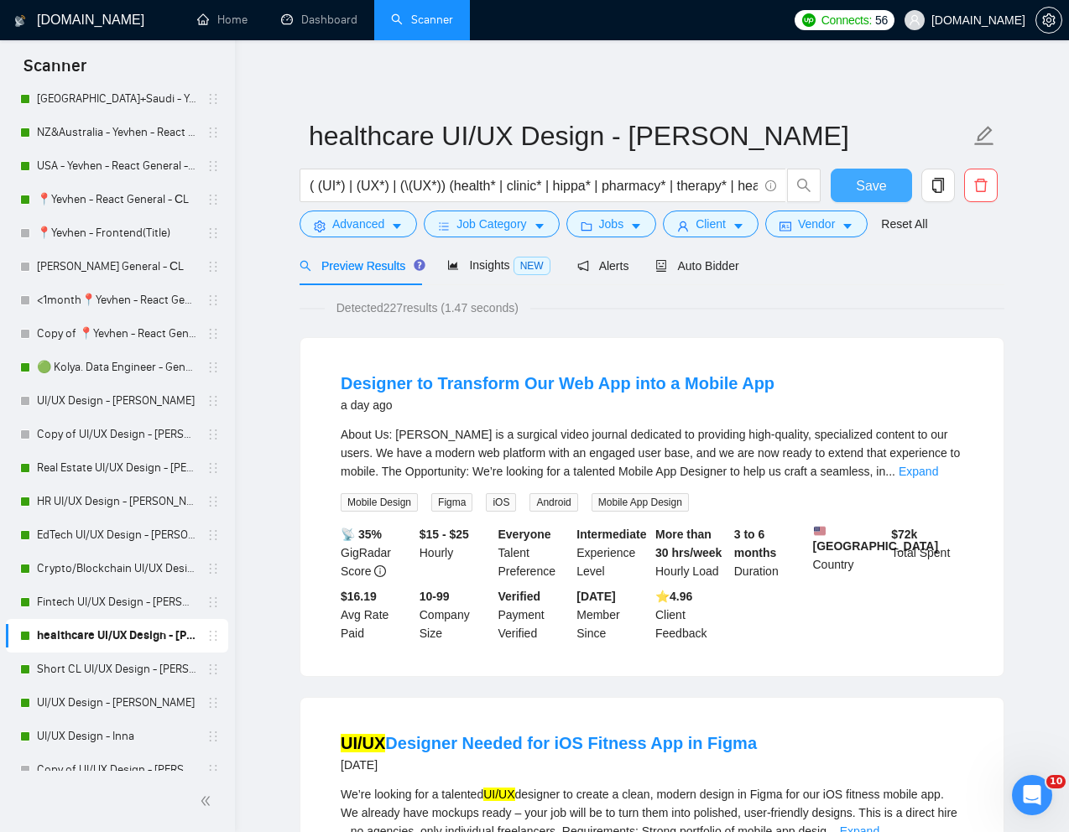
click at [887, 187] on button "Save" at bounding box center [871, 186] width 81 height 34
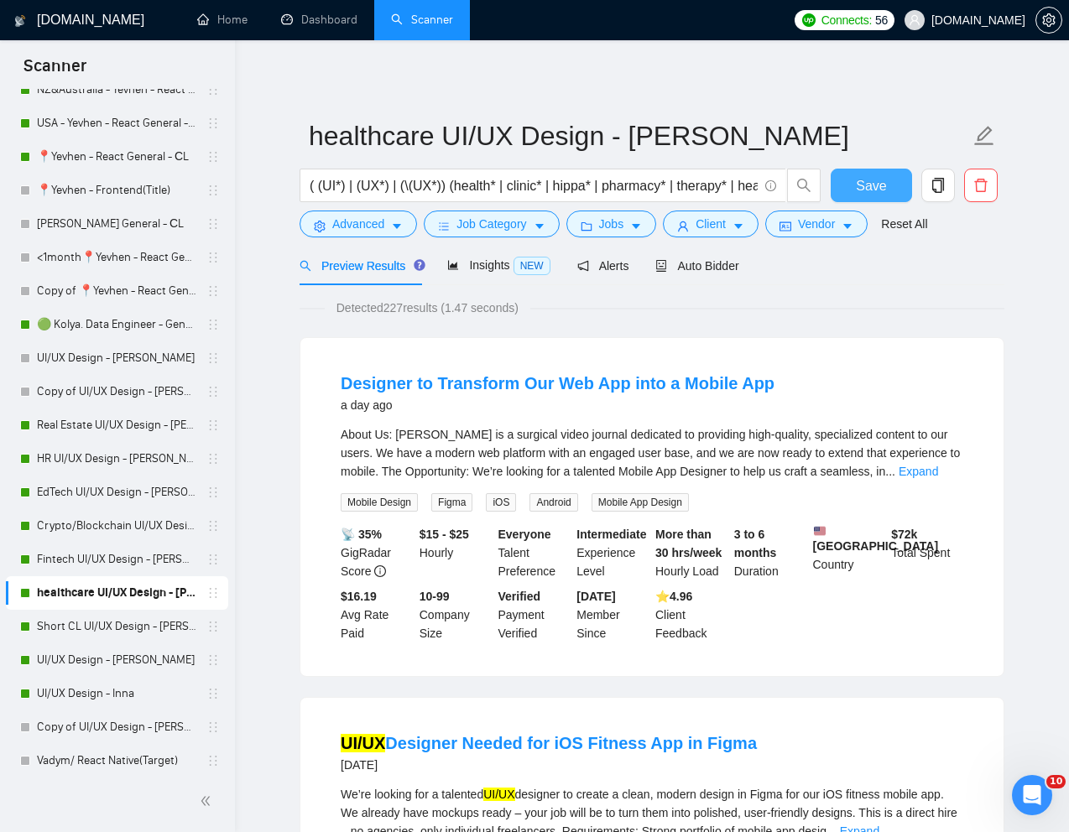
scroll to position [742, 0]
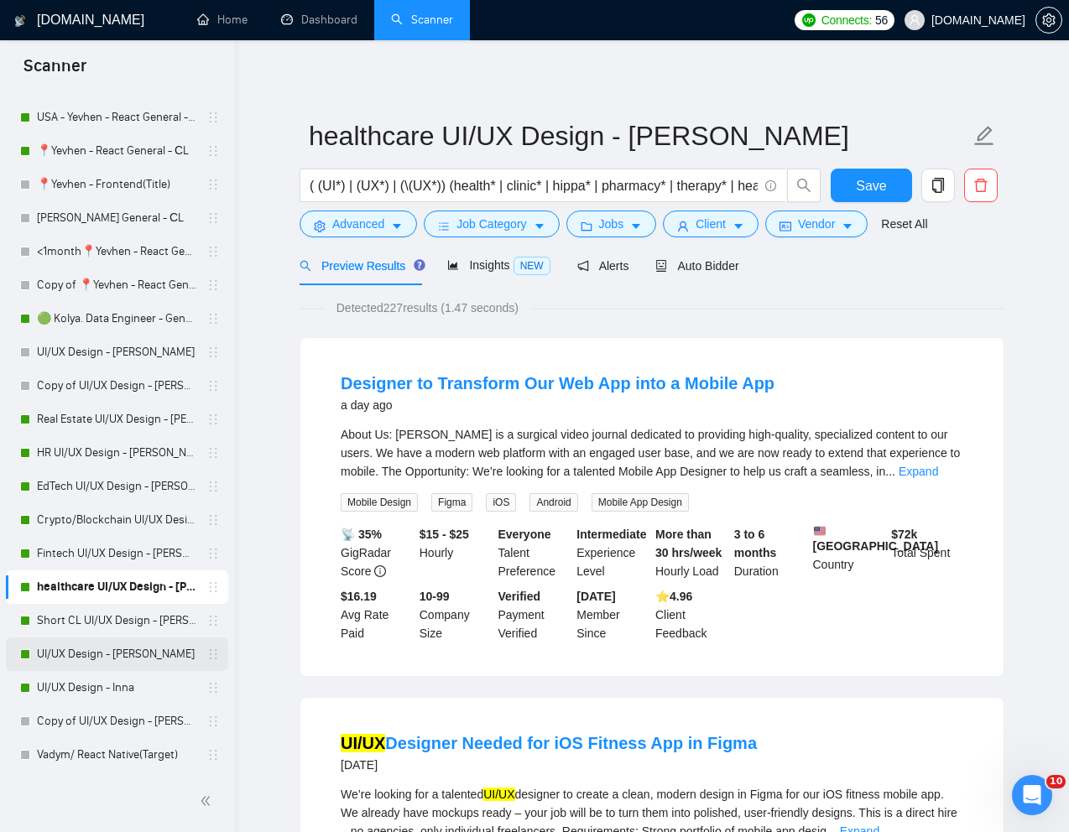
click at [94, 650] on link "UI/UX Design - [PERSON_NAME]" at bounding box center [116, 655] width 159 height 34
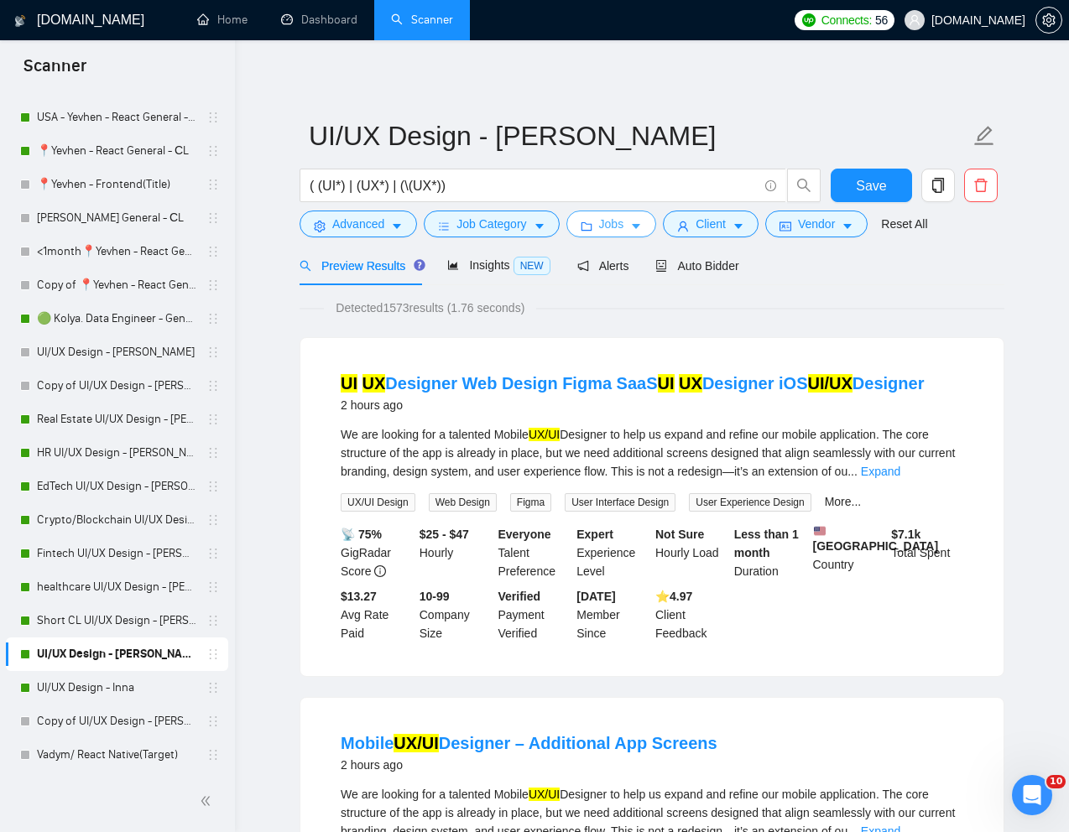
click at [614, 226] on span "Jobs" at bounding box center [611, 224] width 25 height 18
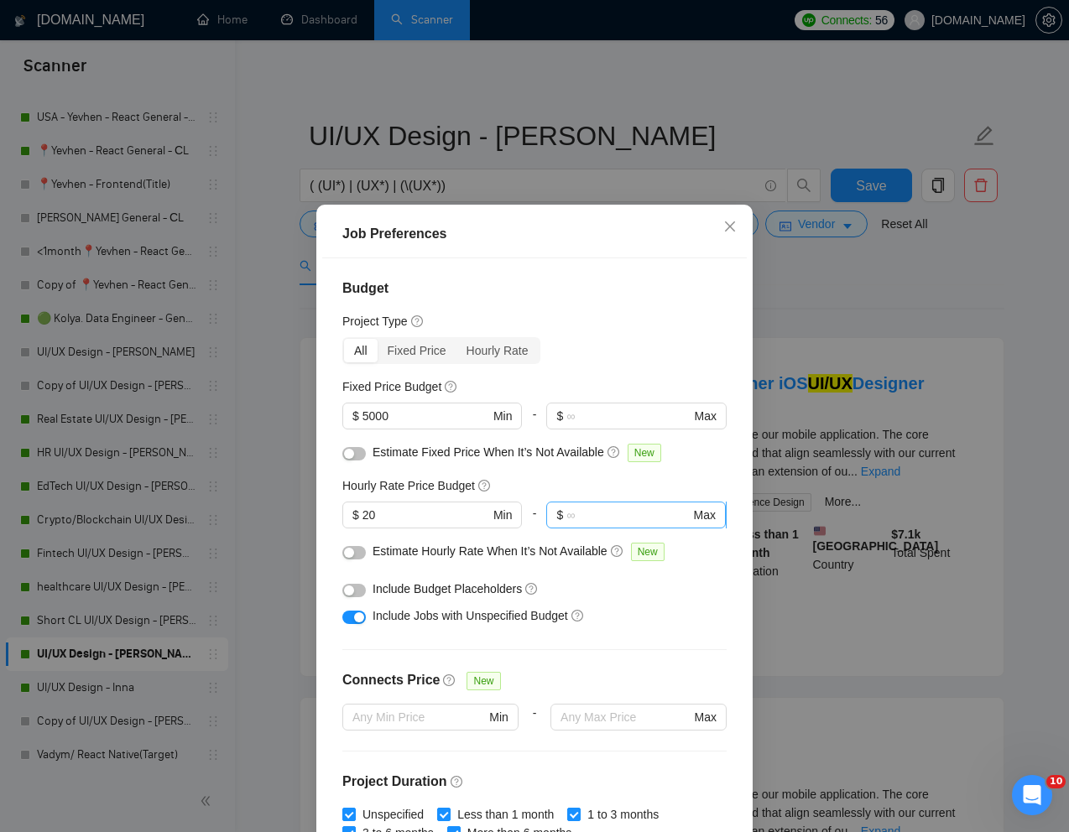
scroll to position [13, 0]
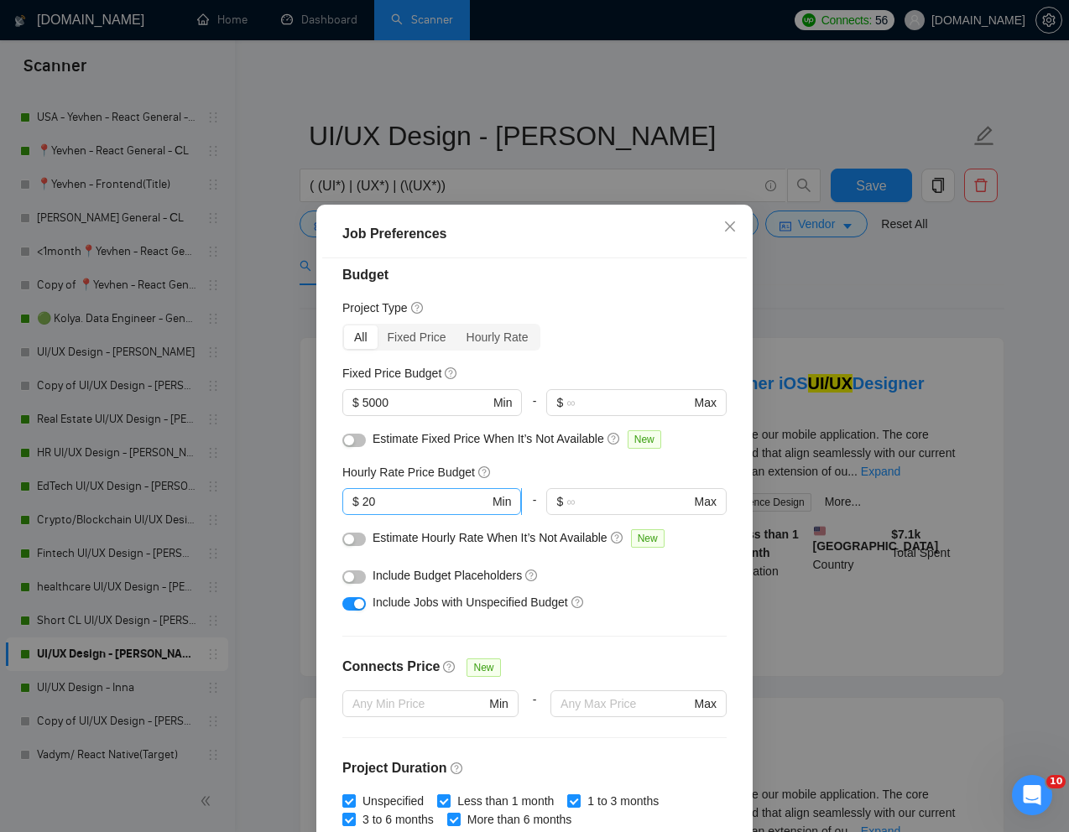
click at [441, 501] on input "20" at bounding box center [425, 501] width 127 height 18
type input "2"
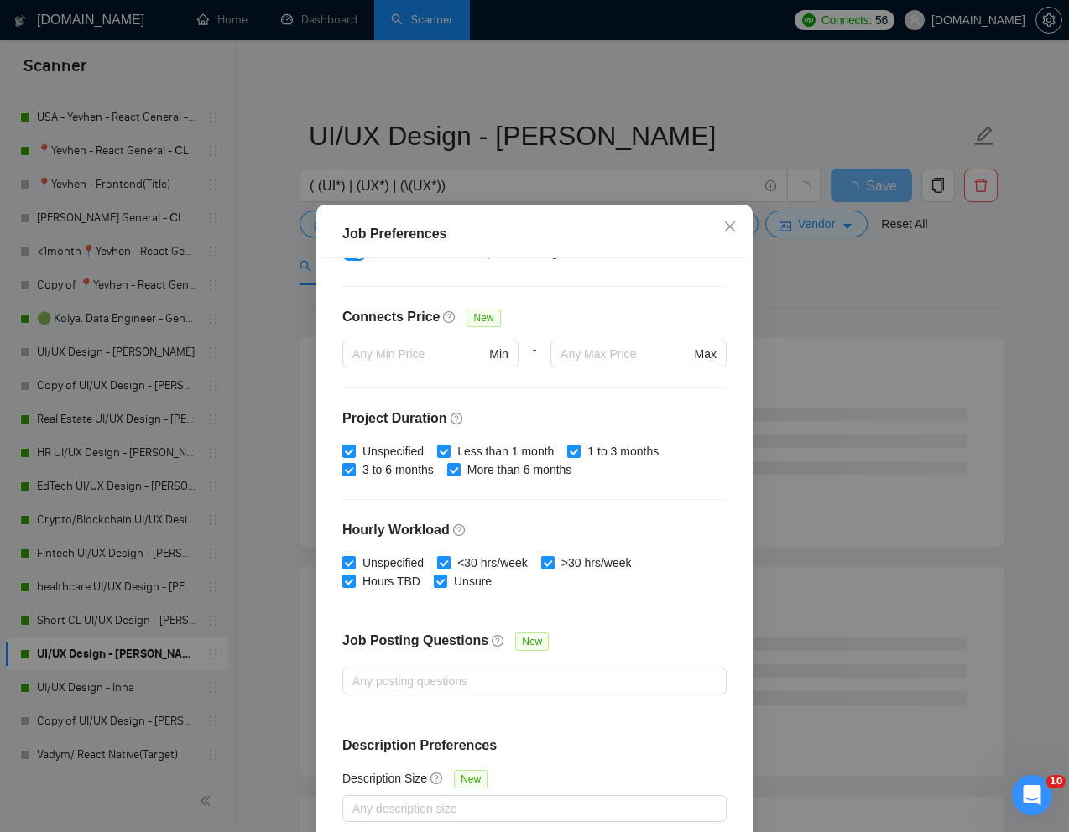
scroll to position [83, 0]
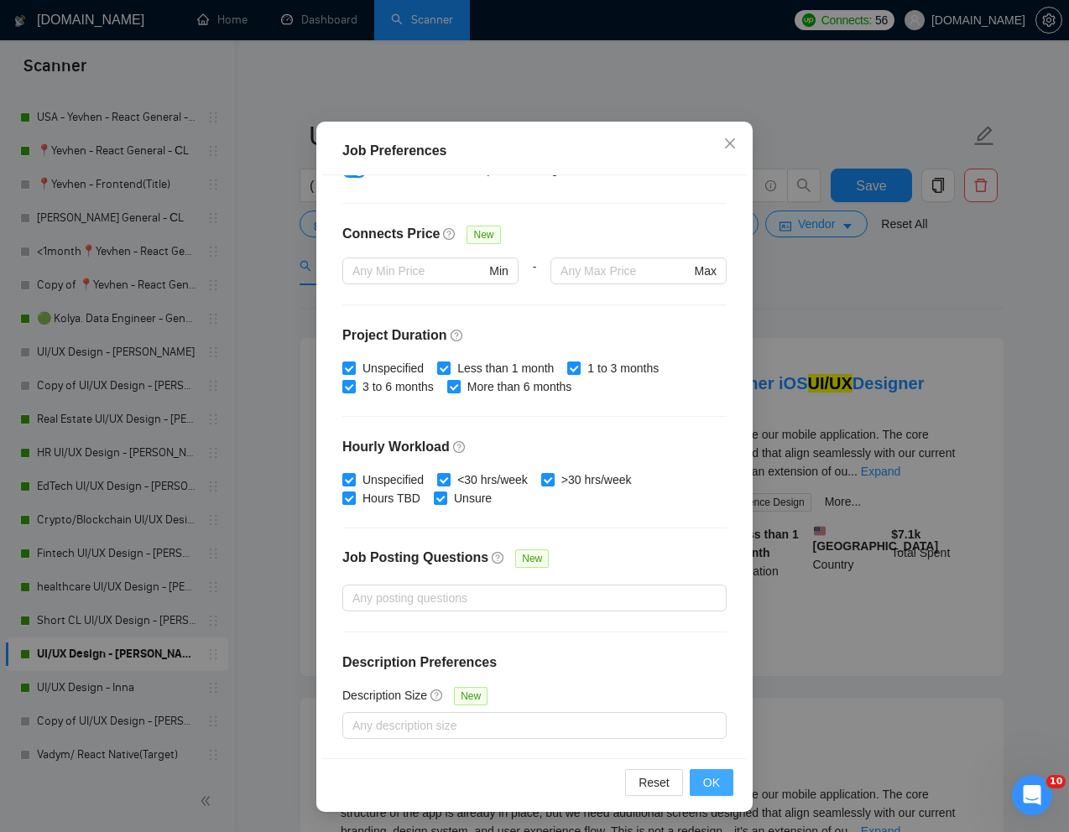
type input "15"
click at [711, 775] on span "OK" at bounding box center [711, 783] width 17 height 18
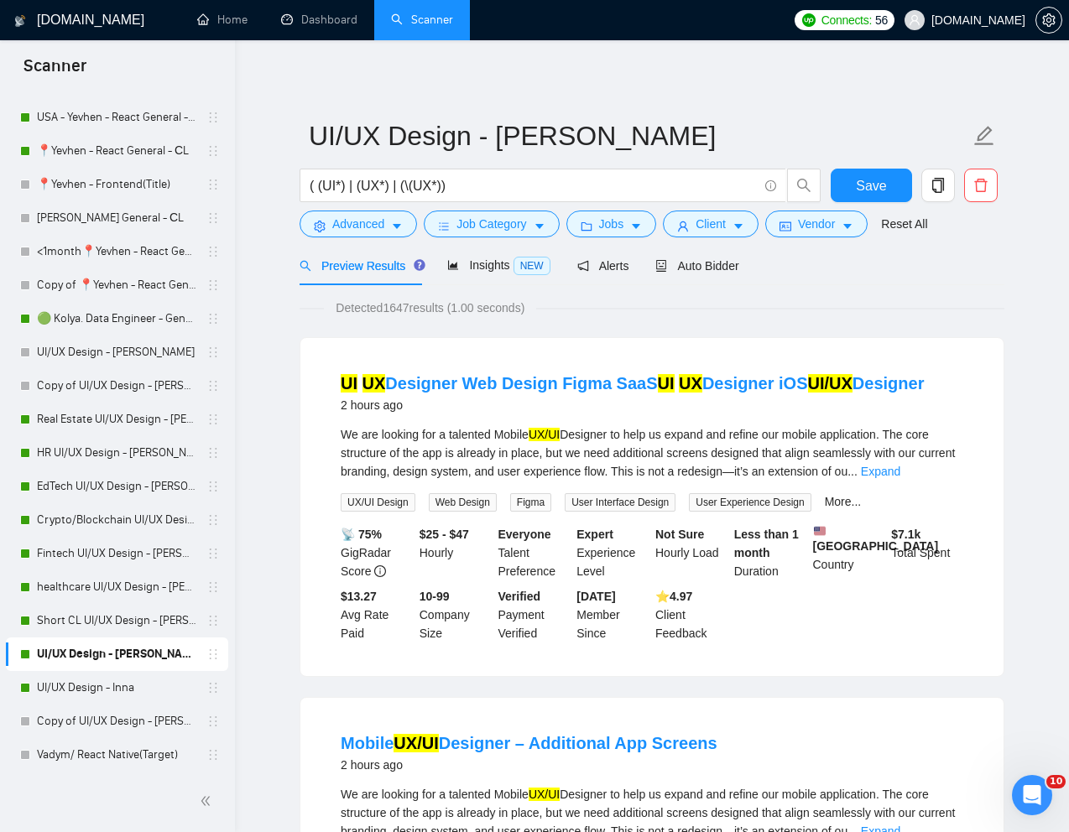
scroll to position [0, 0]
click at [869, 186] on span "Save" at bounding box center [871, 185] width 30 height 21
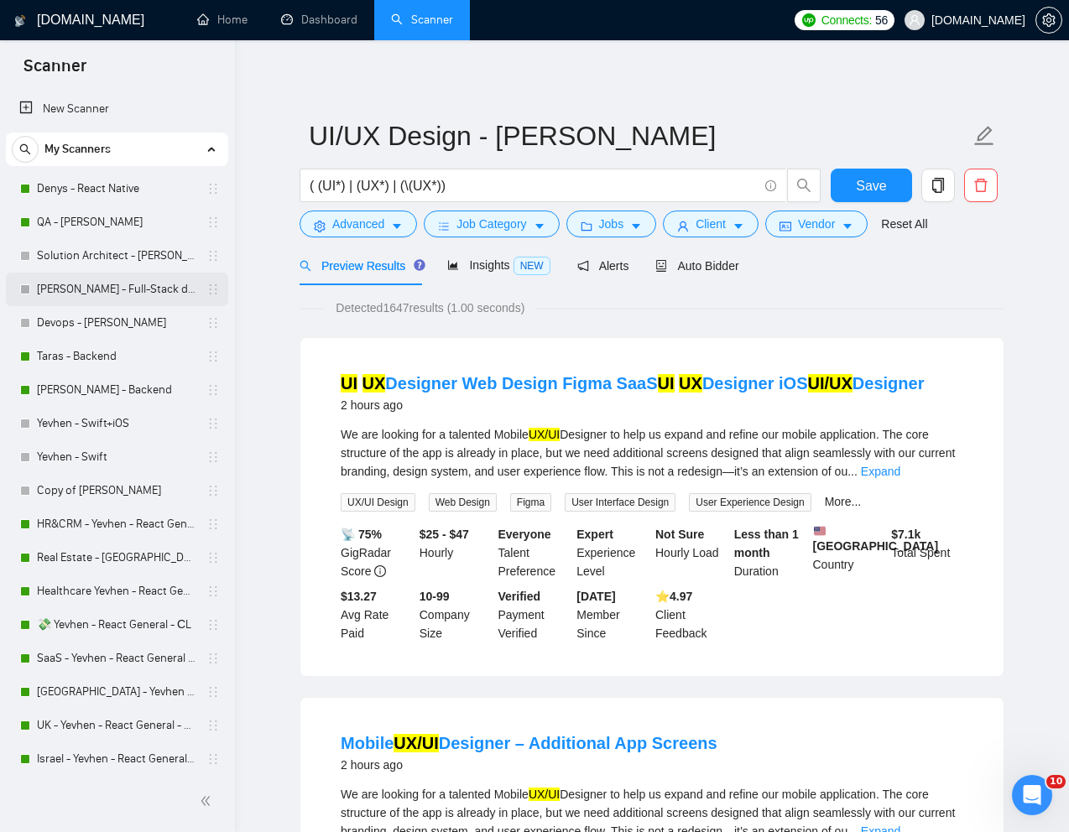
click at [75, 285] on link "[PERSON_NAME] - Full-Stack dev" at bounding box center [116, 290] width 159 height 34
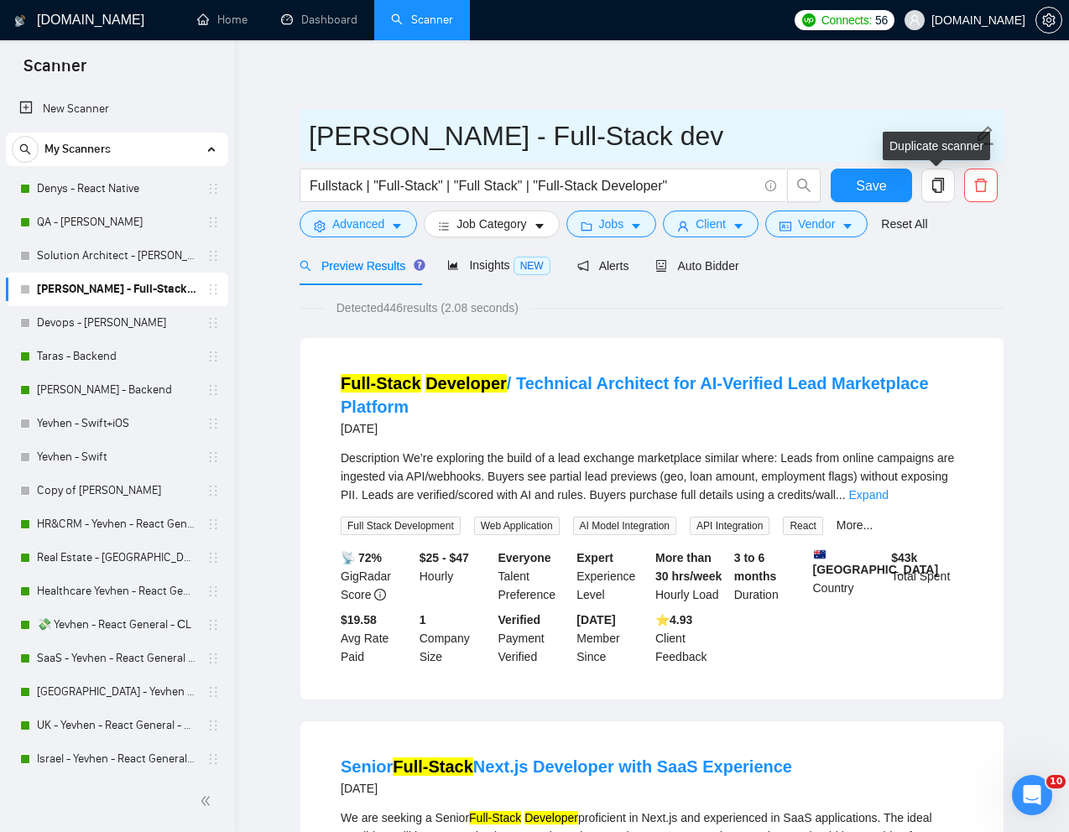
click at [895, 115] on input "[PERSON_NAME] - Full-Stack dev" at bounding box center [639, 136] width 661 height 42
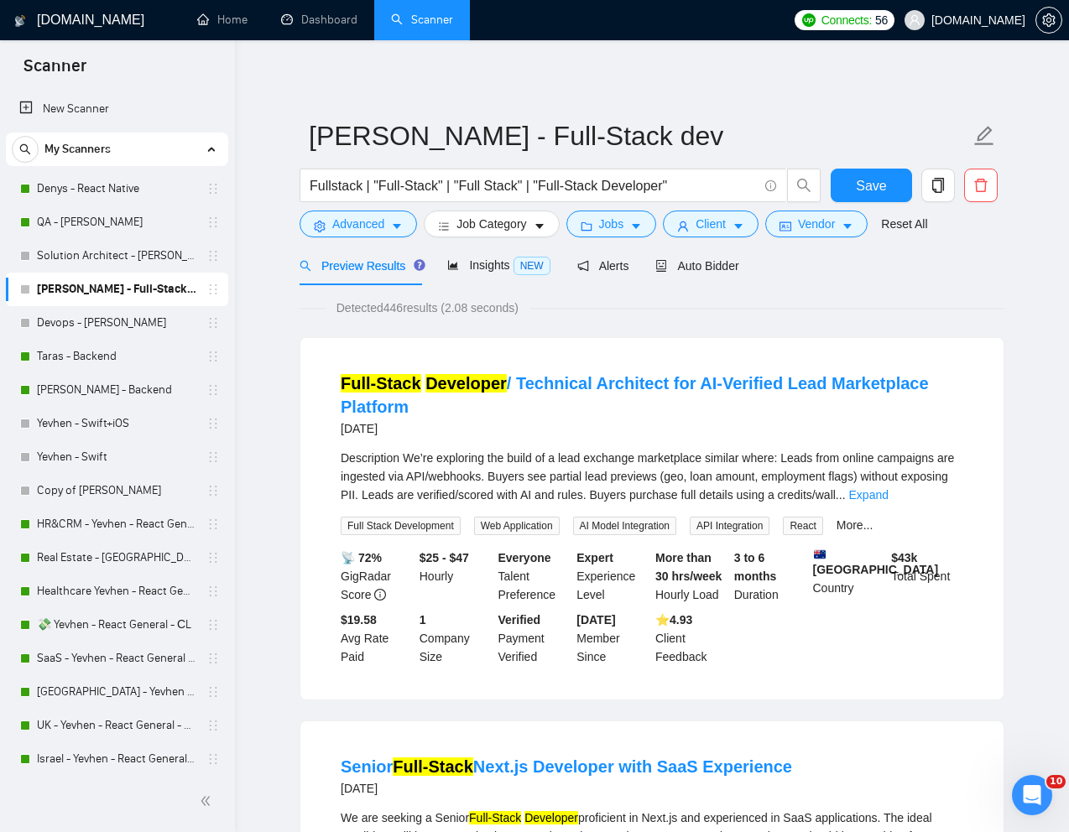
click at [933, 180] on icon "copy" at bounding box center [937, 185] width 15 height 15
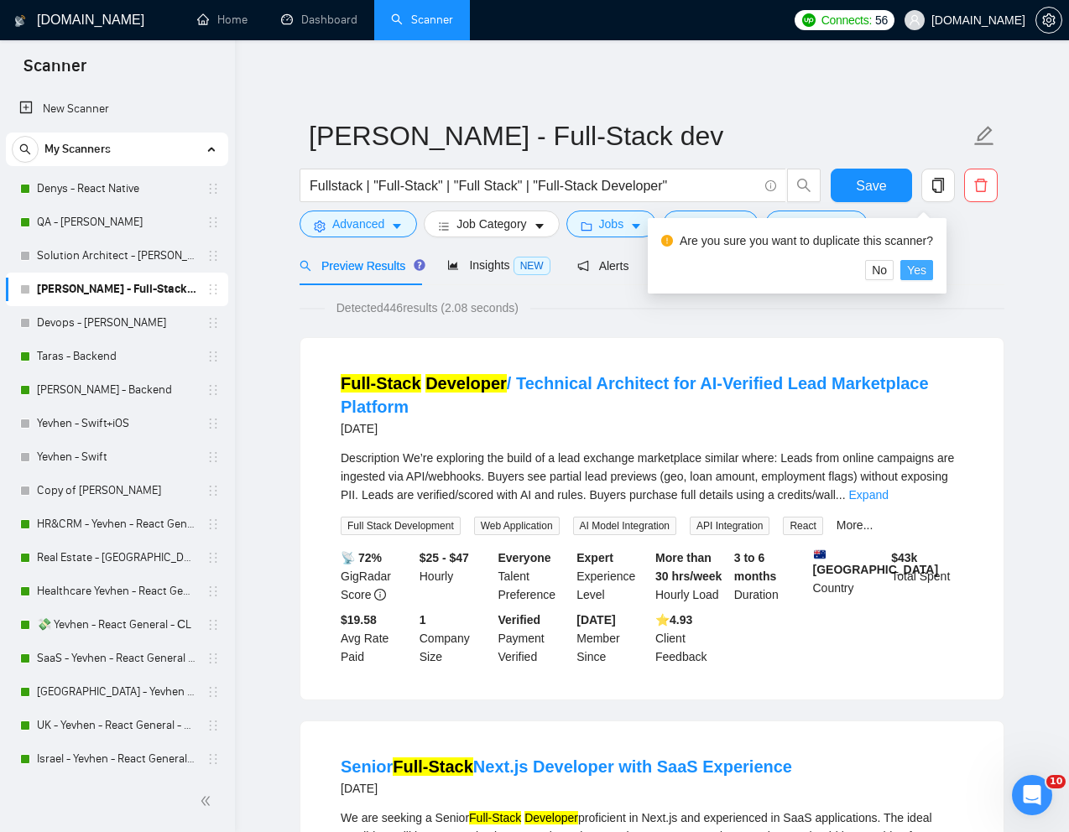
click at [925, 268] on span "Yes" at bounding box center [916, 270] width 19 height 18
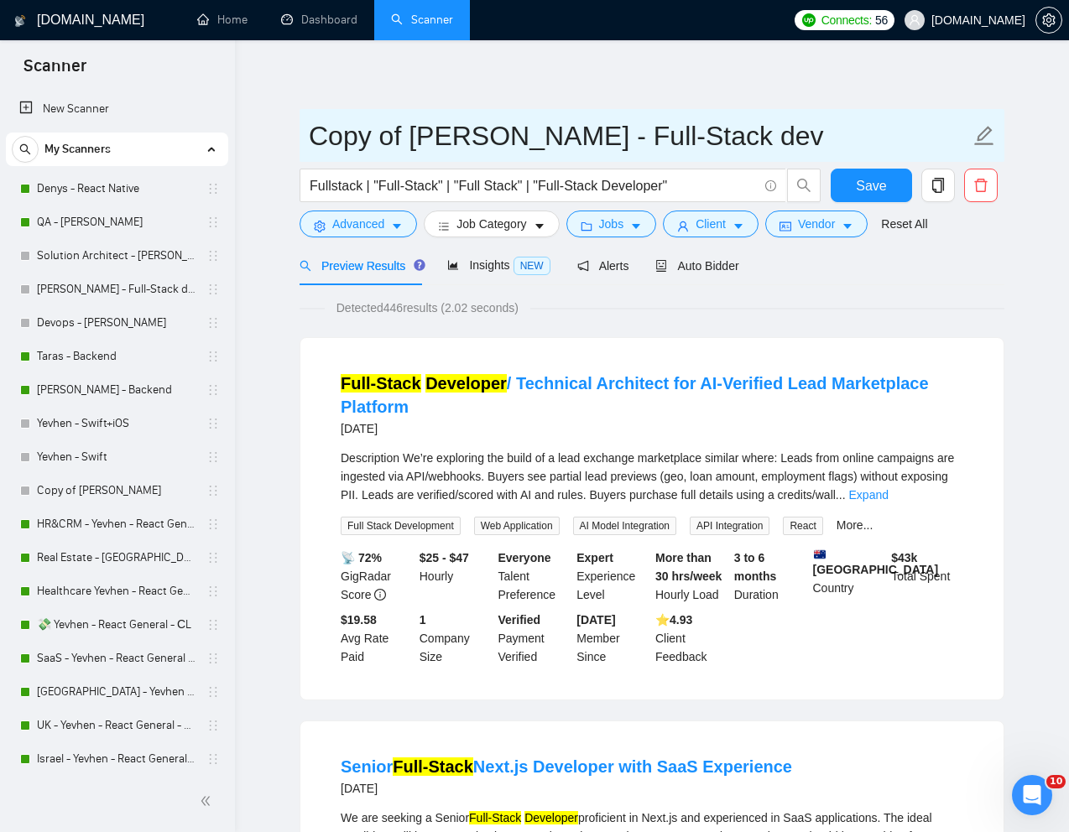
drag, startPoint x: 565, startPoint y: 146, endPoint x: 309, endPoint y: 135, distance: 257.0
click at [309, 136] on input "Copy of [PERSON_NAME] - Full-Stack dev" at bounding box center [639, 136] width 661 height 42
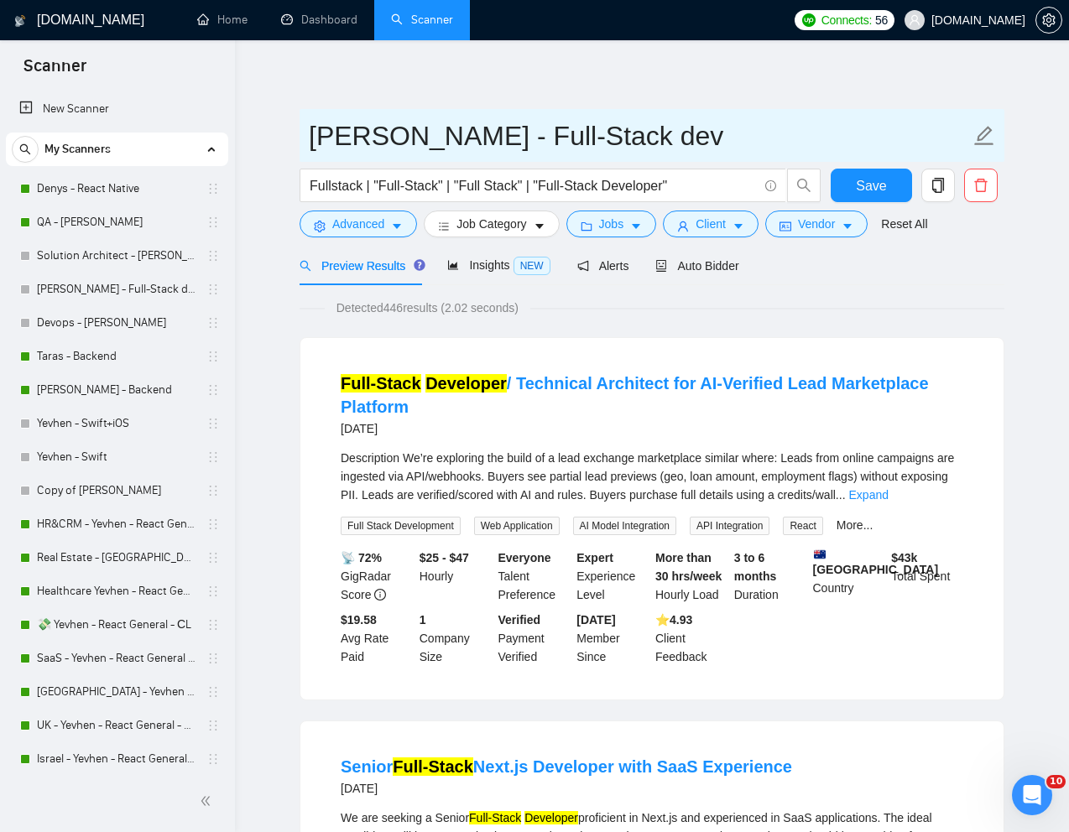
click at [398, 134] on input "Dmytro - Full-Stack dev" at bounding box center [639, 136] width 661 height 42
click at [354, 140] on input "Dmytro - Full-Stack dev" at bounding box center [639, 136] width 661 height 42
paste input "Machulianskyi"
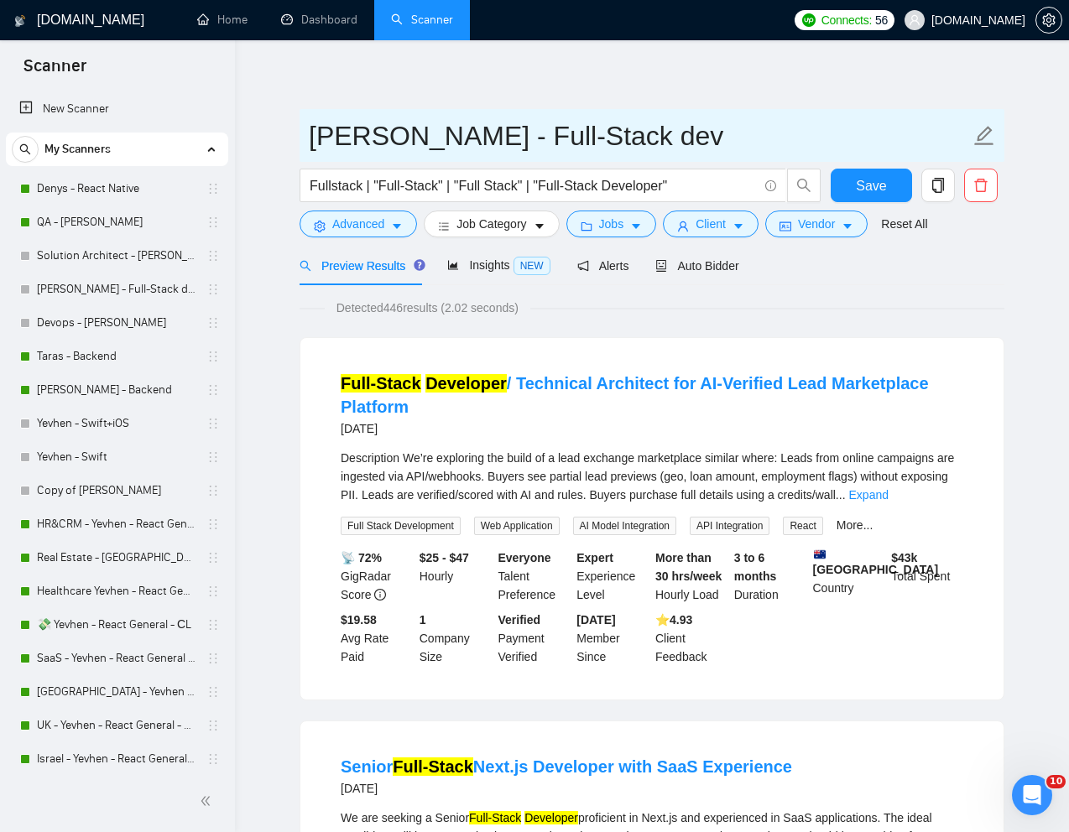
click at [368, 135] on input "Dmytro - Full-Stack dev" at bounding box center [639, 136] width 661 height 42
drag, startPoint x: 399, startPoint y: 136, endPoint x: 311, endPoint y: 135, distance: 87.3
click at [311, 135] on input "Dmytro - Full-Stack dev" at bounding box center [639, 136] width 661 height 42
paste input "Machulianskyi"
type input "Dmytro Machulianskyi - Full-Stack dev"
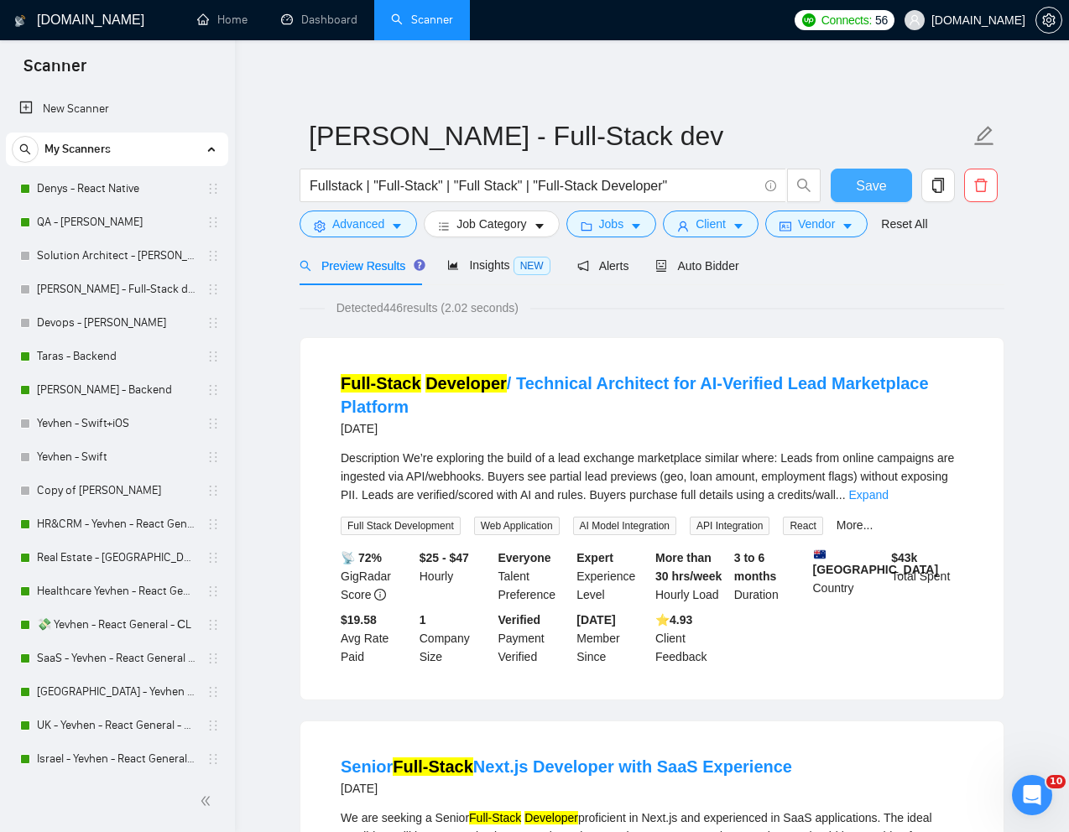
click at [867, 191] on span "Save" at bounding box center [871, 185] width 30 height 21
